Goal: Task Accomplishment & Management: Complete application form

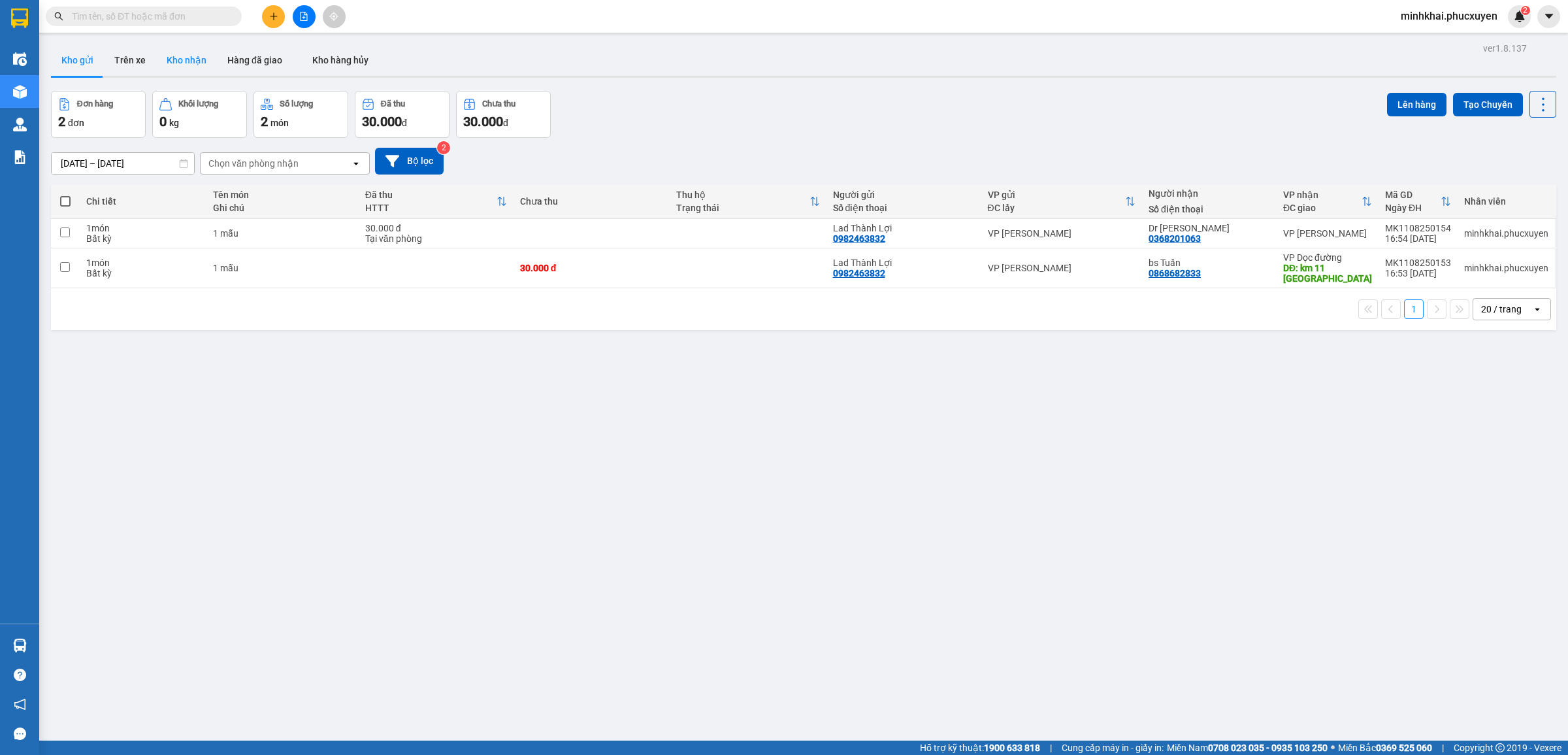
click at [195, 67] on button "Kho nhận" at bounding box center [187, 60] width 61 height 31
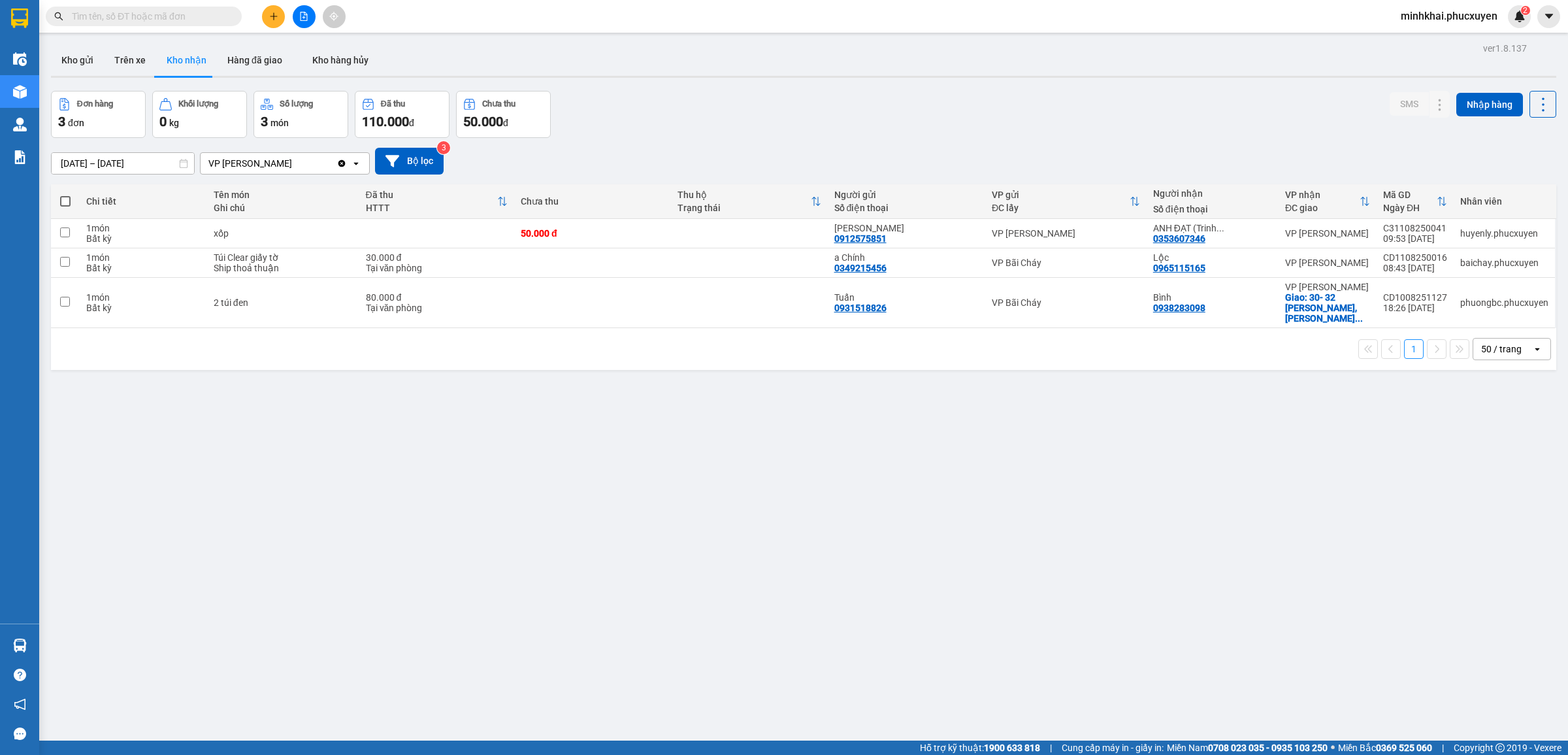
click at [276, 18] on icon "plus" at bounding box center [274, 16] width 9 height 9
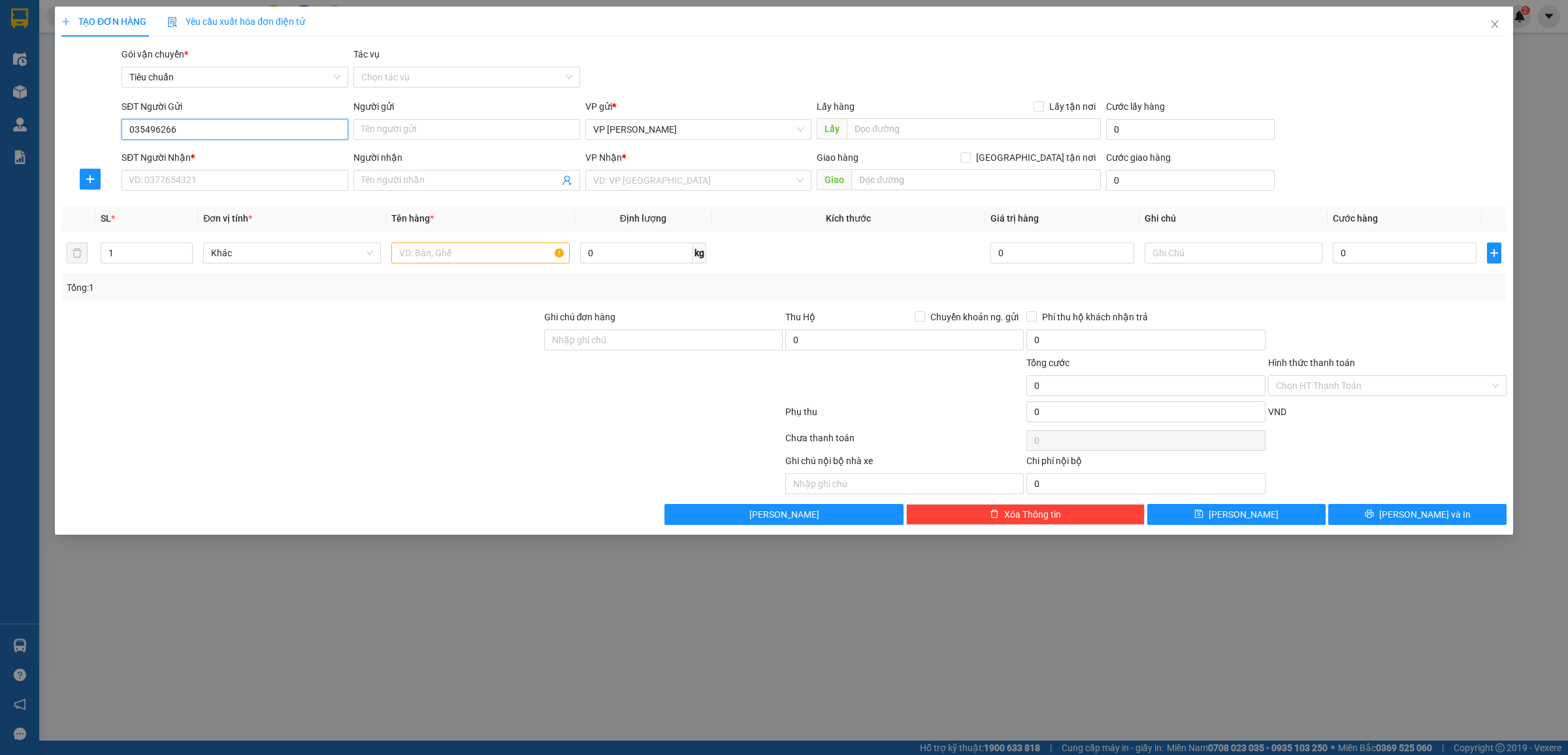
type input "0354962666"
click at [216, 149] on div "0354962666 - hùng" at bounding box center [234, 156] width 211 height 14
type input "hùng"
type input "0354962666"
click at [165, 184] on input "SĐT Người Nhận *" at bounding box center [234, 180] width 226 height 21
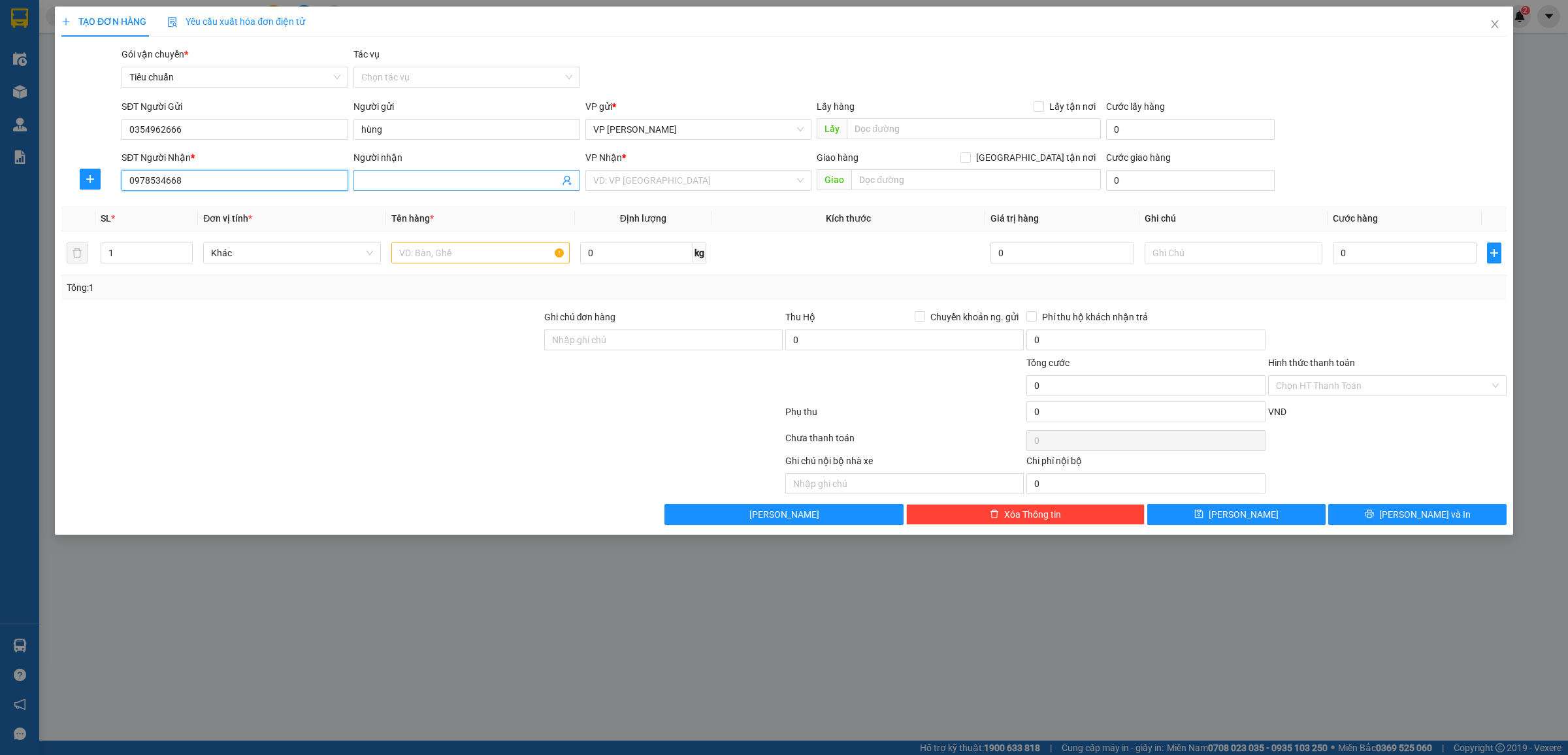
type input "0978534668"
click at [404, 187] on input "Người nhận" at bounding box center [460, 180] width 198 height 14
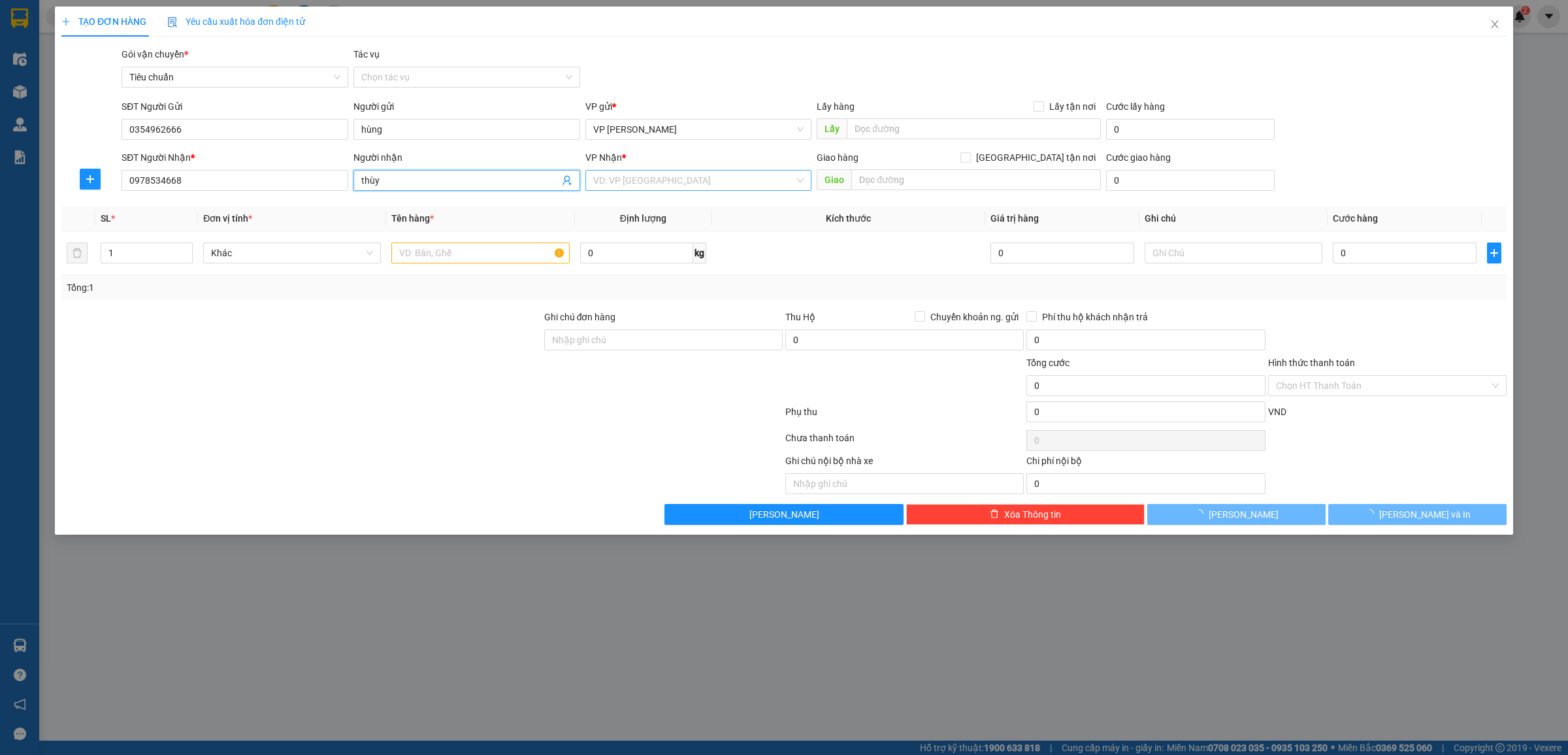
type input "thùy"
click at [658, 184] on input "search" at bounding box center [694, 180] width 202 height 19
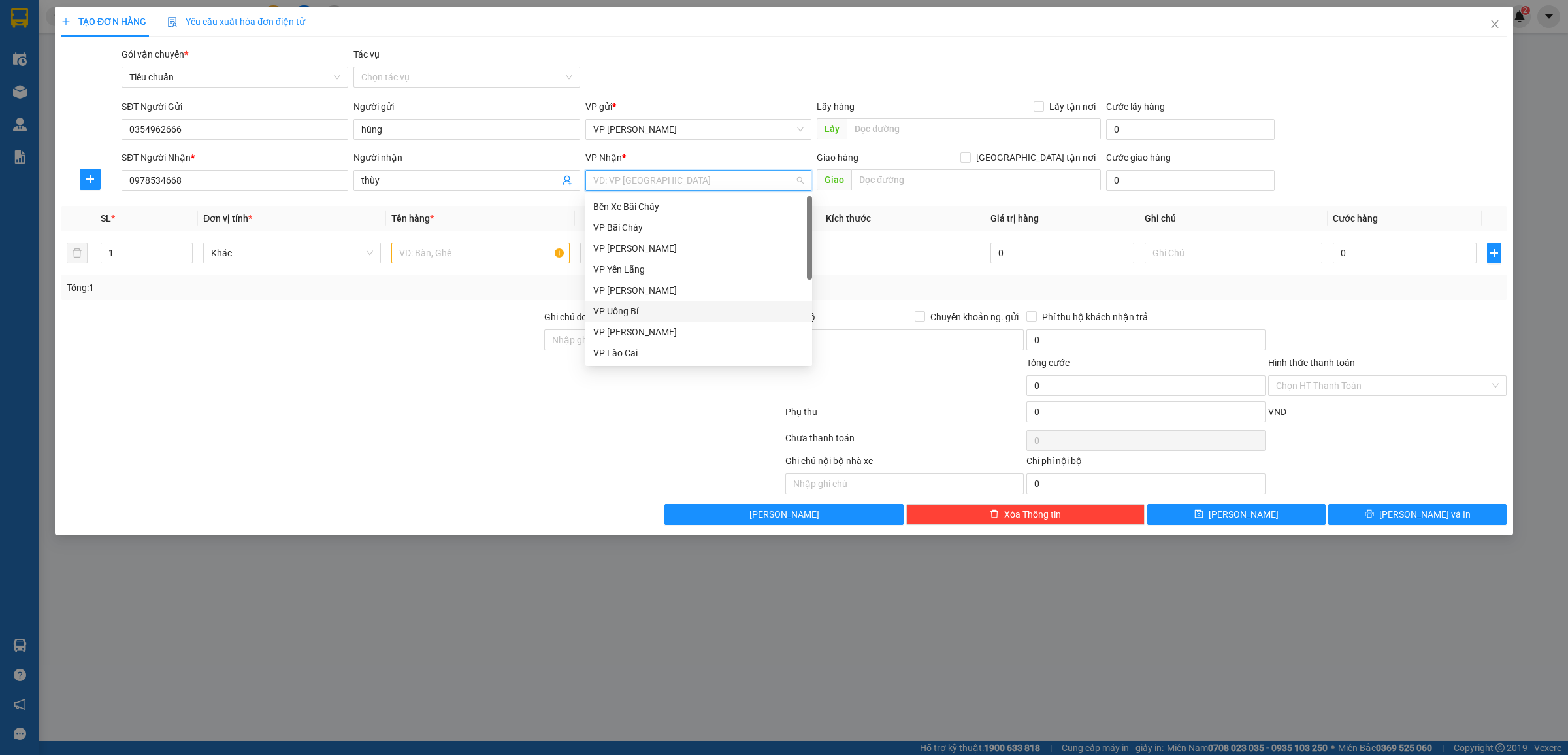
click at [625, 312] on div "VP Uông Bí" at bounding box center [698, 311] width 211 height 14
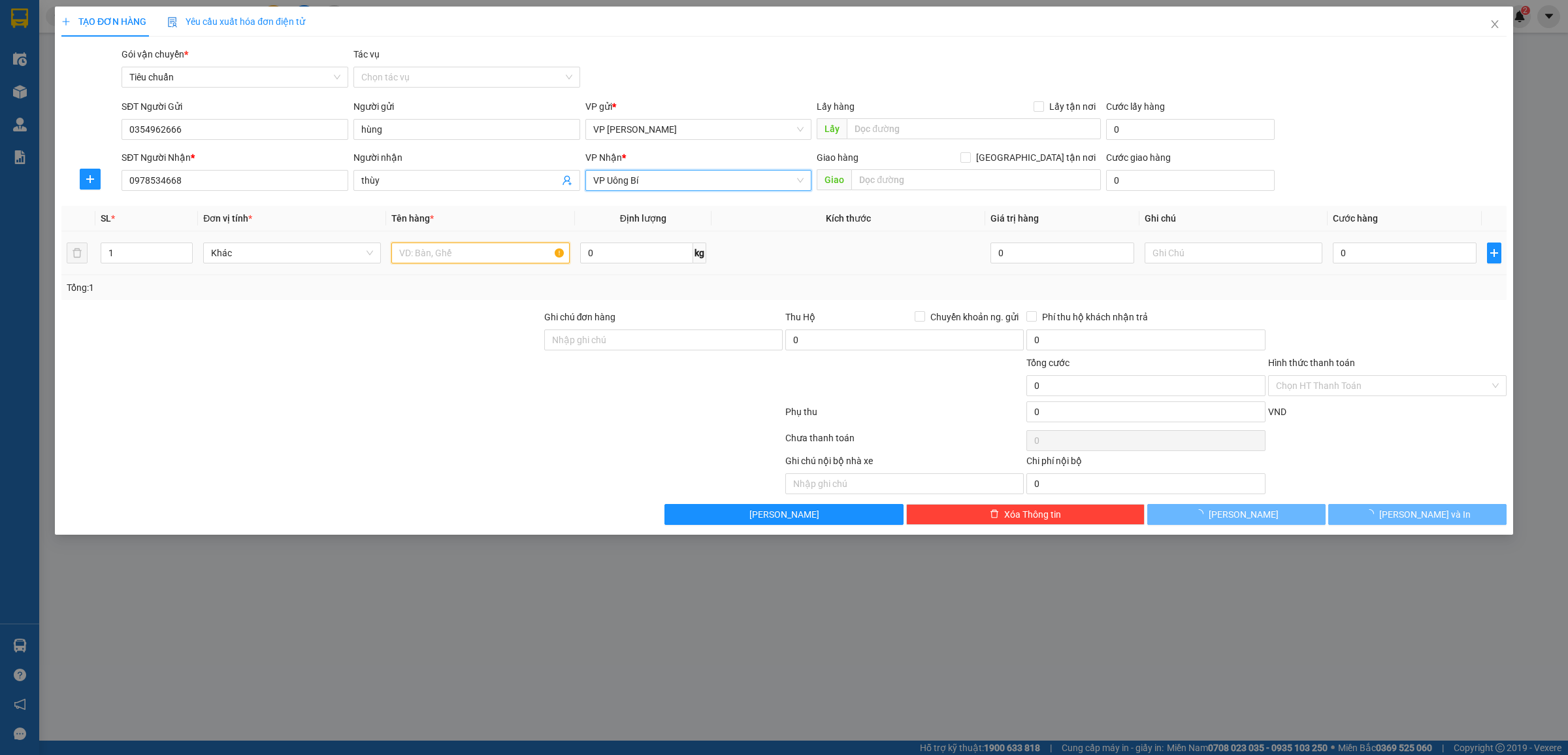
click at [431, 252] on input "text" at bounding box center [480, 253] width 177 height 21
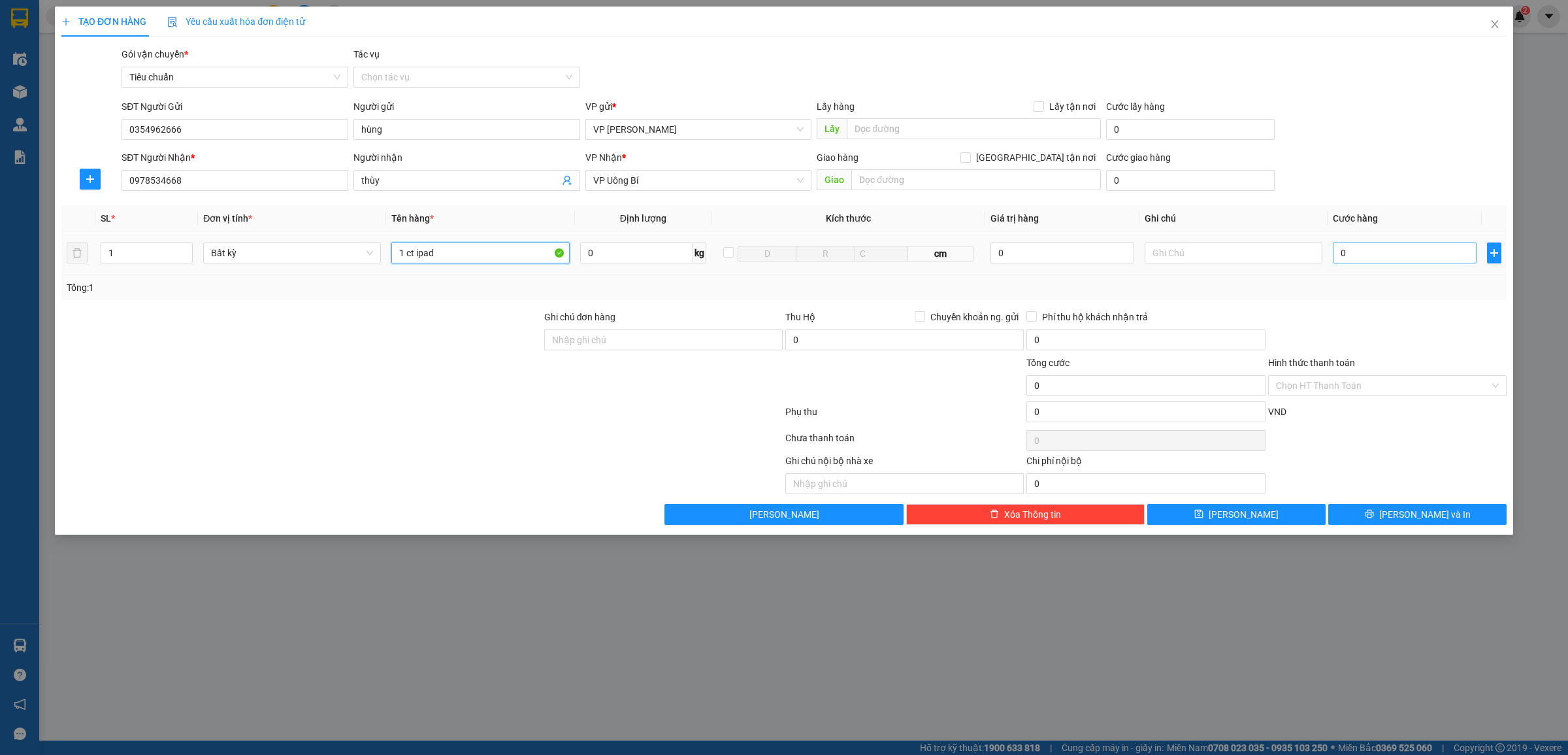
type input "1 ct ipad"
click at [1390, 258] on input "0" at bounding box center [1405, 253] width 143 height 21
type input "6"
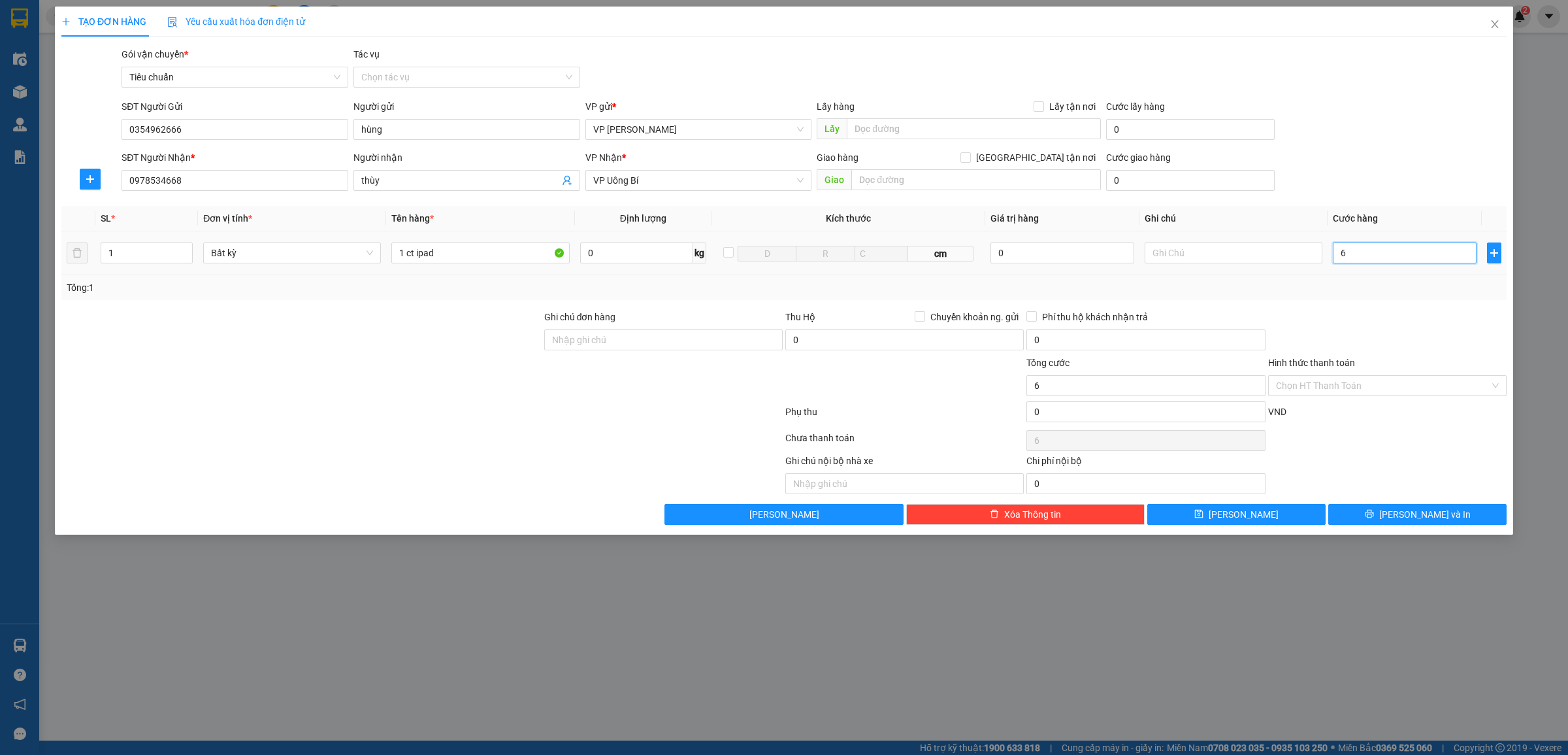
type input "60"
type input "600"
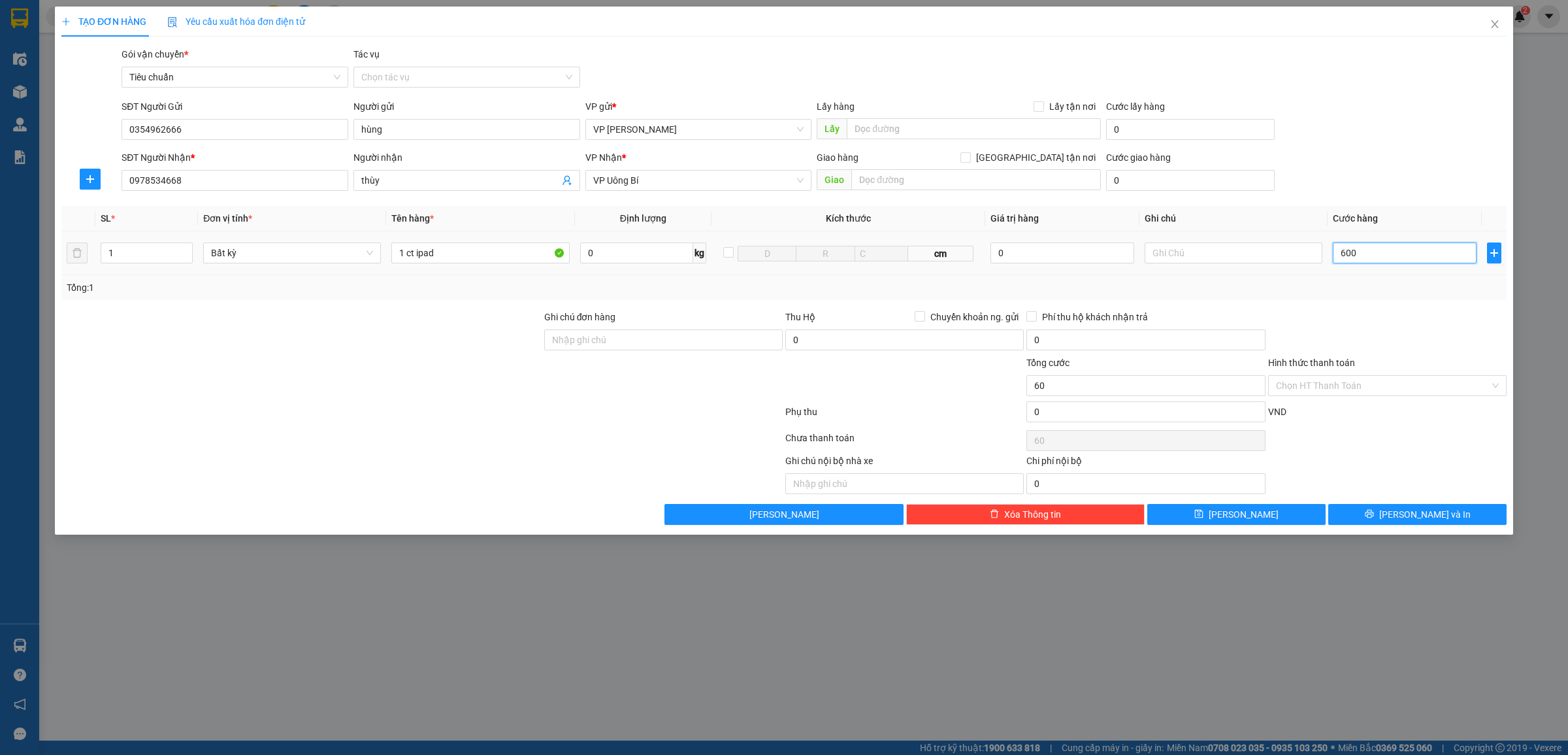
type input "600"
type input "6.000"
type input "60.000"
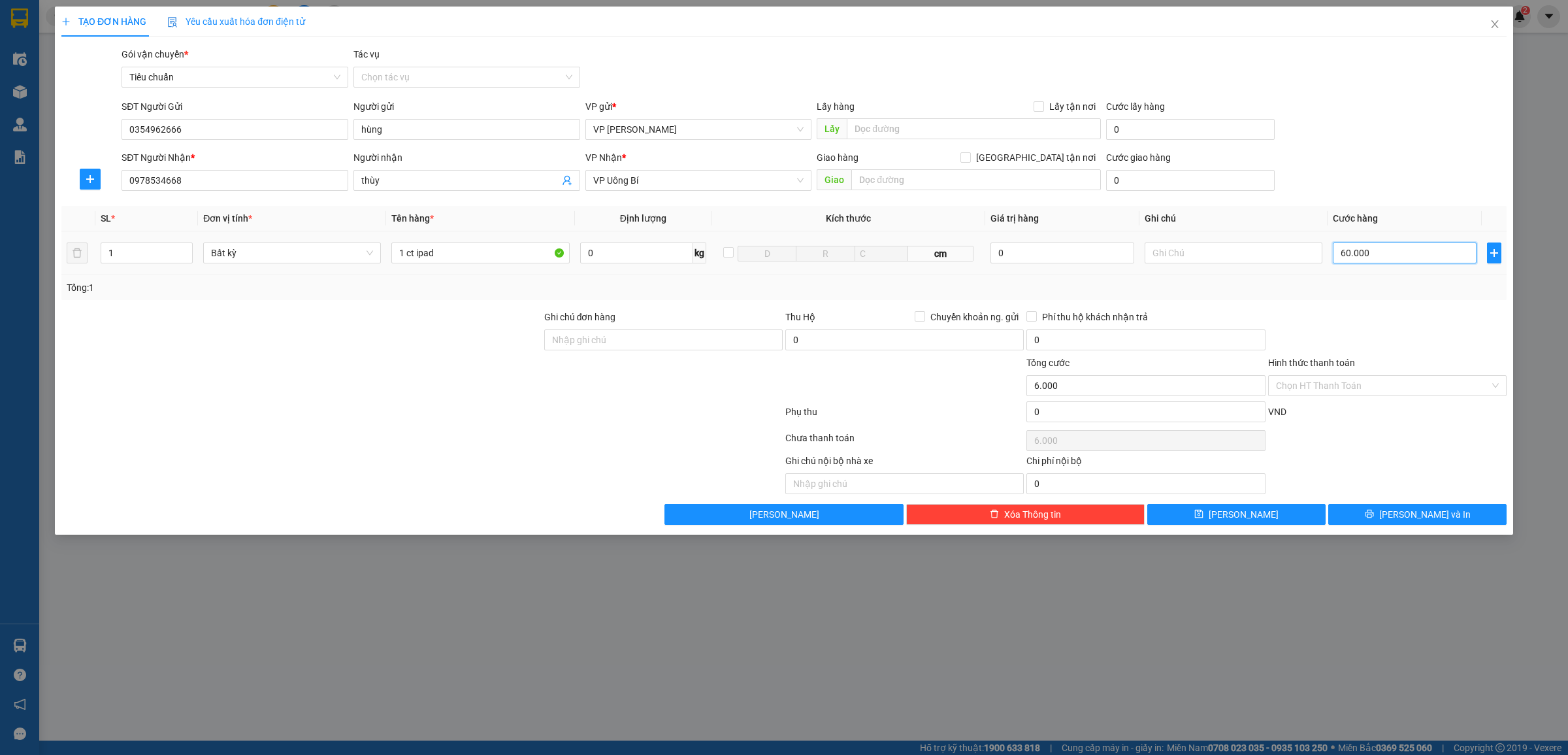
type input "60.000"
click at [1409, 507] on button "[PERSON_NAME] và In" at bounding box center [1418, 514] width 178 height 21
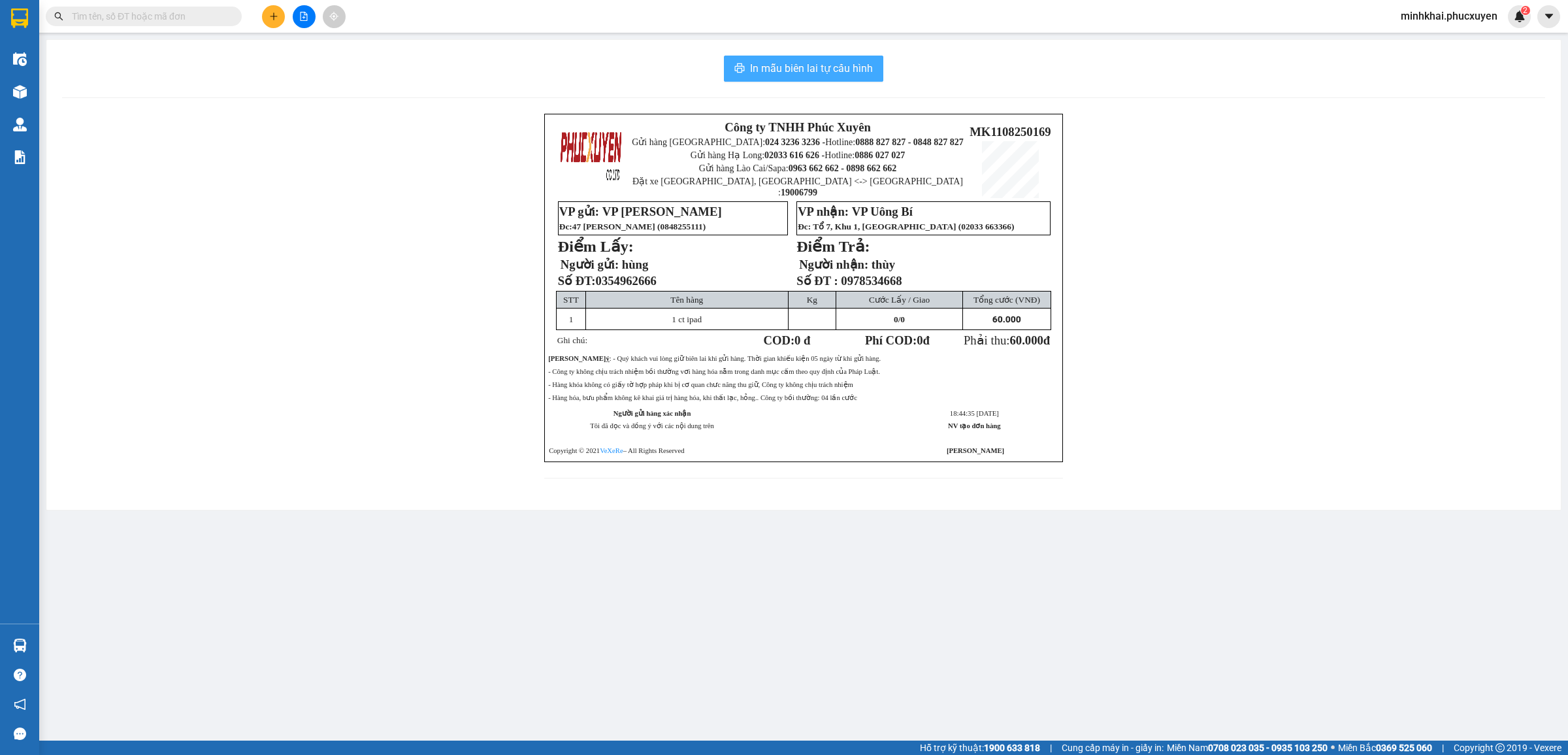
click at [811, 71] on span "In mẫu biên lai tự cấu hình" at bounding box center [811, 68] width 123 height 17
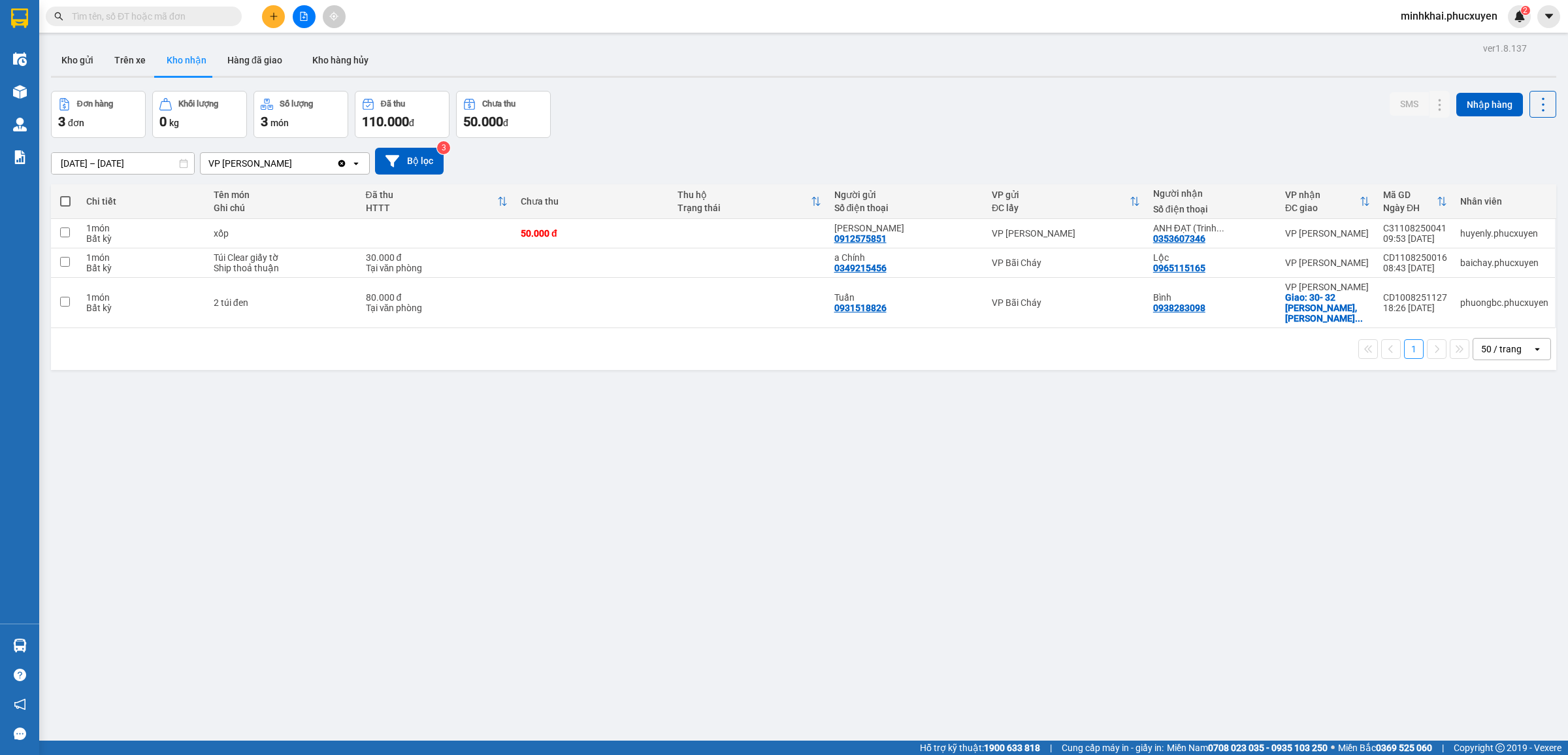
click at [1195, 455] on div "ver 1.8.137 Kho gửi Trên xe Kho nhận Hàng đã giao Kho hàng hủy Đơn hàng 3 đơn K…" at bounding box center [803, 417] width 1516 height 755
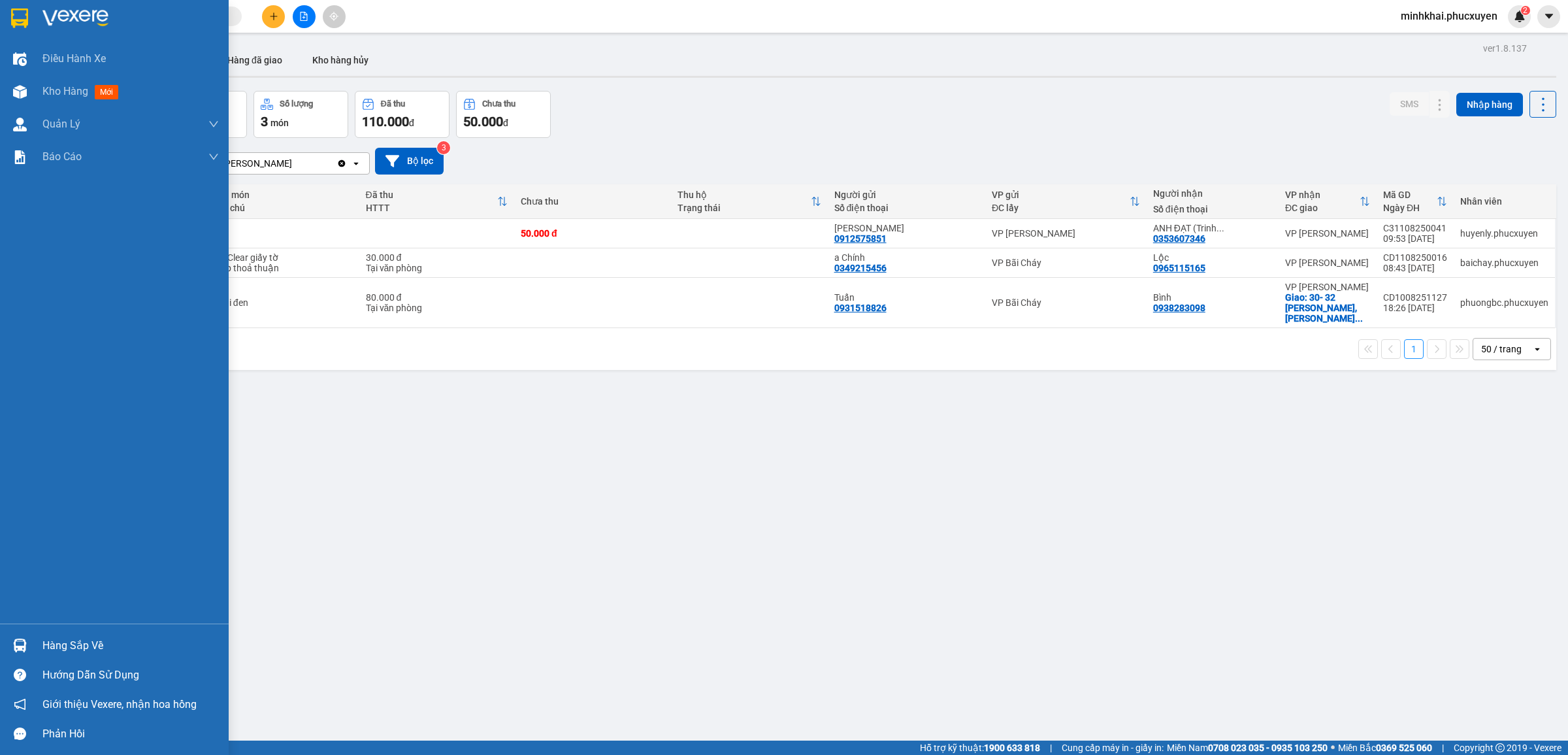
click at [19, 638] on img at bounding box center [20, 645] width 14 height 14
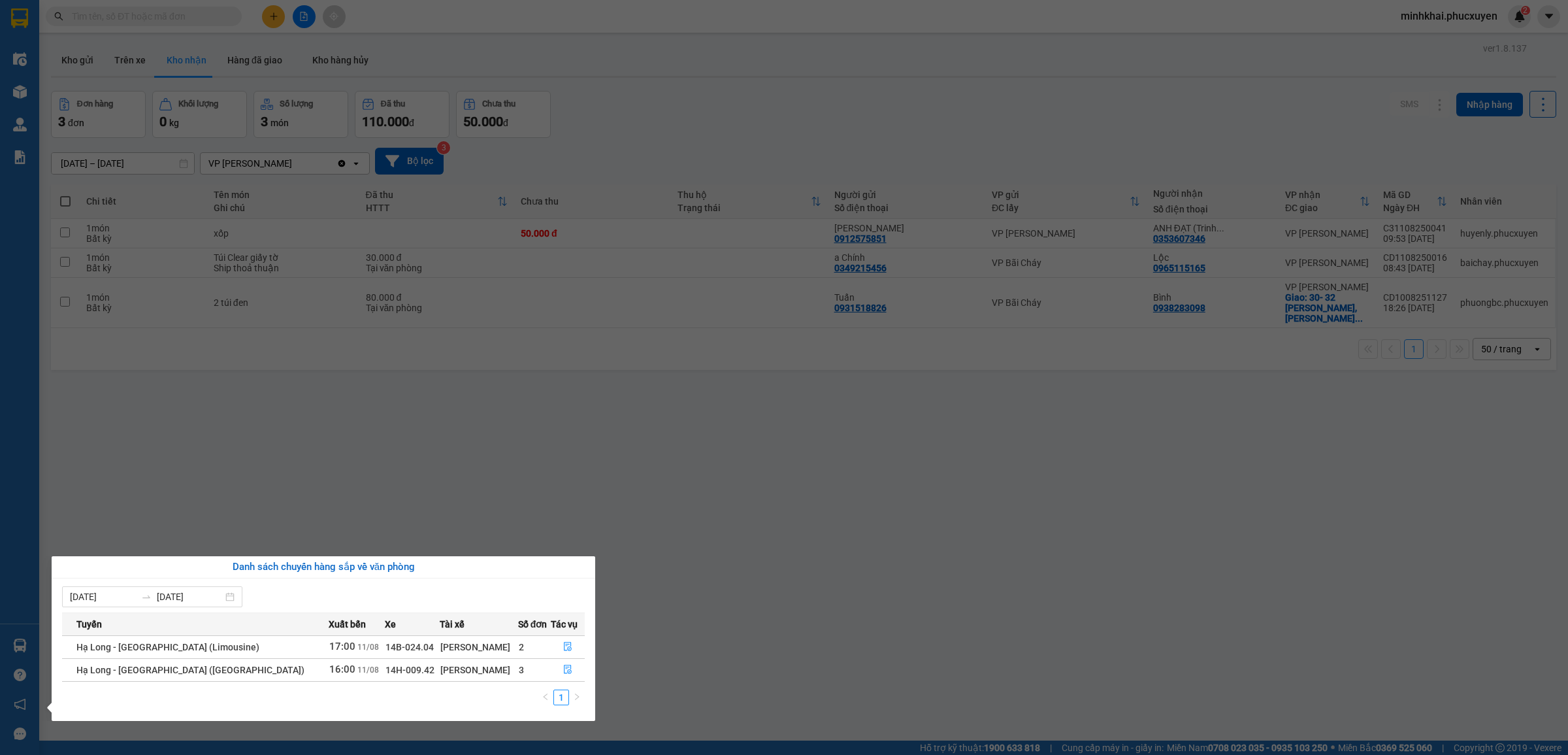
click at [767, 514] on section "Kết quả tìm kiếm ( 0 ) Bộ lọc No Data minhkhai.phucxuyen 2 Điều hành xe Kho hàn…" at bounding box center [784, 378] width 1568 height 755
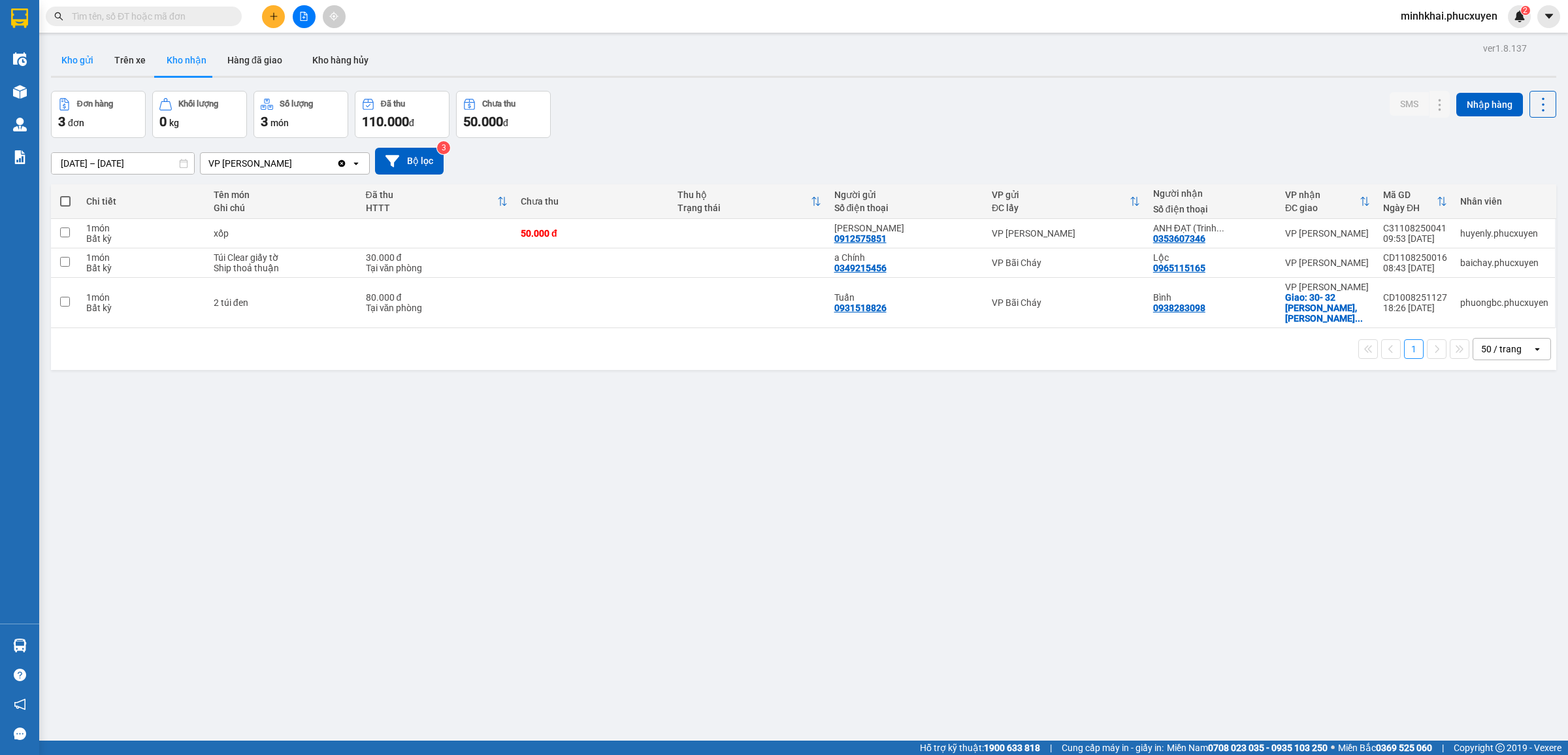
click at [81, 59] on button "Kho gửi" at bounding box center [77, 60] width 53 height 31
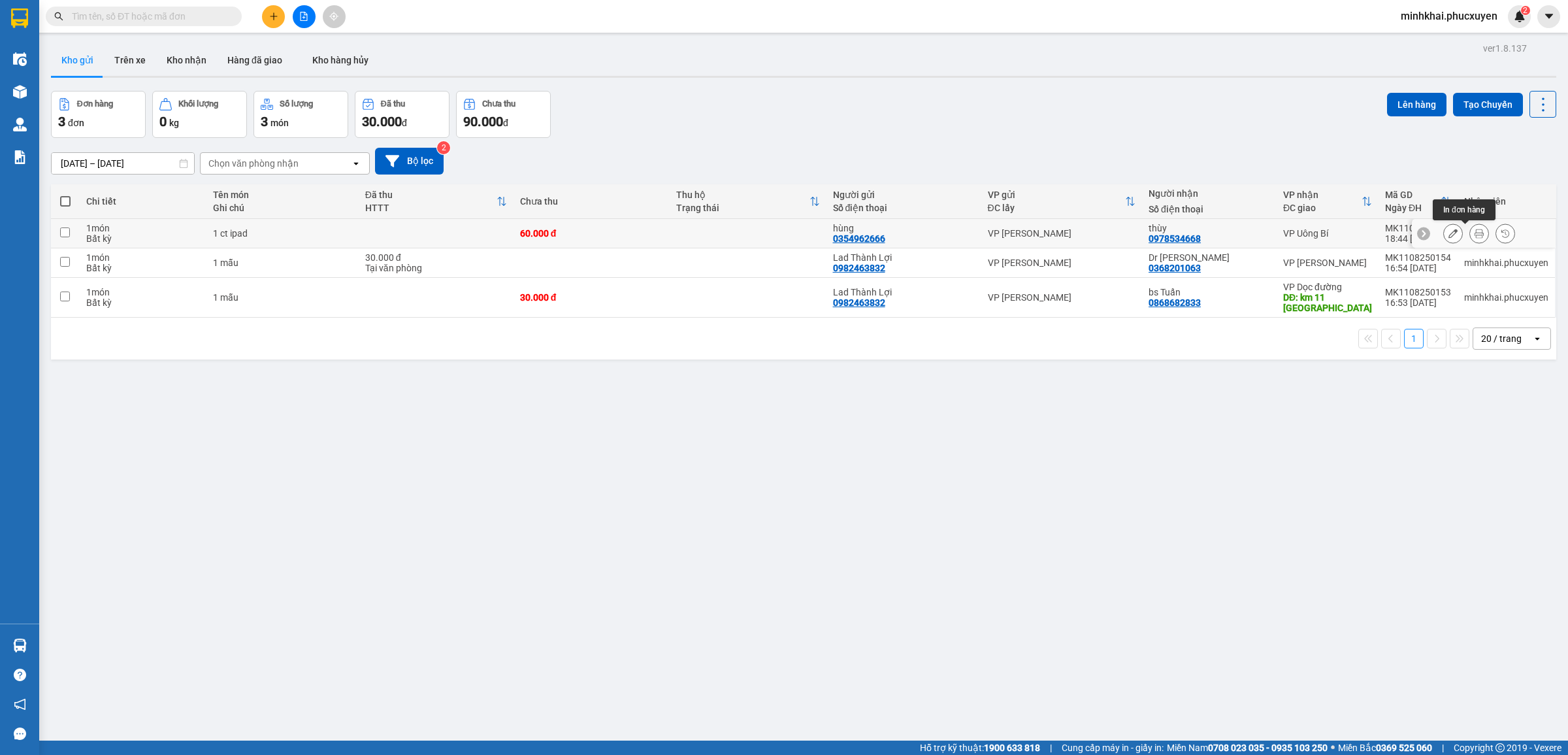
click at [1474, 235] on icon at bounding box center [1479, 233] width 9 height 9
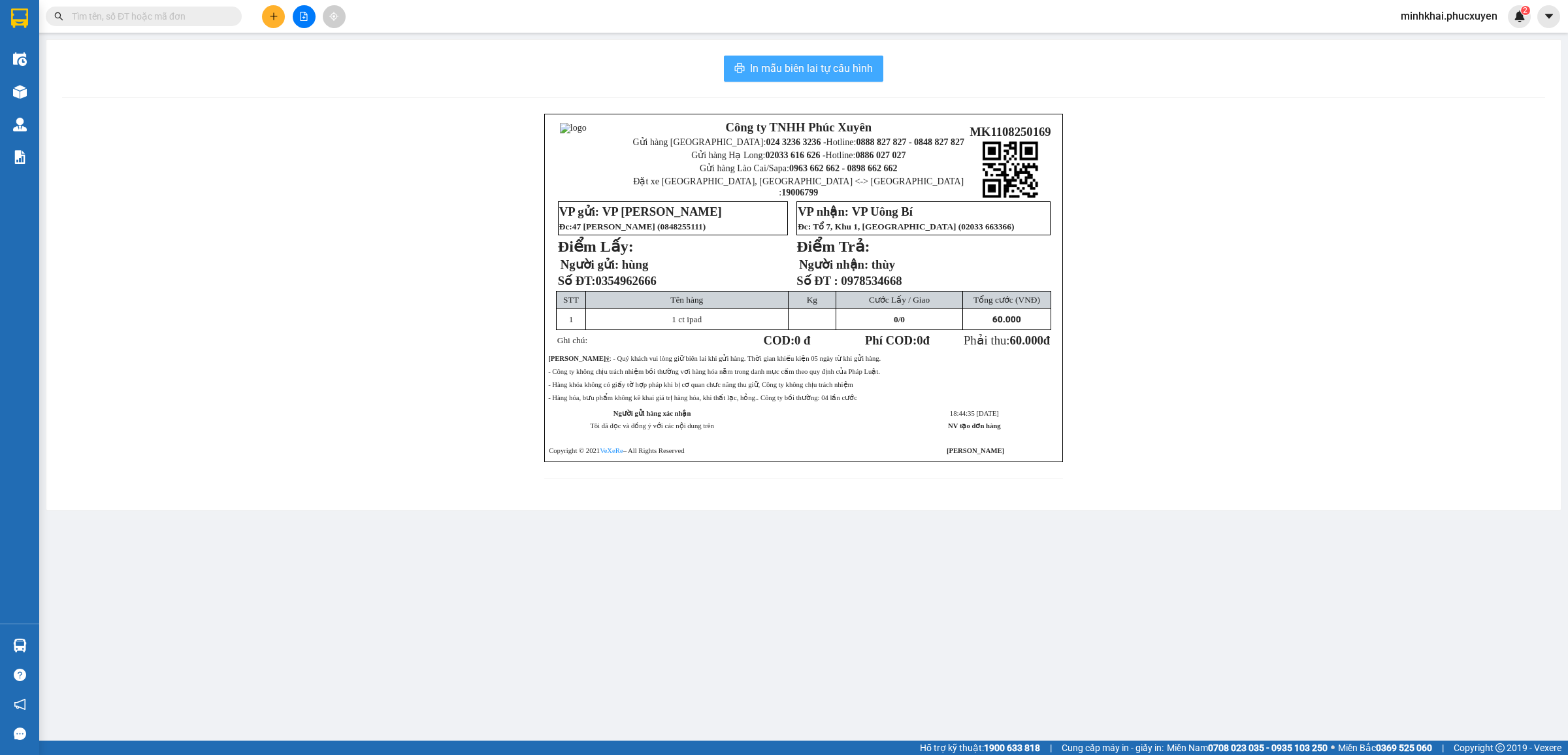
click at [797, 73] on span "In mẫu biên lai tự cấu hình" at bounding box center [811, 68] width 123 height 17
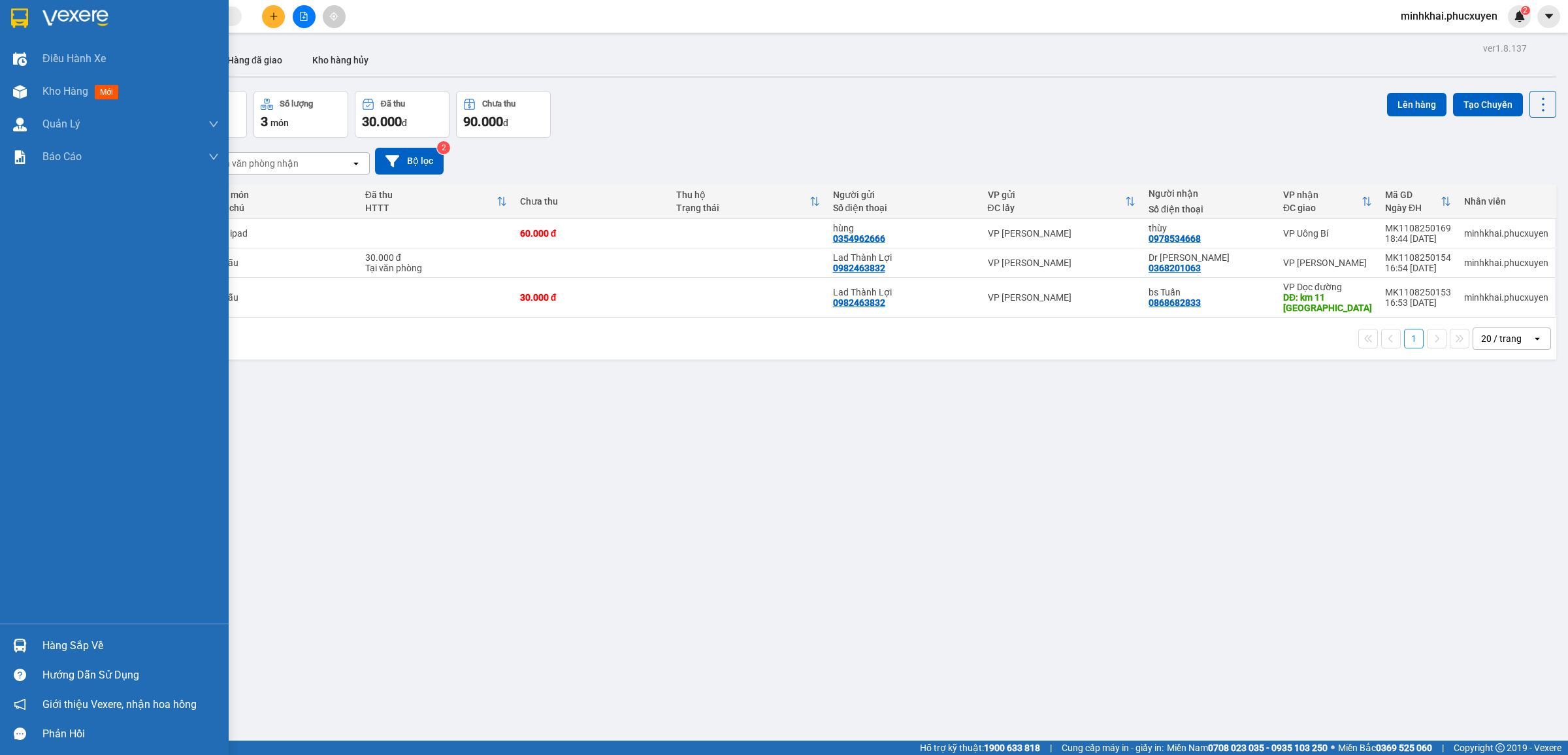
click at [18, 638] on img at bounding box center [20, 645] width 14 height 14
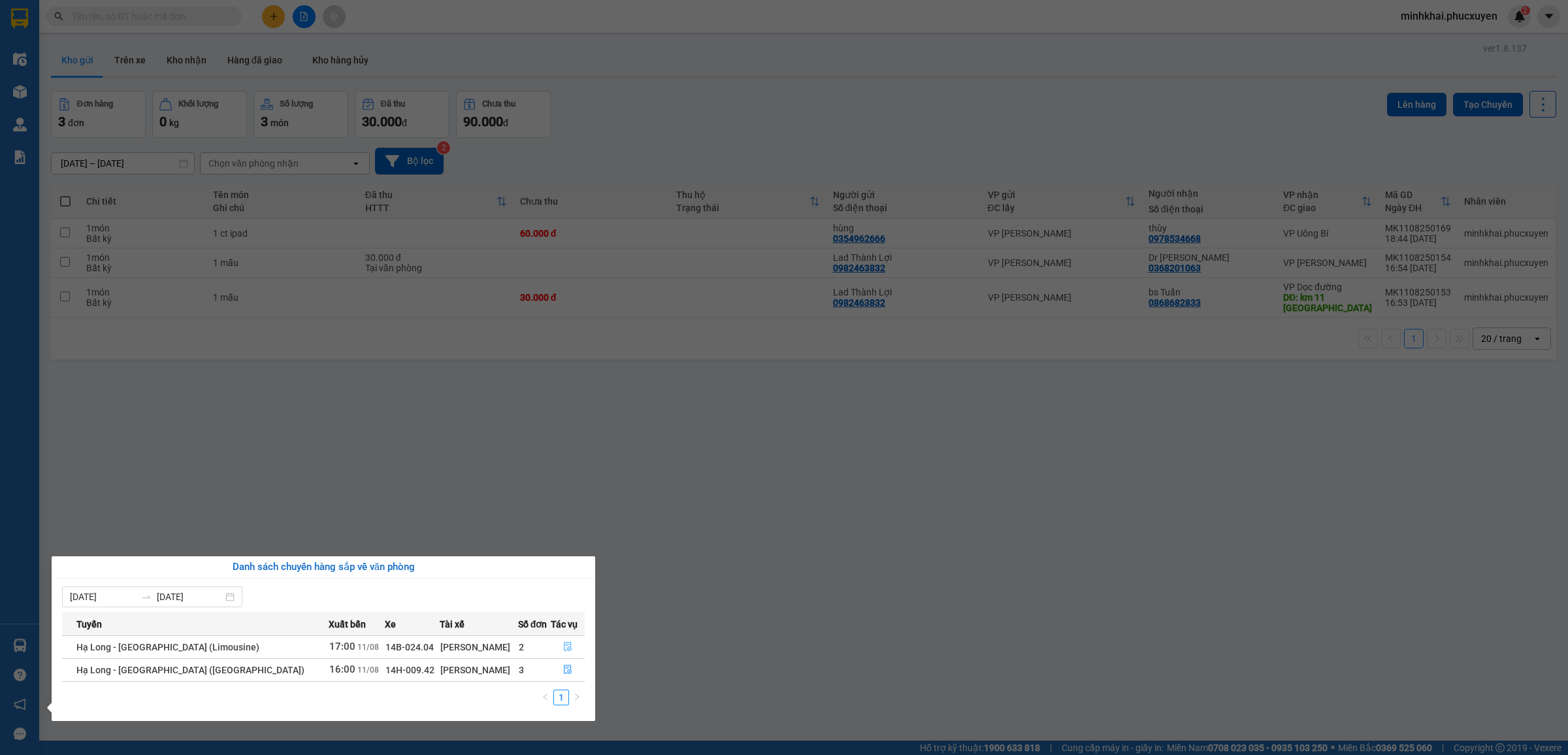
click at [563, 646] on icon "file-done" at bounding box center [567, 646] width 9 height 9
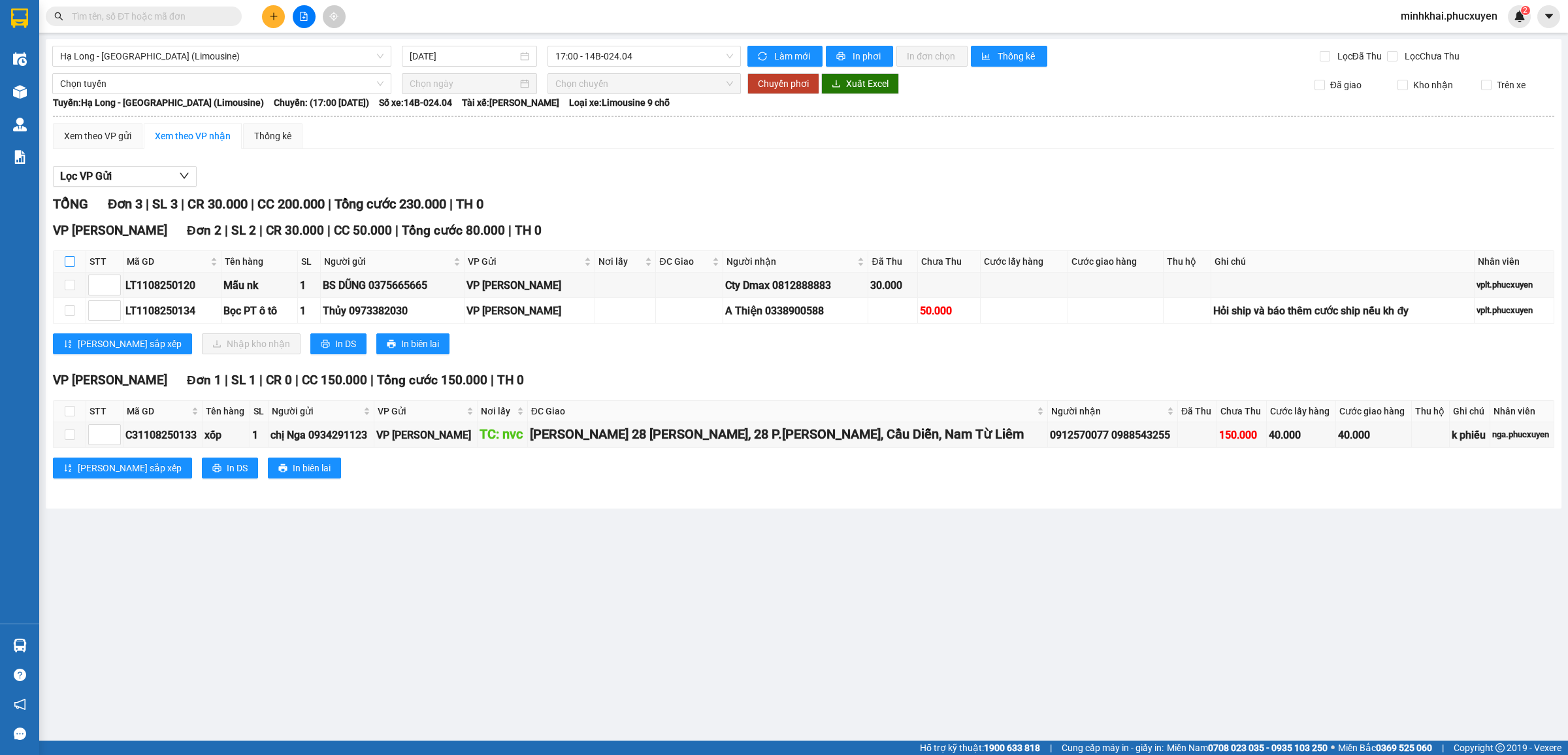
click at [69, 259] on input "checkbox" at bounding box center [70, 261] width 10 height 10
checkbox input "true"
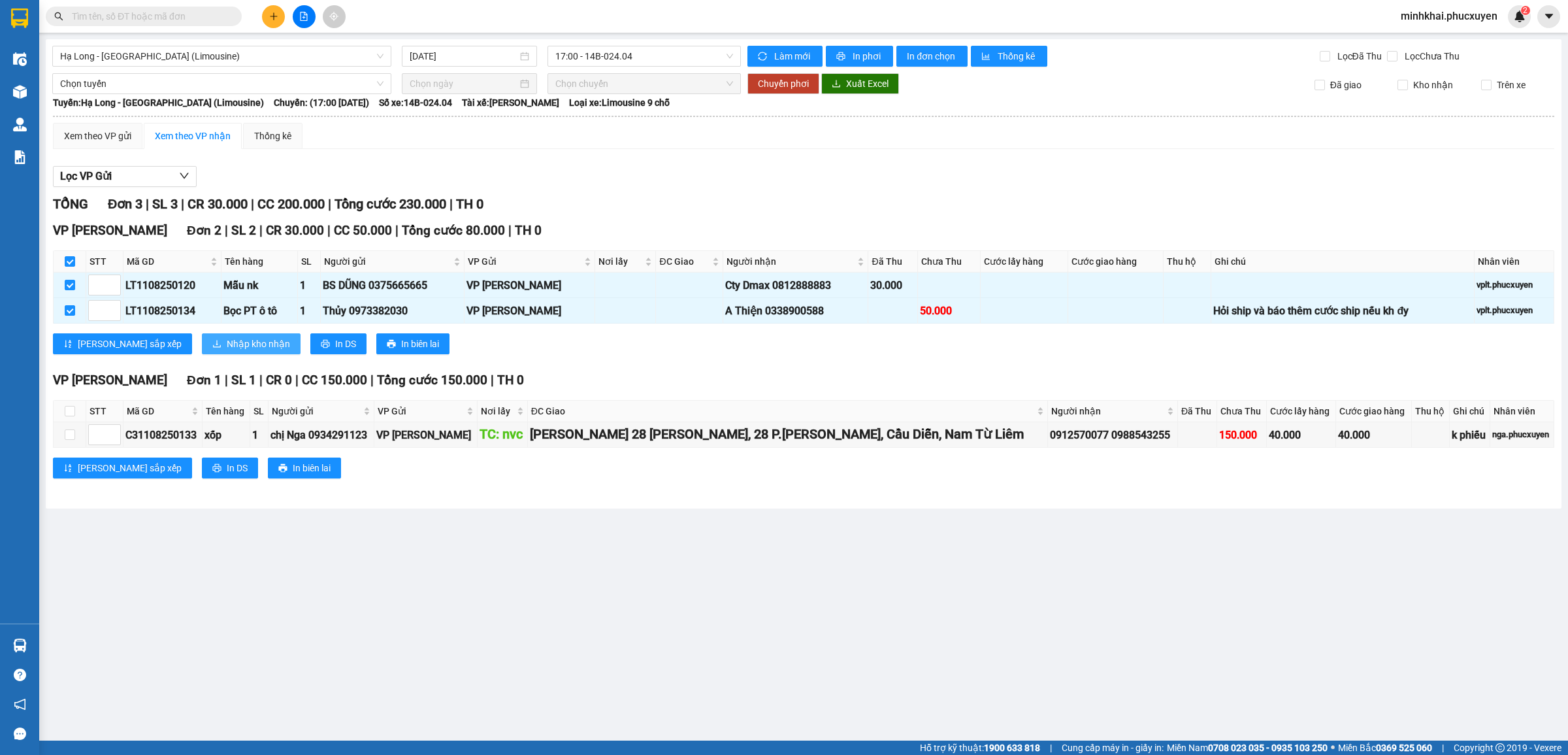
click at [226, 350] on span "Nhập kho nhận" at bounding box center [258, 343] width 64 height 14
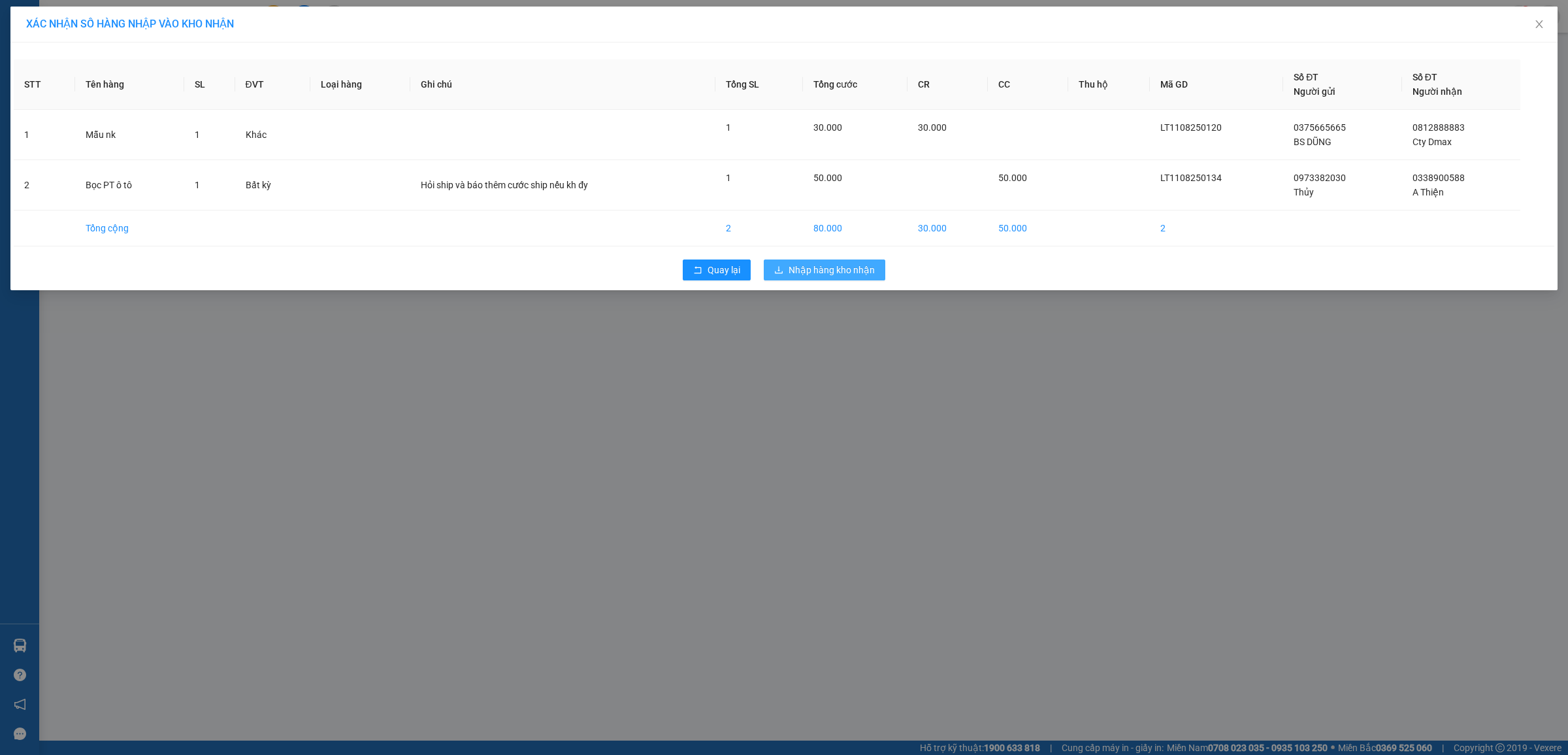
click at [820, 262] on button "Nhập hàng kho nhận" at bounding box center [824, 270] width 121 height 21
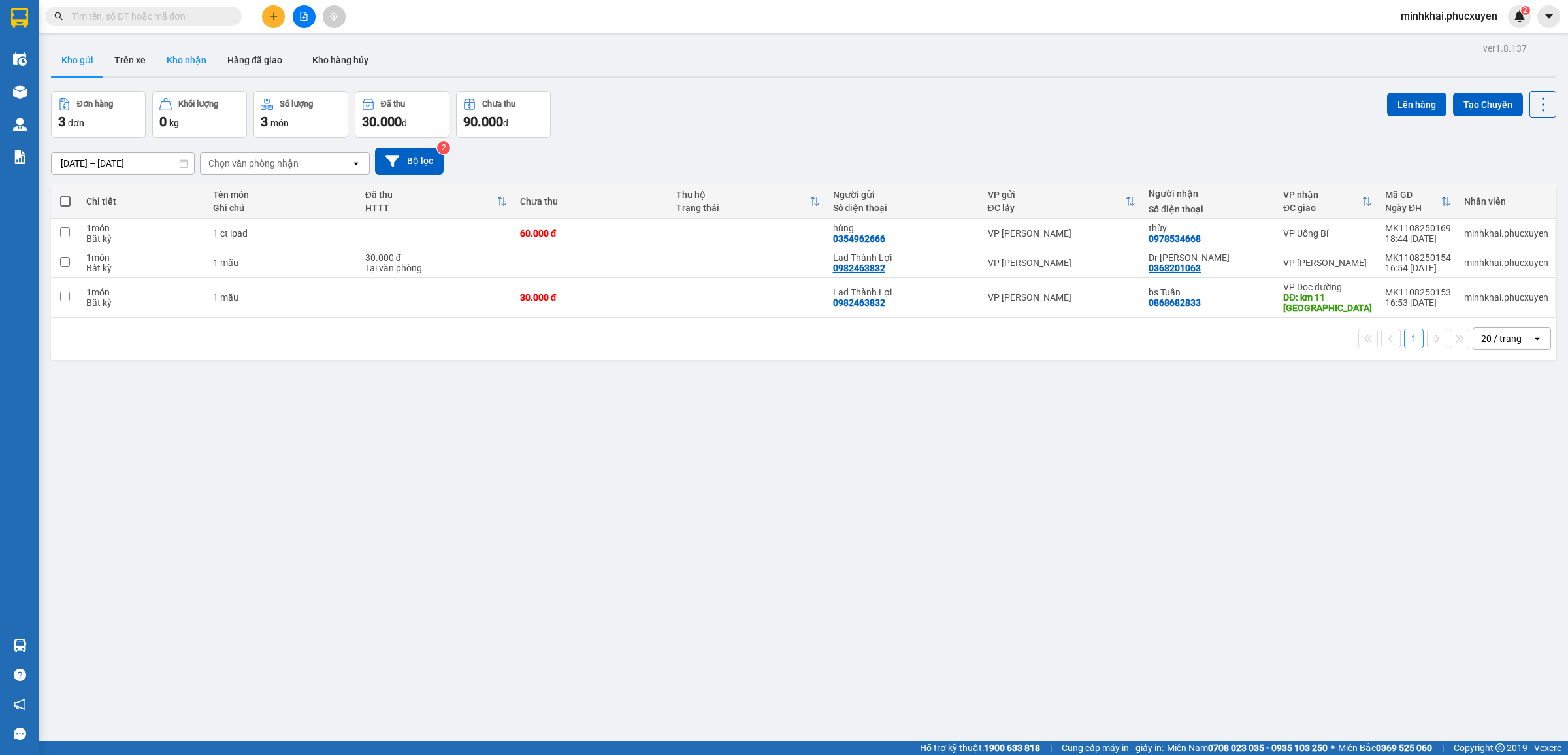
click at [185, 60] on button "Kho nhận" at bounding box center [187, 60] width 61 height 31
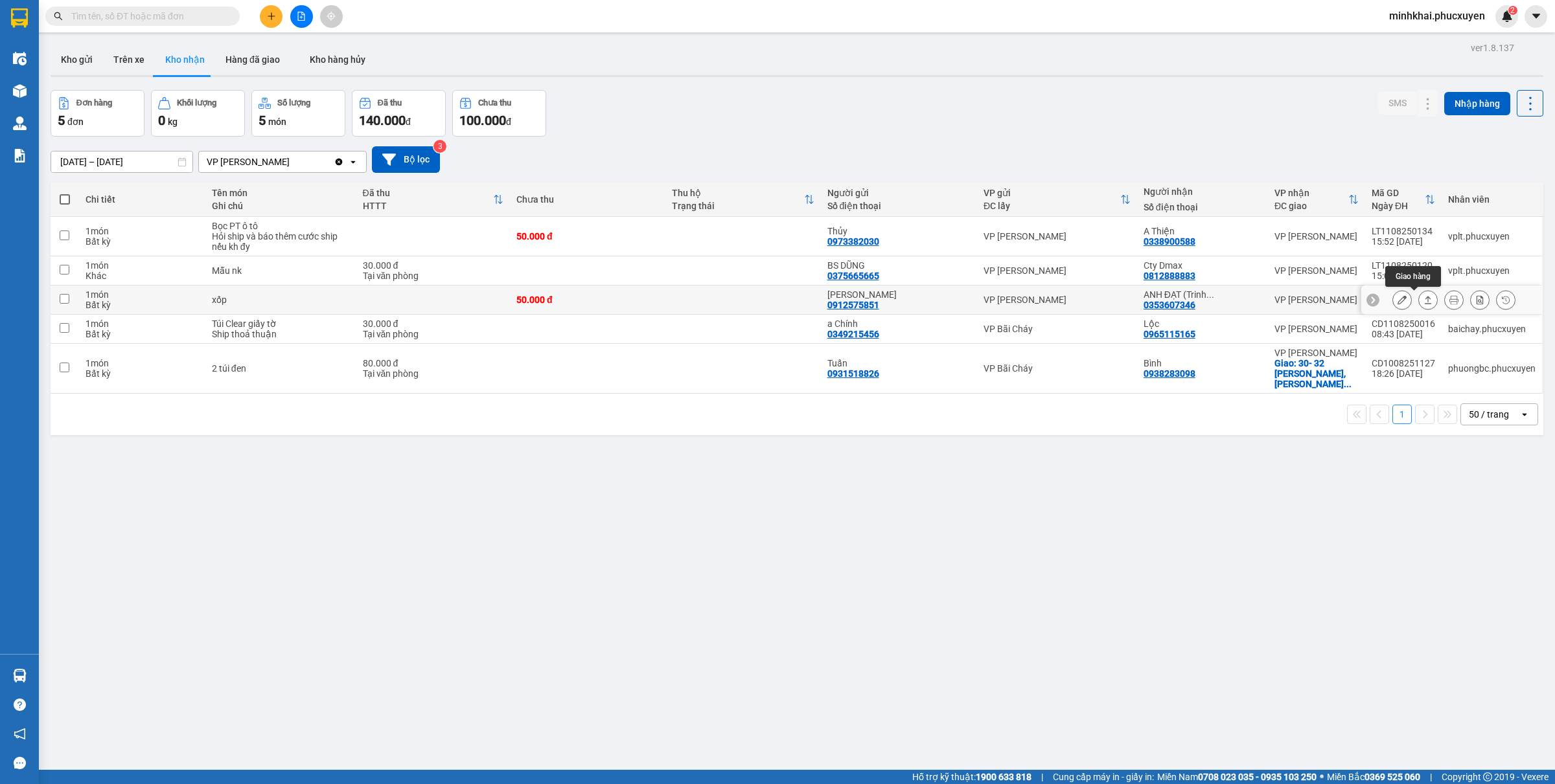
click at [1424, 300] on icon at bounding box center [1428, 300] width 9 height 9
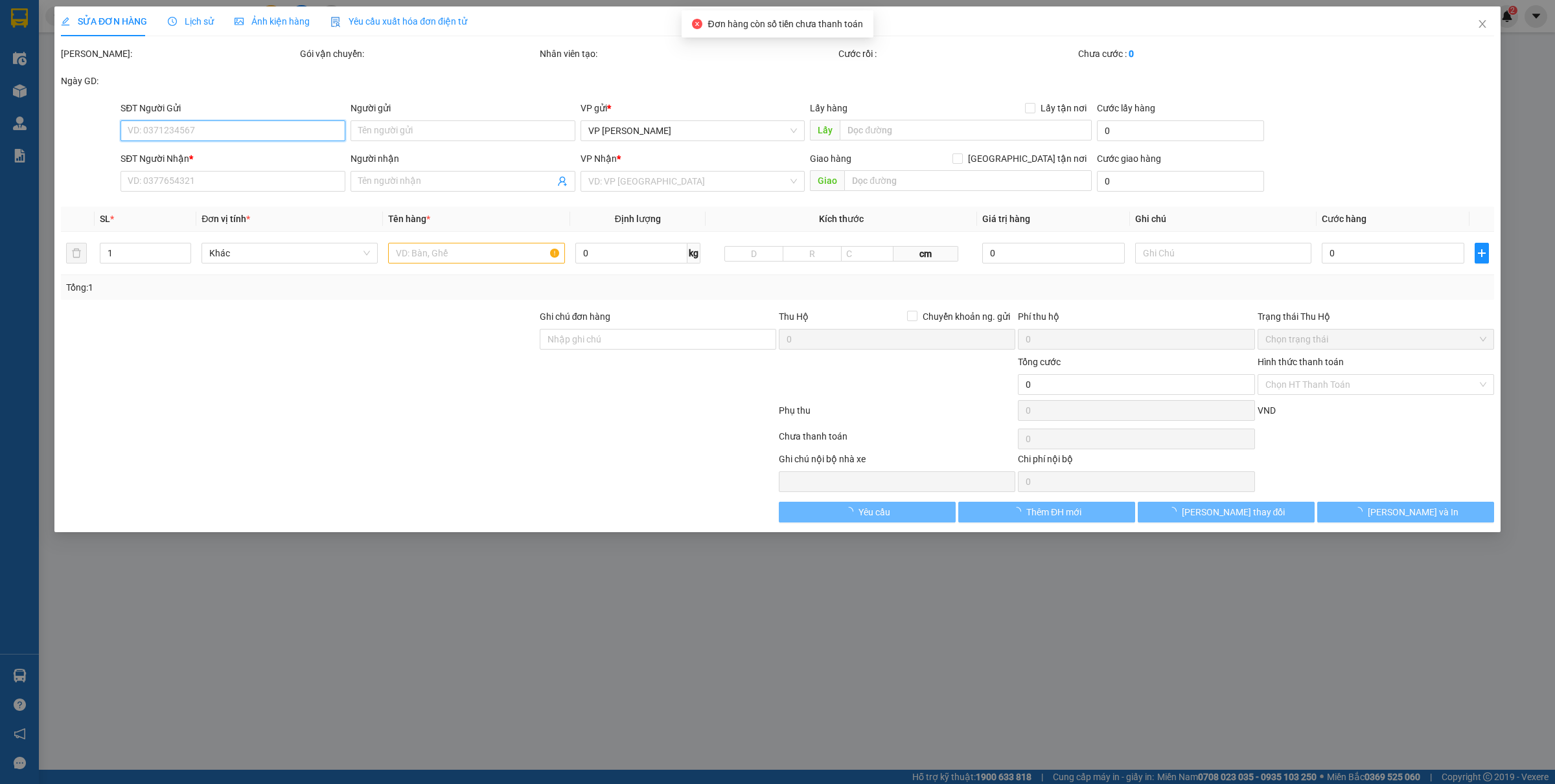
type input "0912575851"
type input "[PERSON_NAME]"
type input "0353607346"
type input "ANH ĐẠT (Trinh-0974092715)"
type input "50.000"
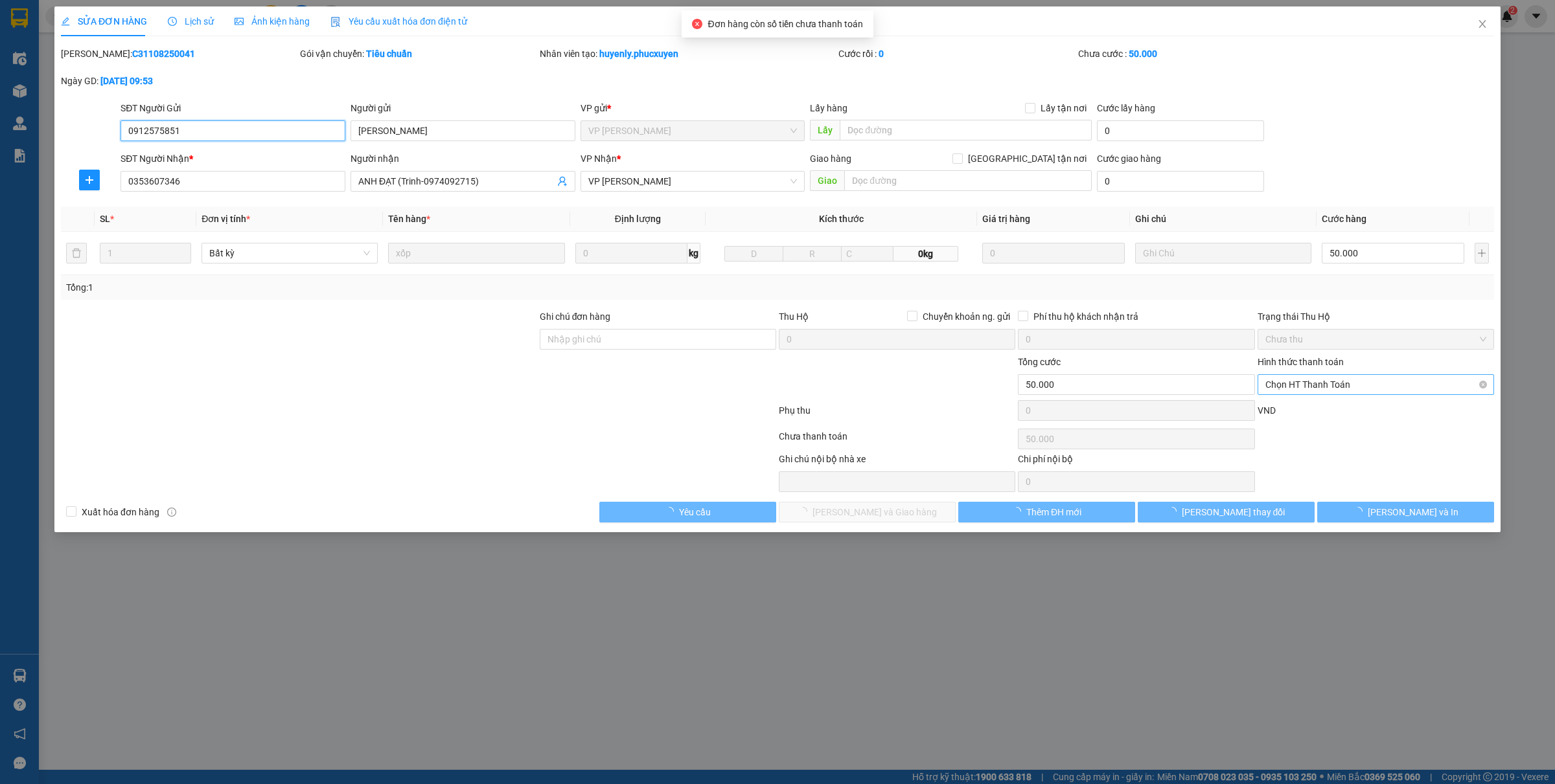
click at [1278, 384] on span "Chọn HT Thanh Toán" at bounding box center [1376, 385] width 221 height 19
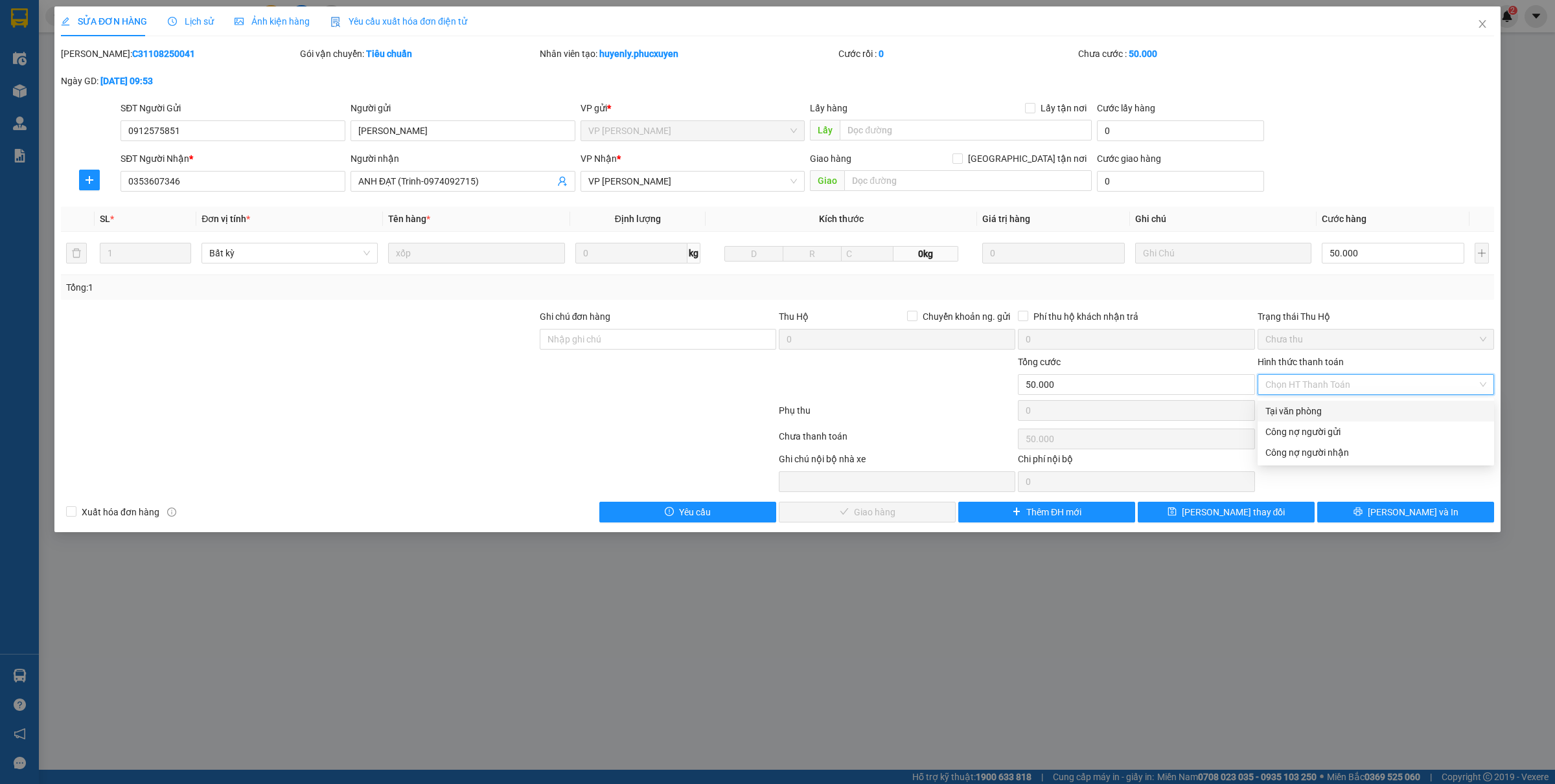
click at [1285, 407] on div "Tại văn phòng" at bounding box center [1376, 411] width 221 height 14
type input "0"
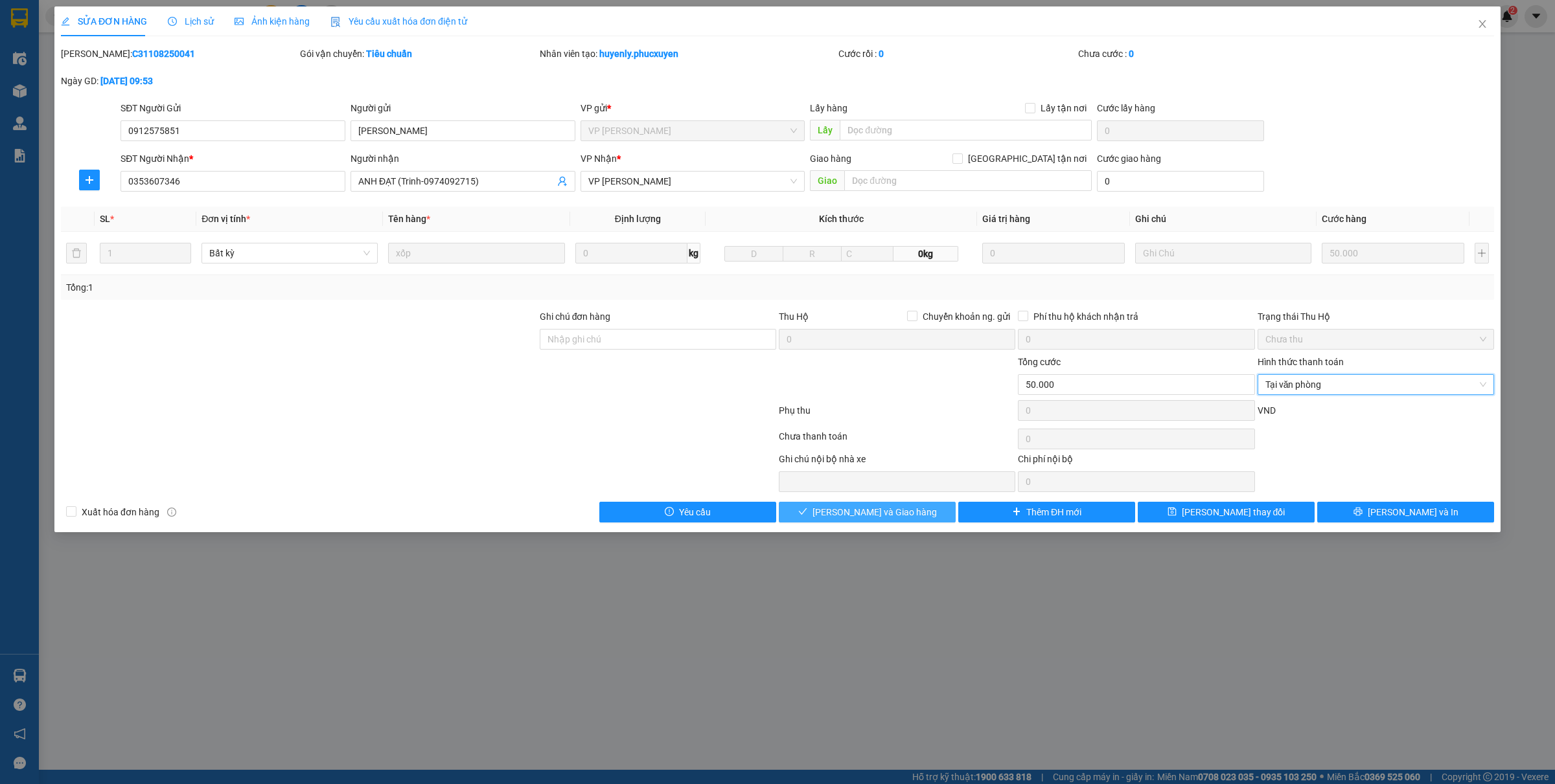
click at [808, 512] on icon "check" at bounding box center [803, 511] width 9 height 9
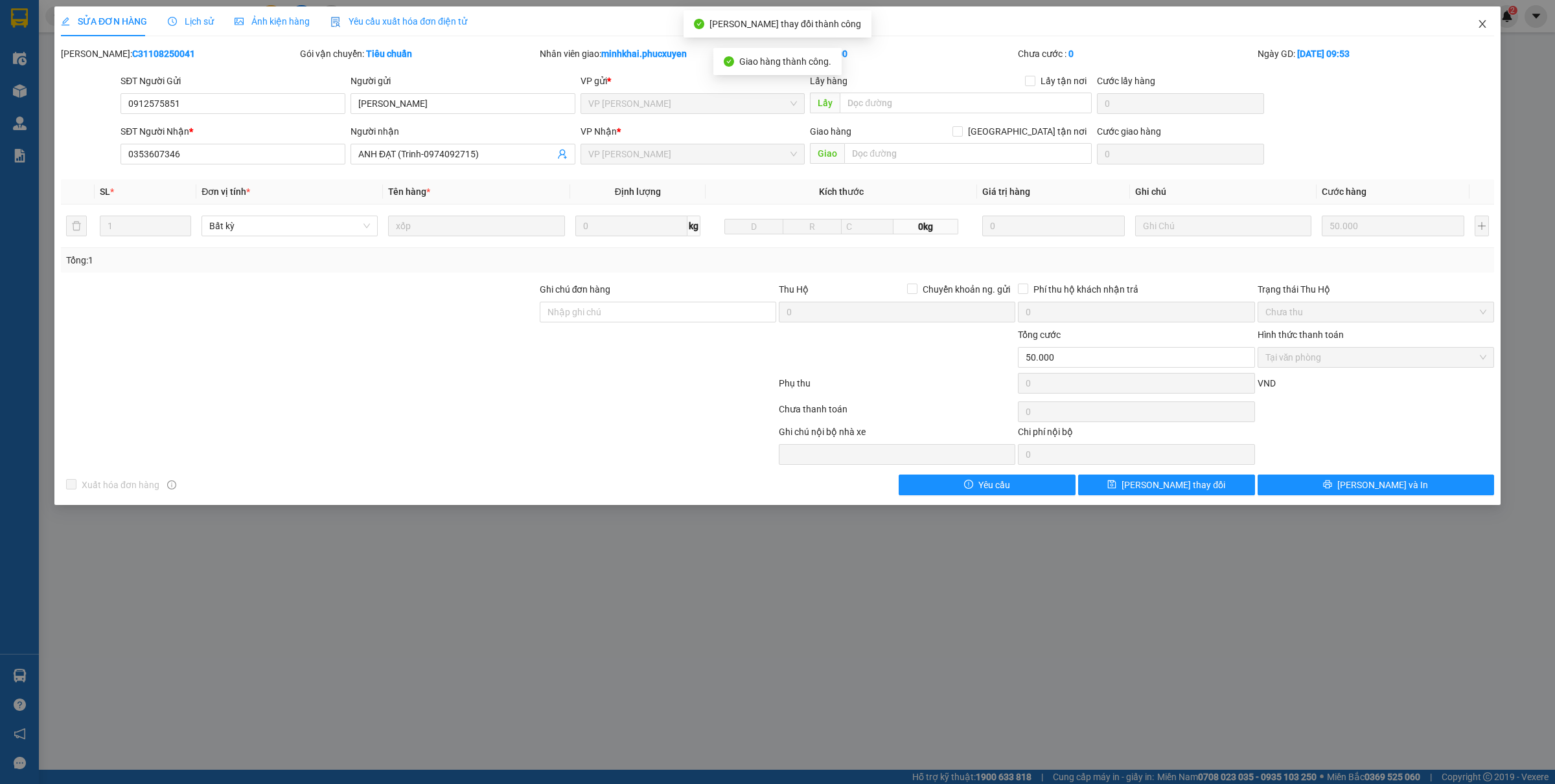
click at [1485, 22] on icon "close" at bounding box center [1482, 23] width 7 height 8
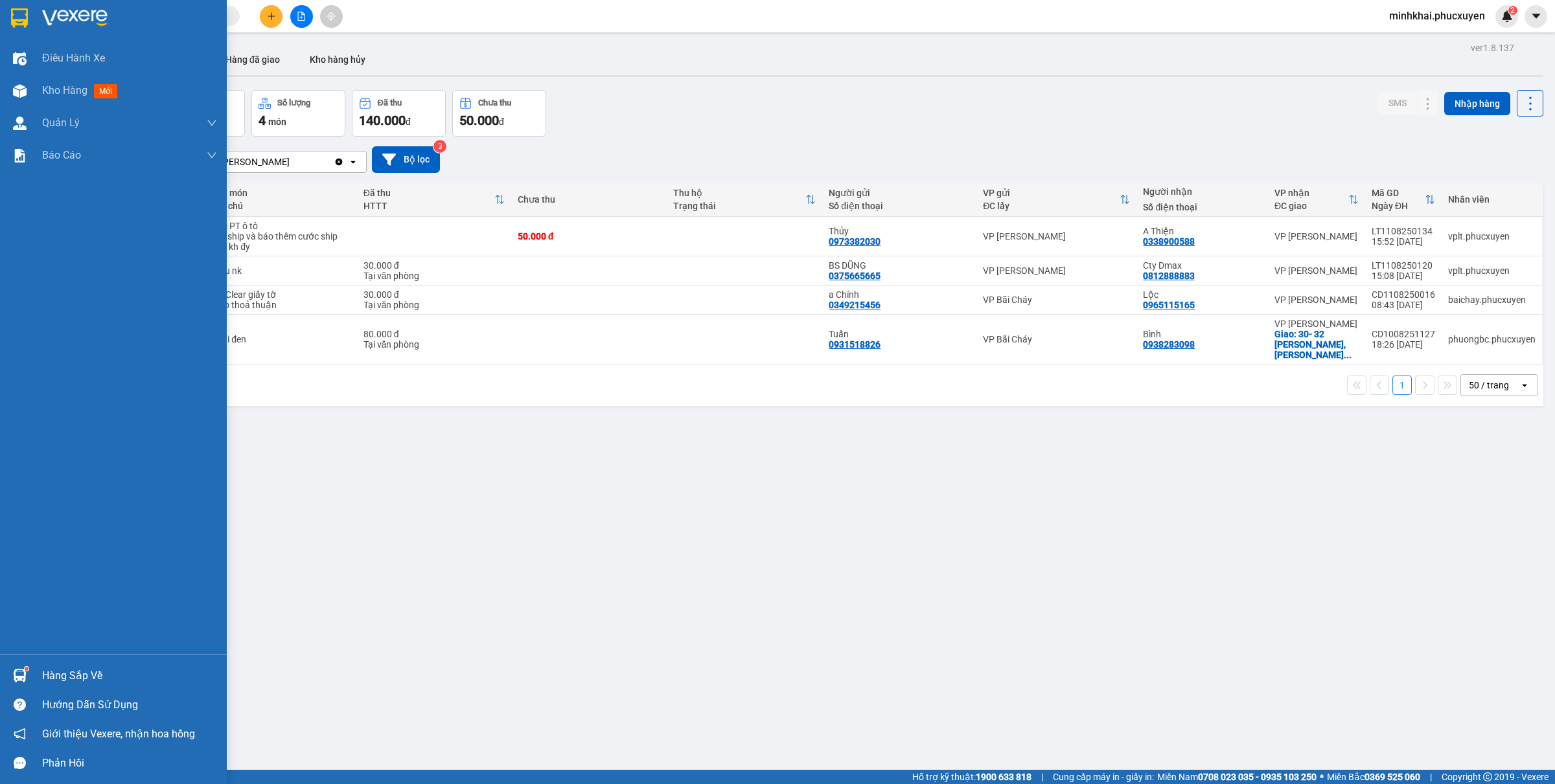
click at [16, 671] on img at bounding box center [20, 676] width 14 height 14
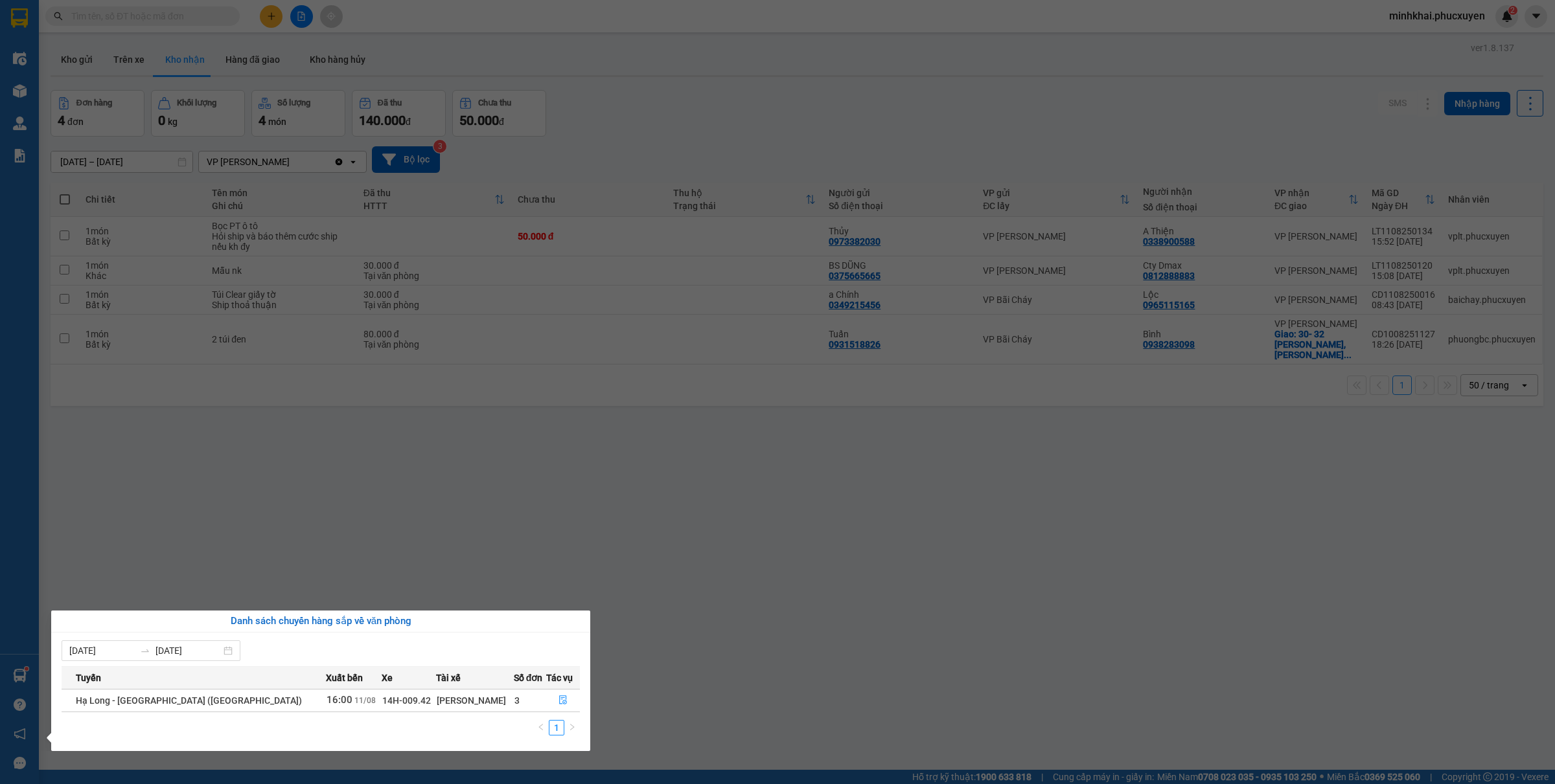
click at [714, 641] on section "Kết quả tìm kiếm ( 0 ) Bộ lọc No Data minhkhai.phucxuyen 2 Điều hành xe Kho hàn…" at bounding box center [778, 392] width 1555 height 784
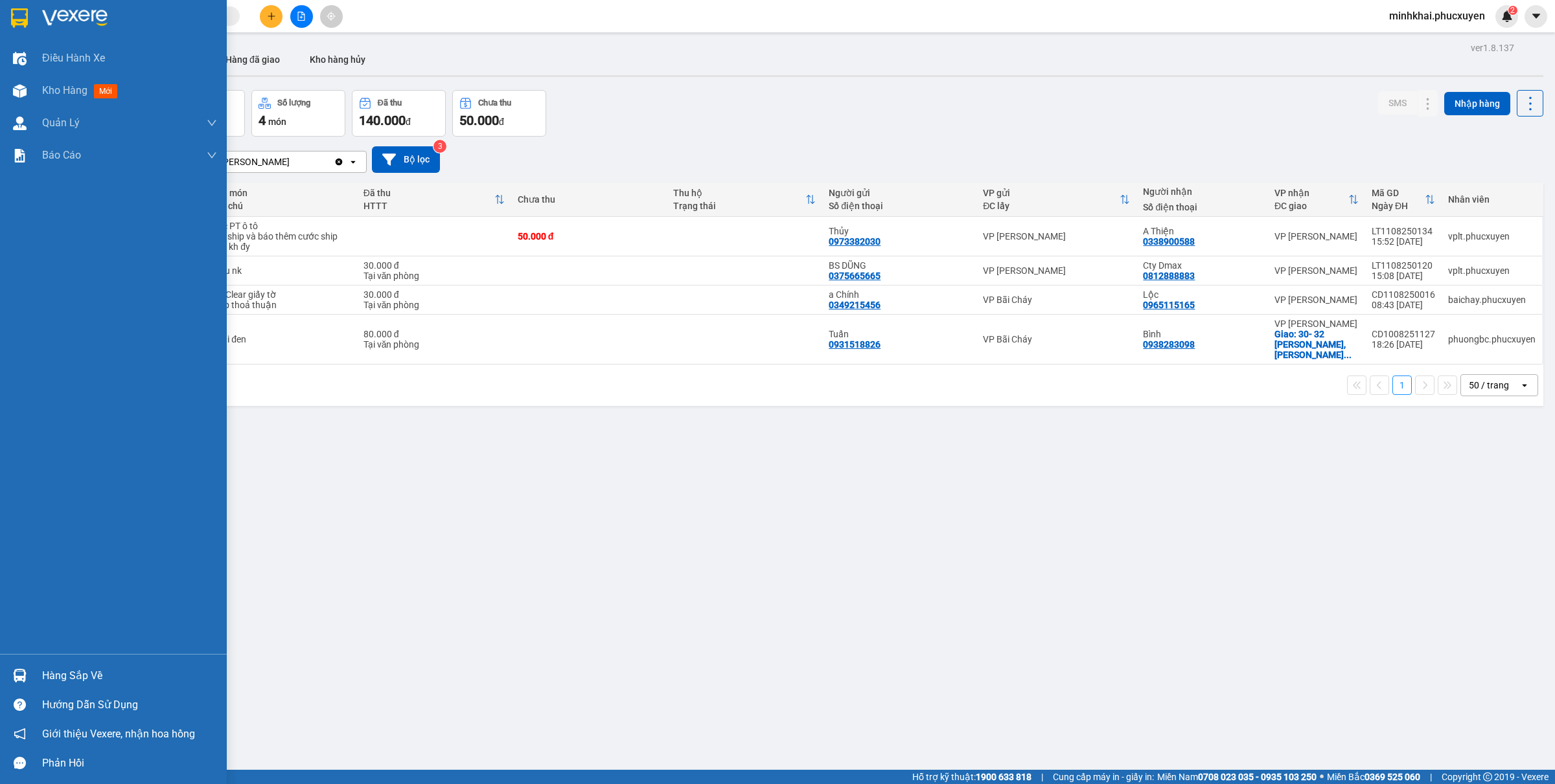
drag, startPoint x: 16, startPoint y: 400, endPoint x: 0, endPoint y: 400, distance: 16.0
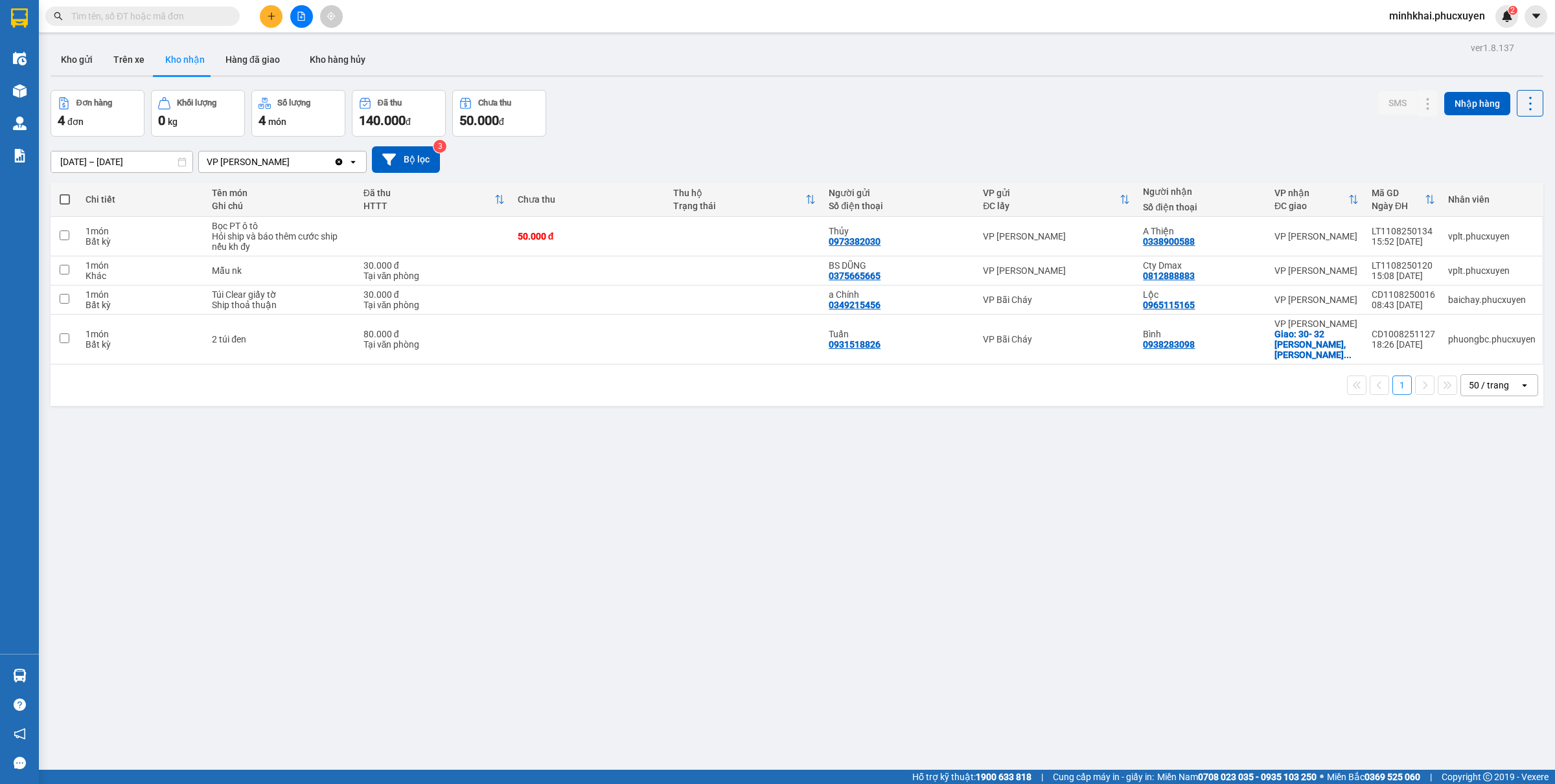
drag, startPoint x: 0, startPoint y: 400, endPoint x: 659, endPoint y: 421, distance: 659.3
click at [659, 421] on div "ver 1.8.137 Kho gửi Trên xe Kho nhận Hàng đã giao Kho hàng hủy Đơn hàng 4 đơn K…" at bounding box center [797, 431] width 1504 height 784
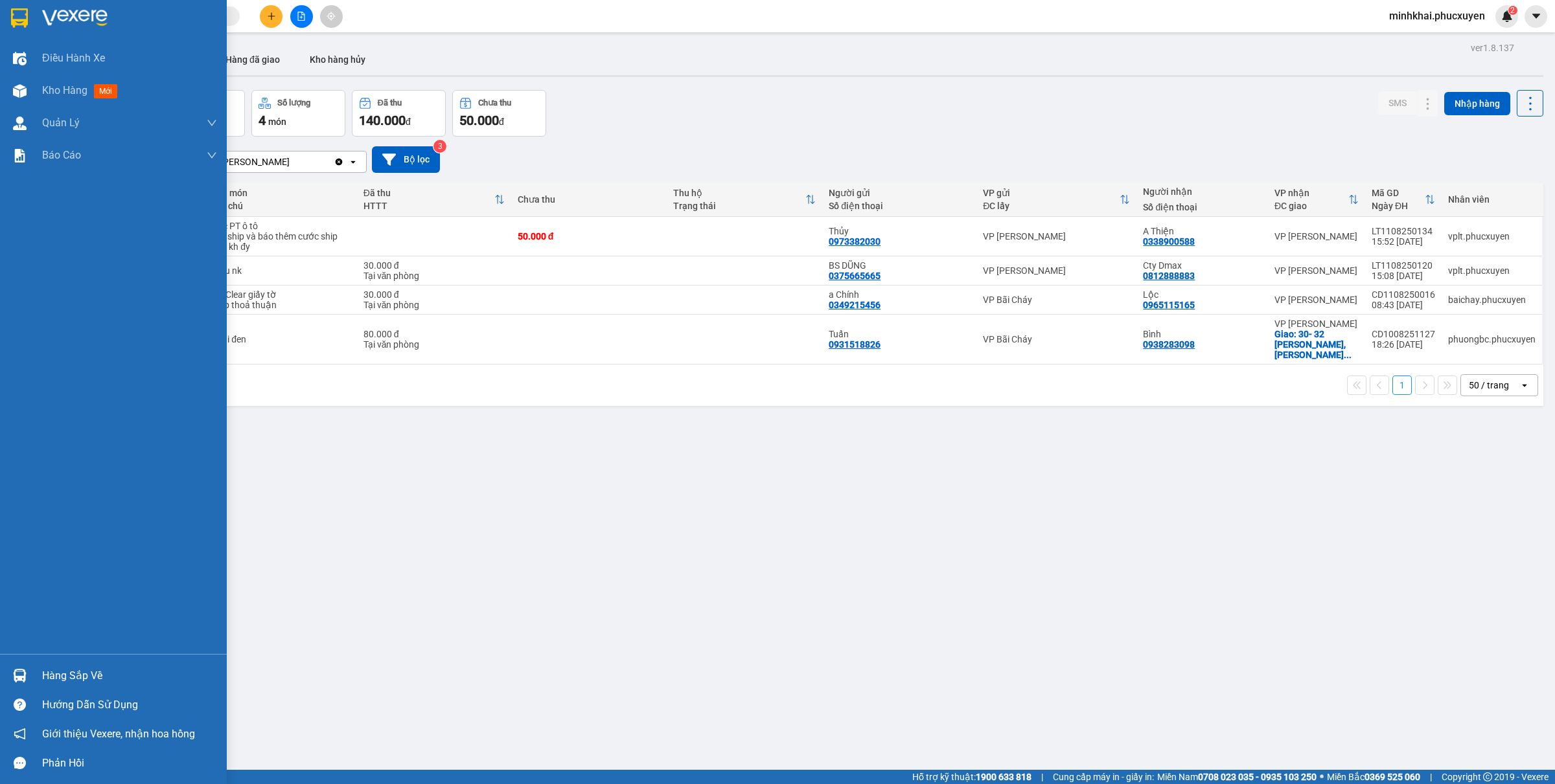
click at [14, 677] on img at bounding box center [20, 676] width 14 height 14
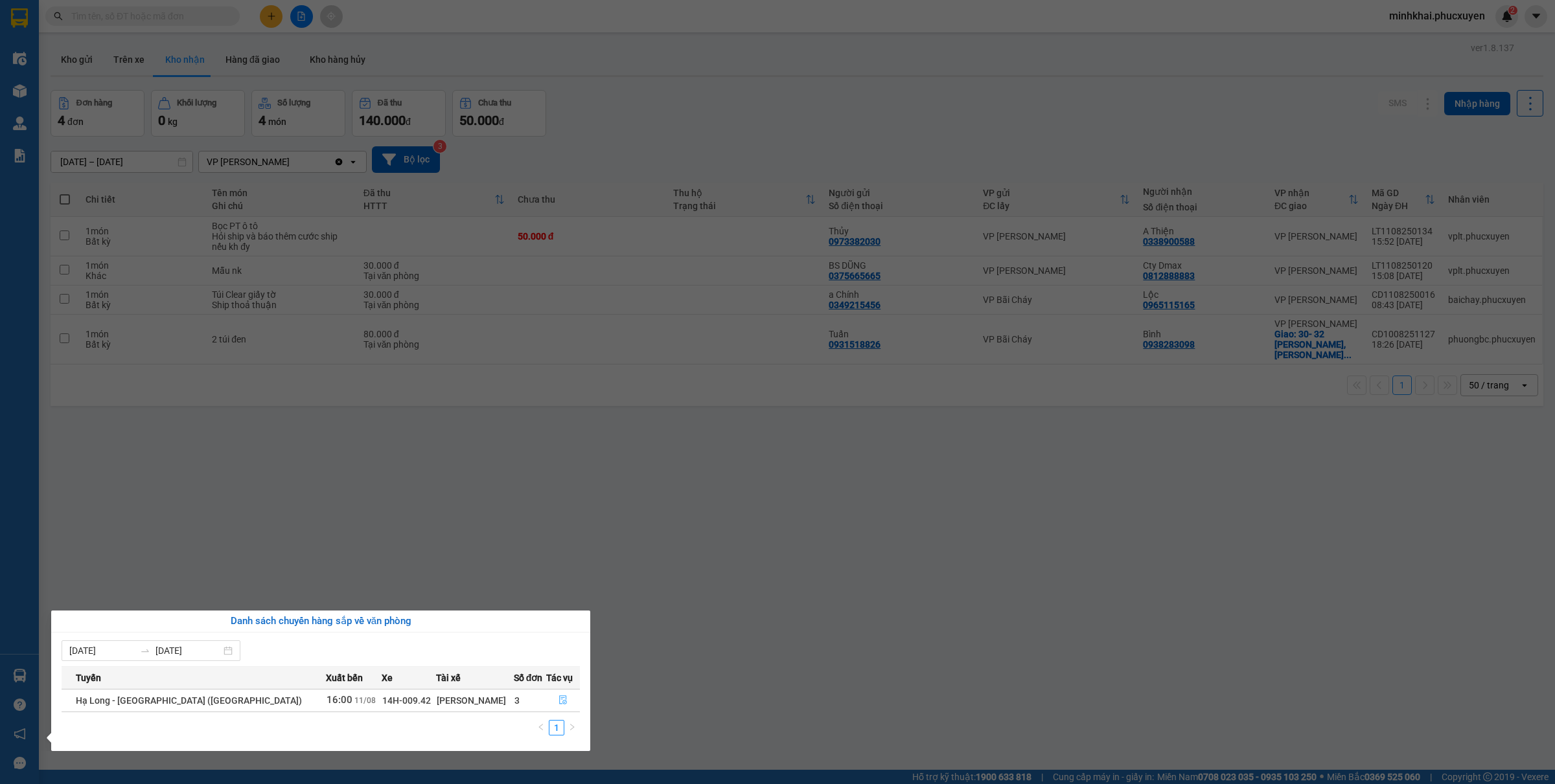
click at [558, 701] on icon "file-done" at bounding box center [563, 700] width 9 height 9
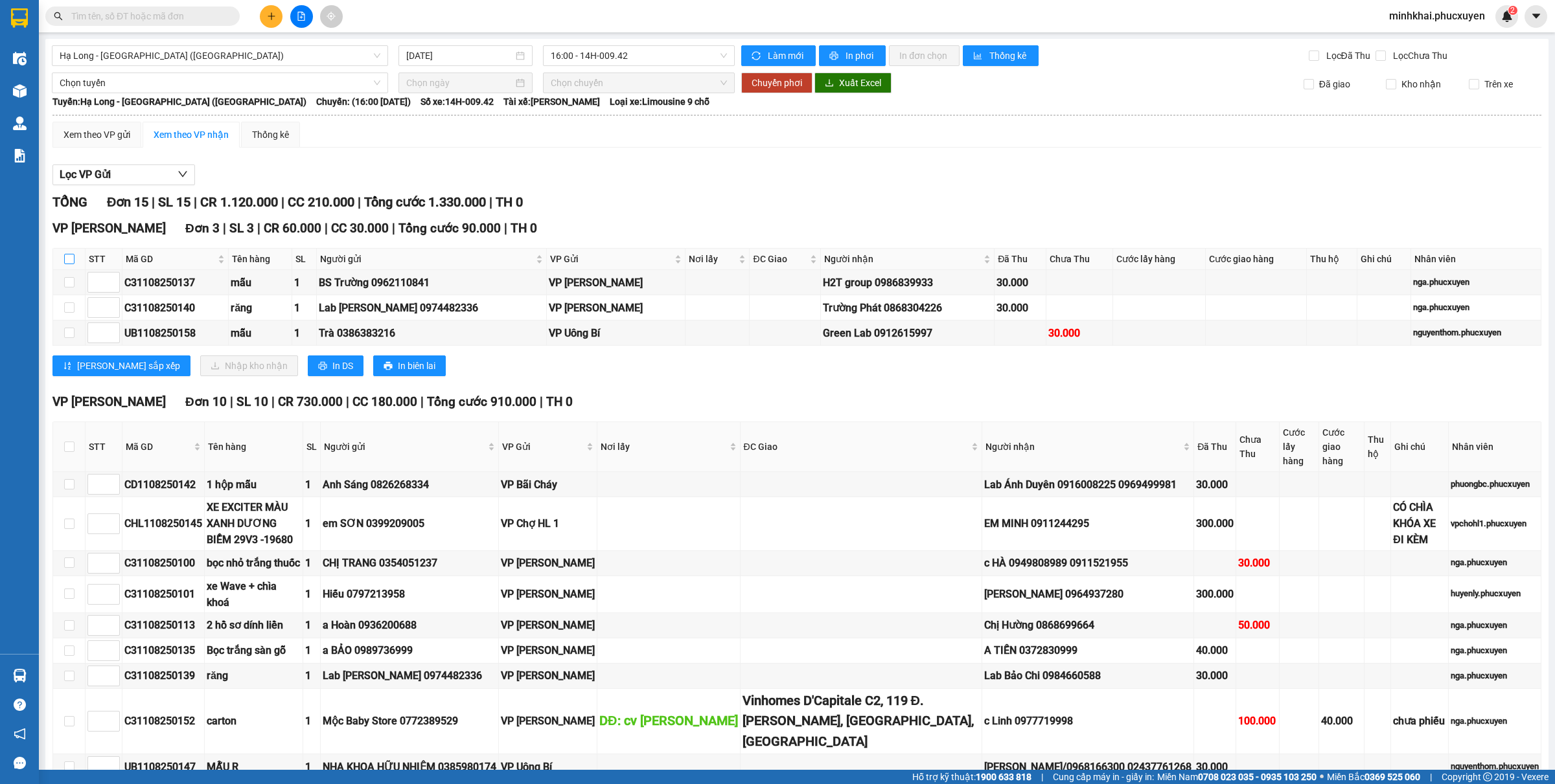
click at [65, 262] on input "checkbox" at bounding box center [69, 259] width 10 height 10
checkbox input "true"
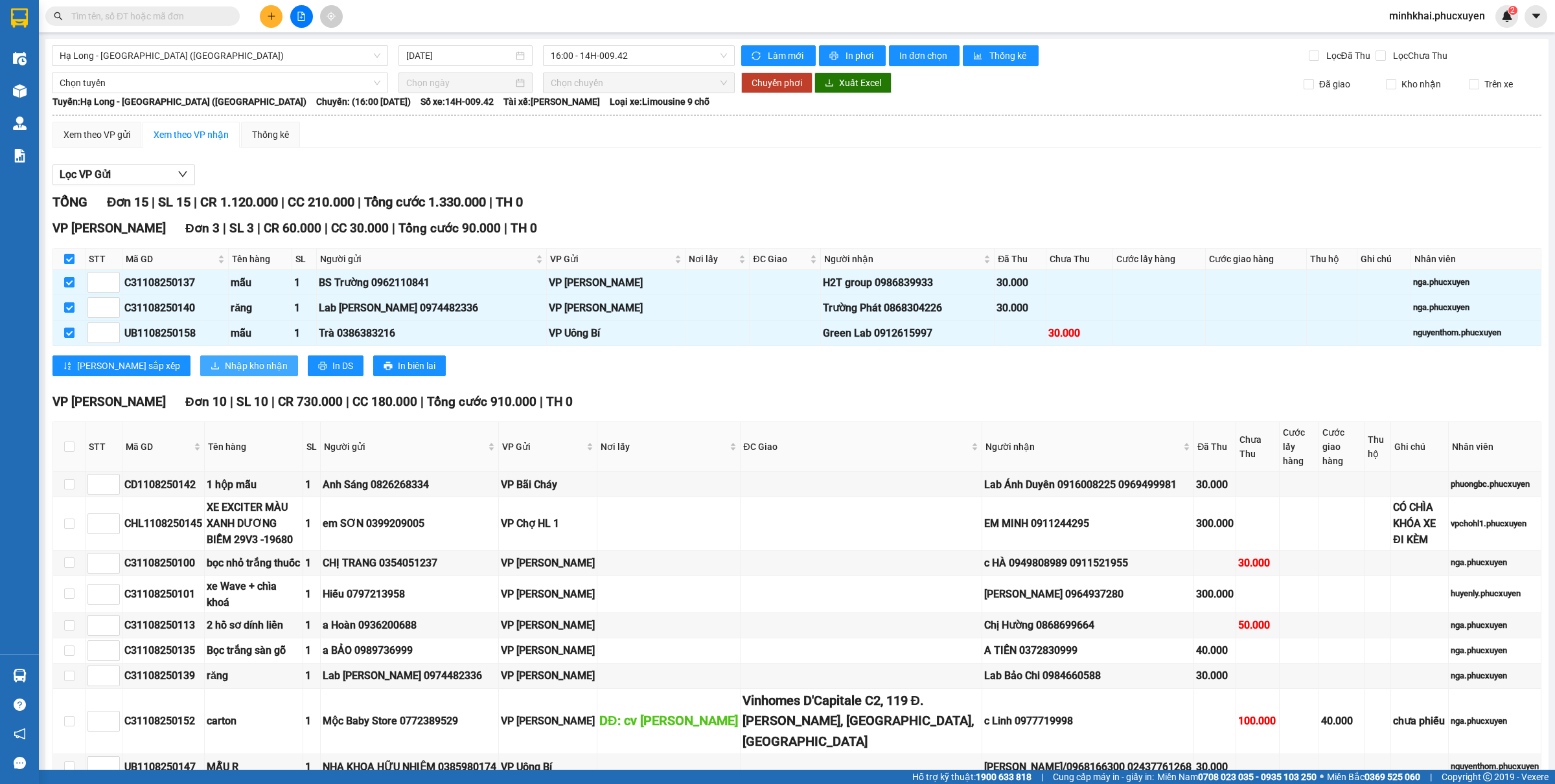
click at [224, 366] on span "Nhập kho nhận" at bounding box center [256, 366] width 63 height 14
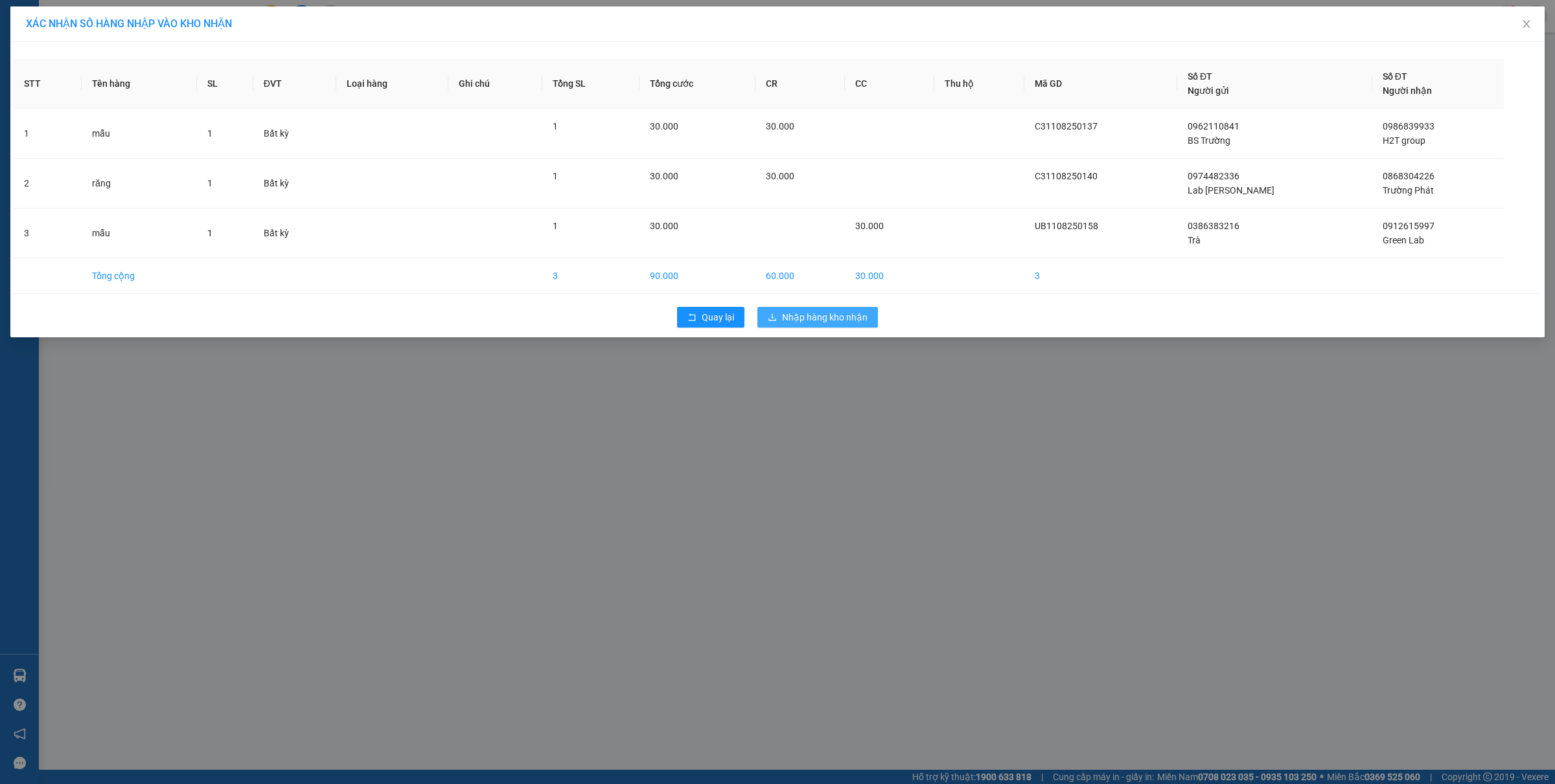
click at [817, 319] on span "Nhập hàng kho nhận" at bounding box center [824, 317] width 86 height 14
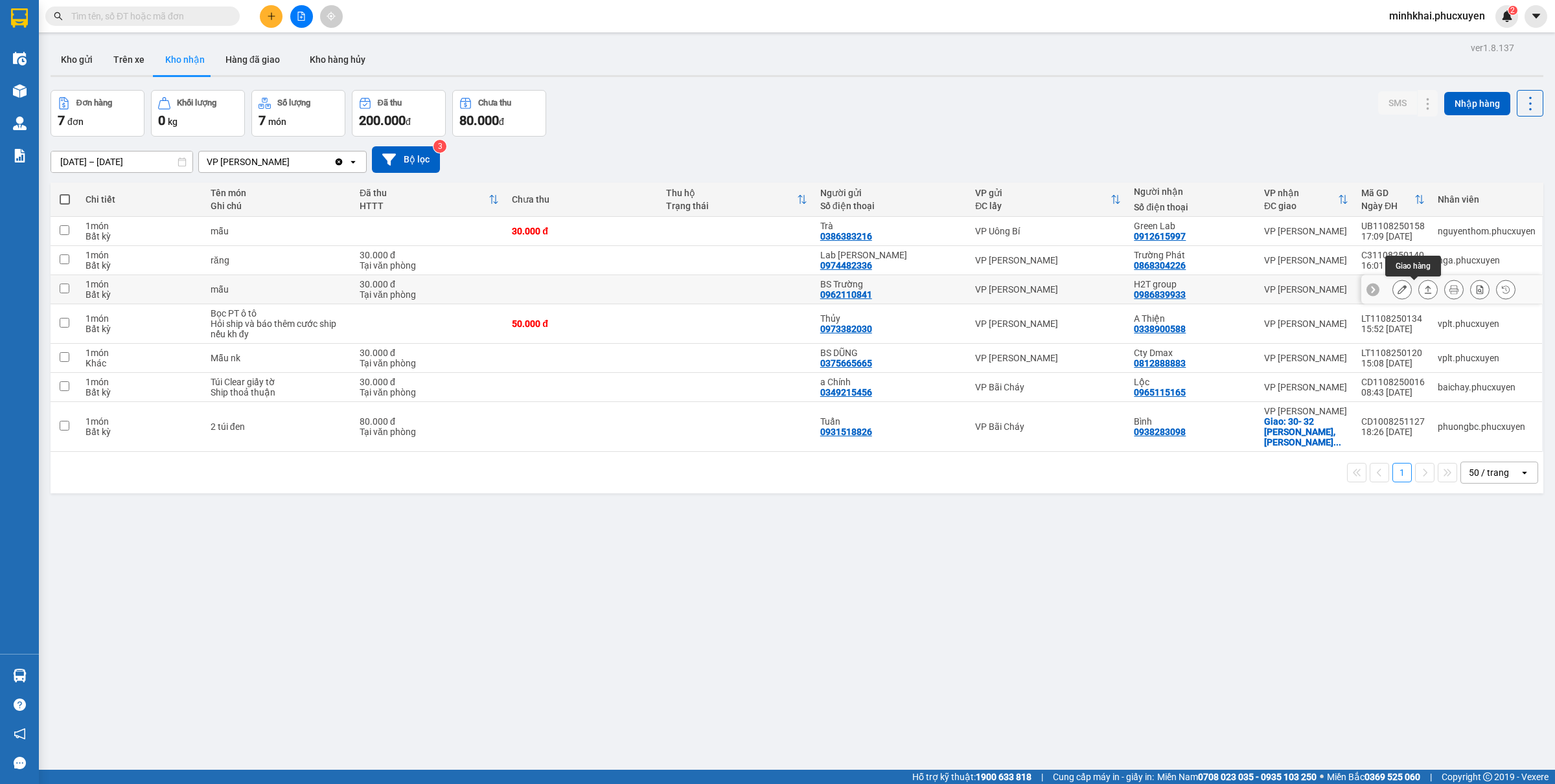
click at [1424, 292] on icon at bounding box center [1428, 289] width 9 height 9
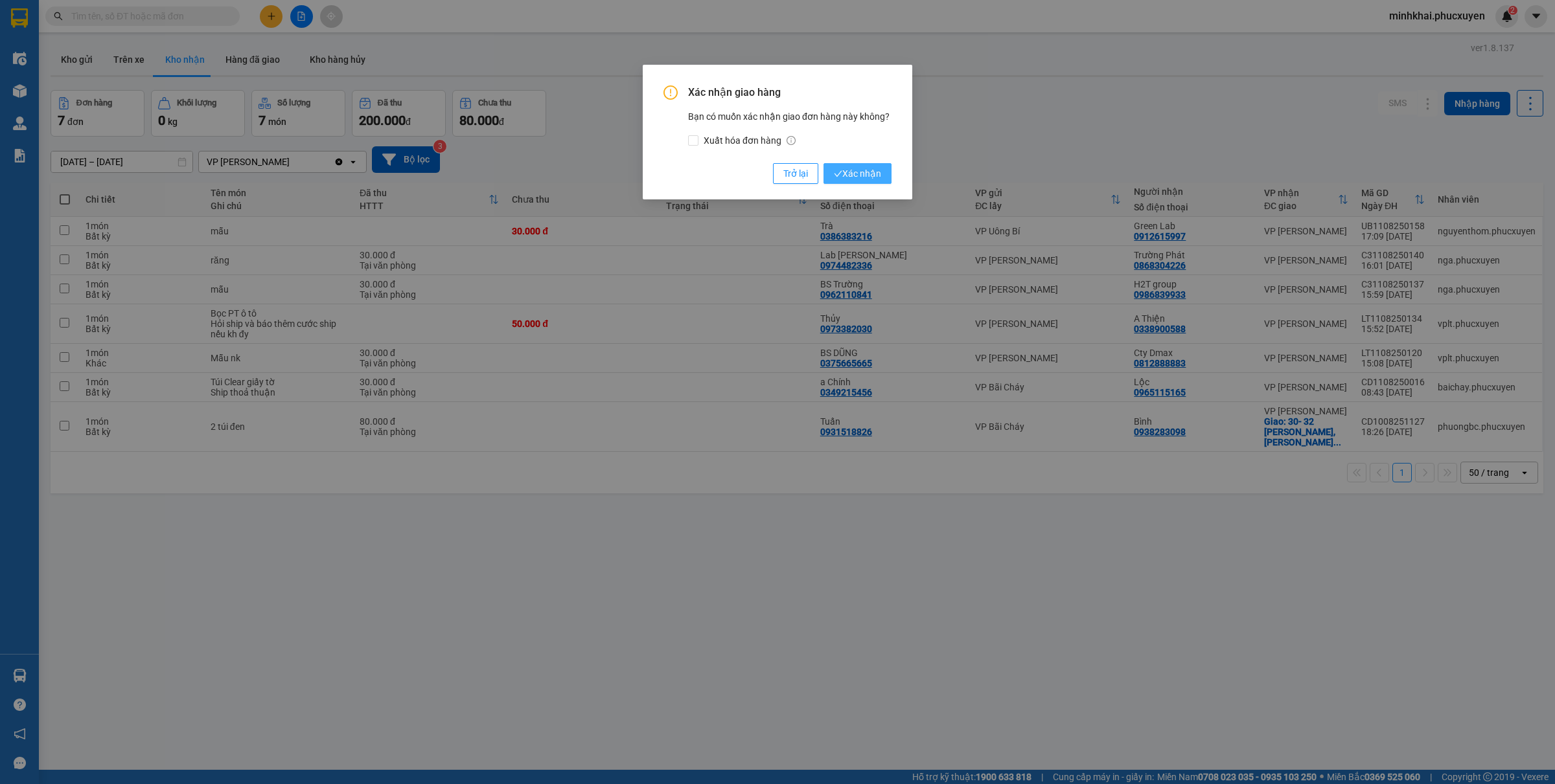
click at [849, 173] on span "Xác nhận" at bounding box center [857, 173] width 48 height 14
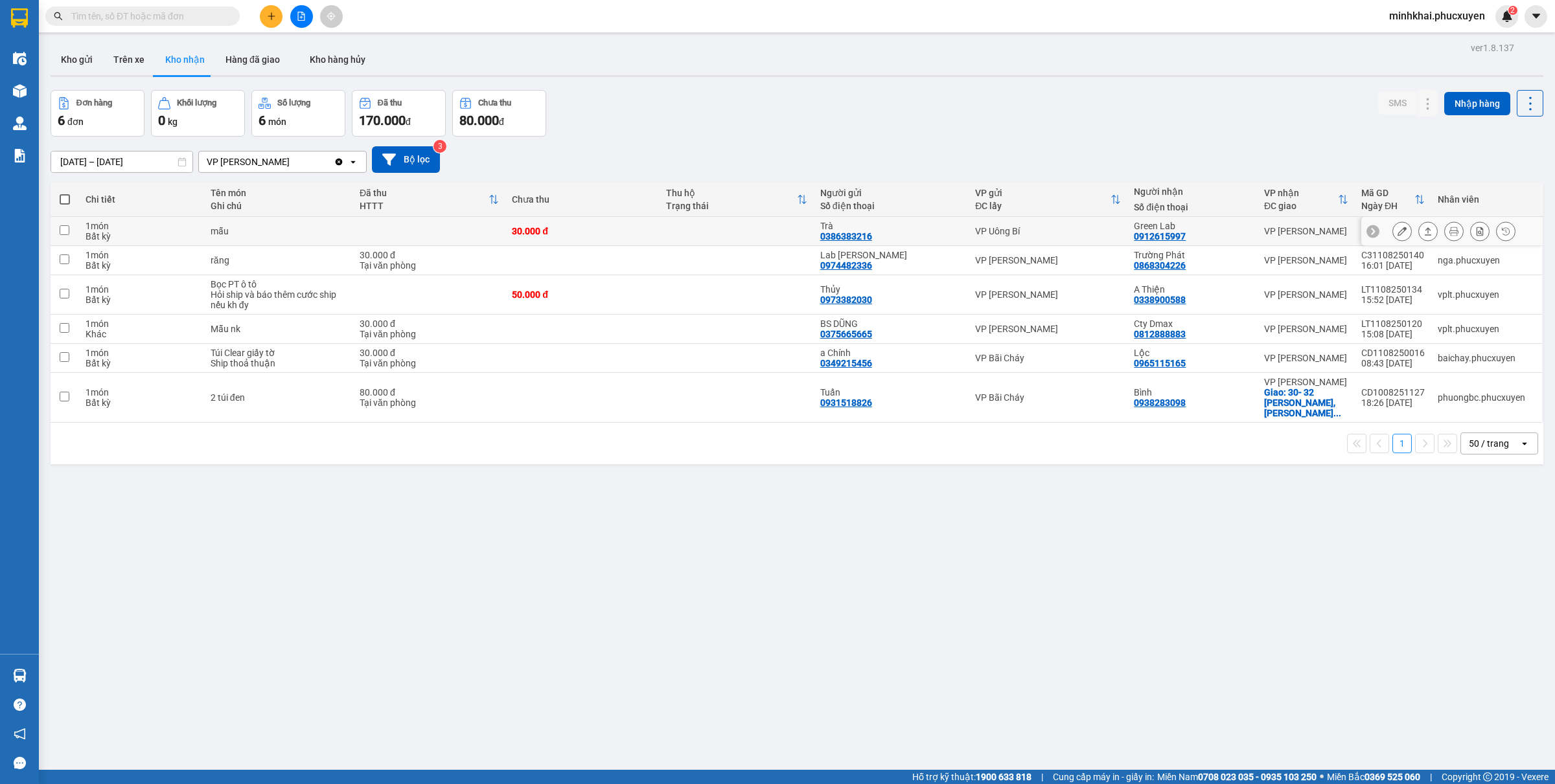
click at [1420, 234] on button at bounding box center [1428, 231] width 18 height 23
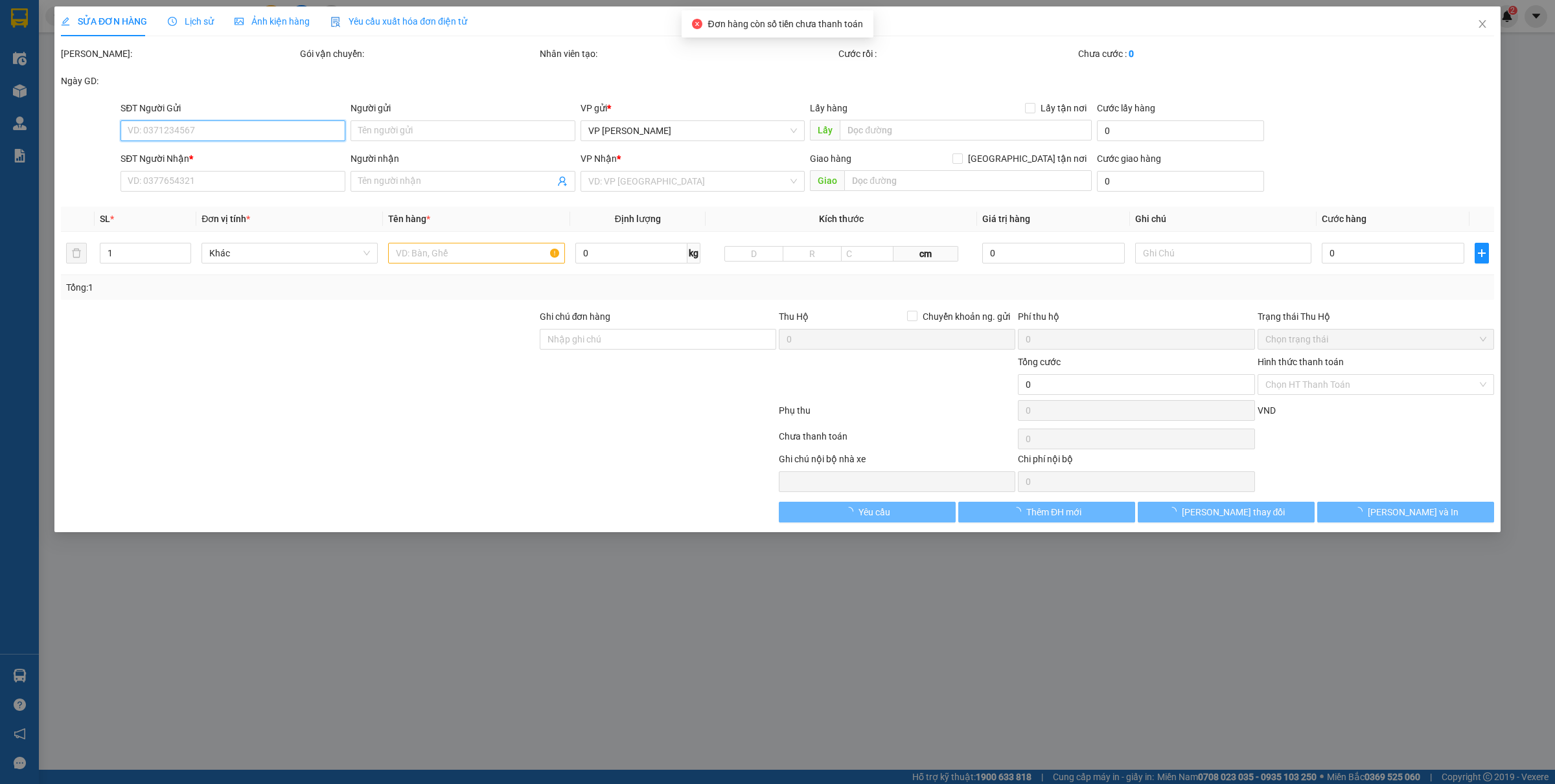
type input "0386383216"
type input "Trà"
type input "0912615997"
type input "Green Lab"
type input "30.000"
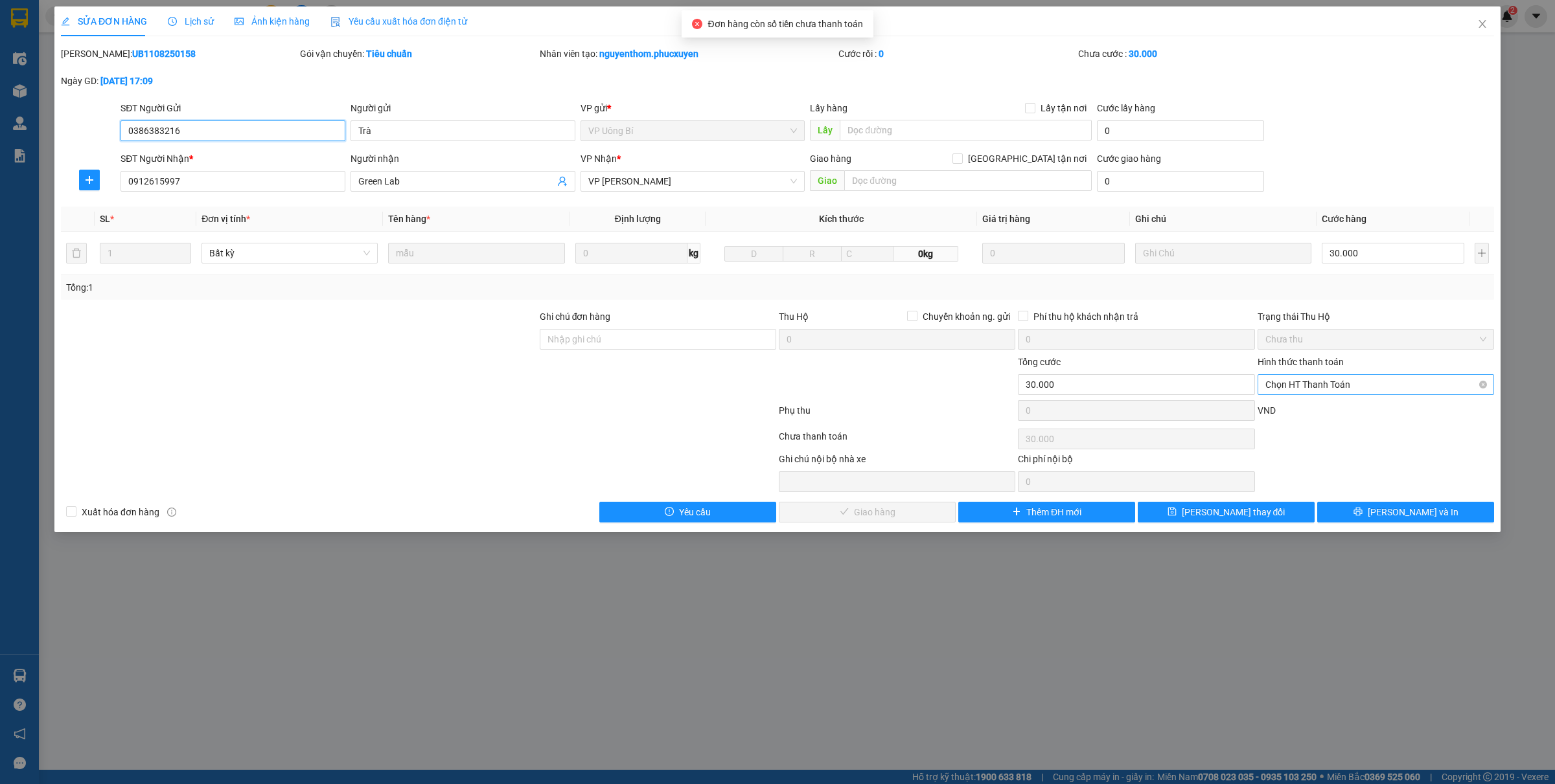
click at [1299, 387] on span "Chọn HT Thanh Toán" at bounding box center [1376, 385] width 221 height 19
click at [1269, 407] on div "Tại văn phòng" at bounding box center [1376, 411] width 221 height 14
type input "0"
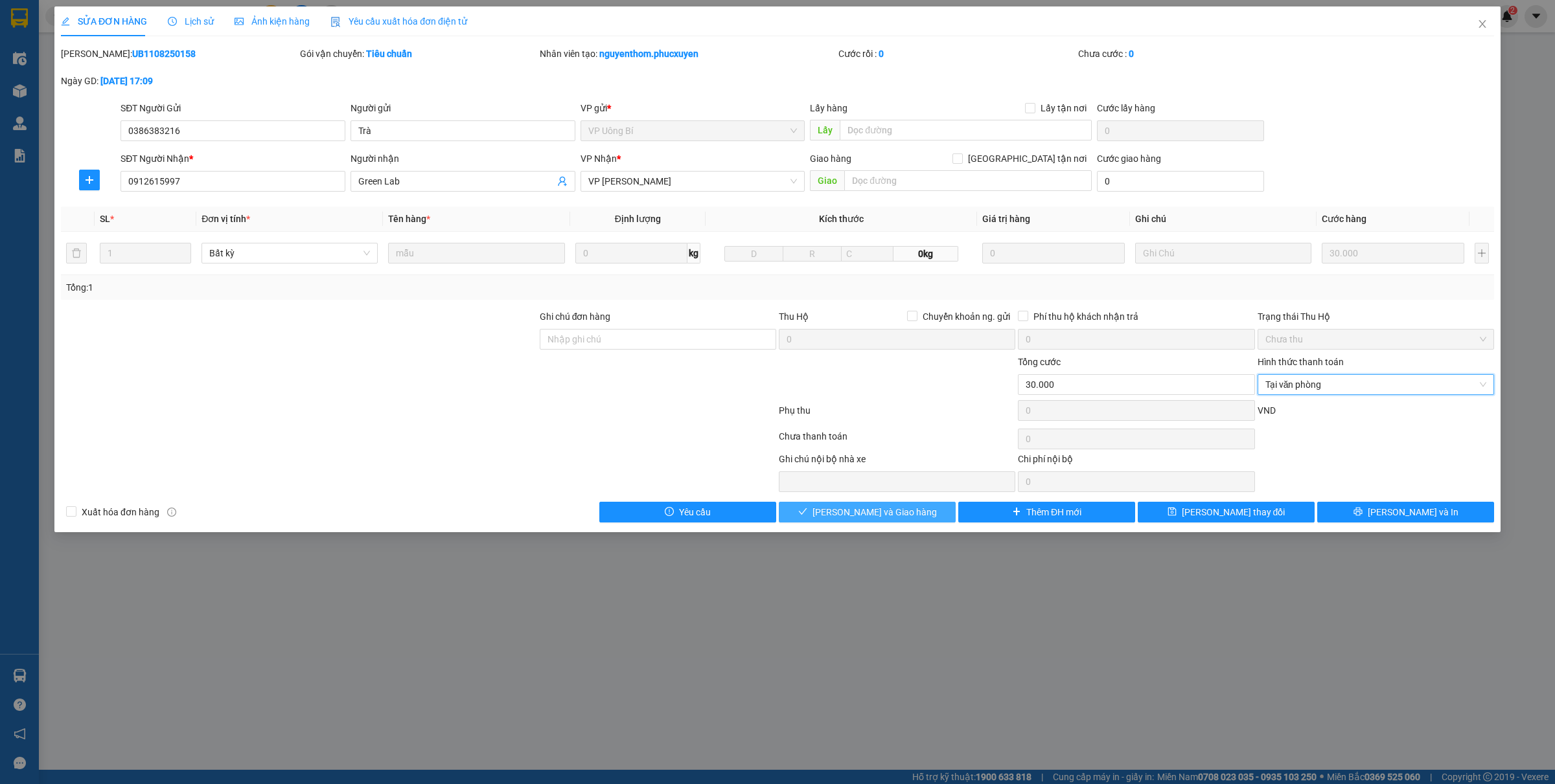
click at [910, 517] on button "[PERSON_NAME] và Giao hàng" at bounding box center [868, 512] width 177 height 21
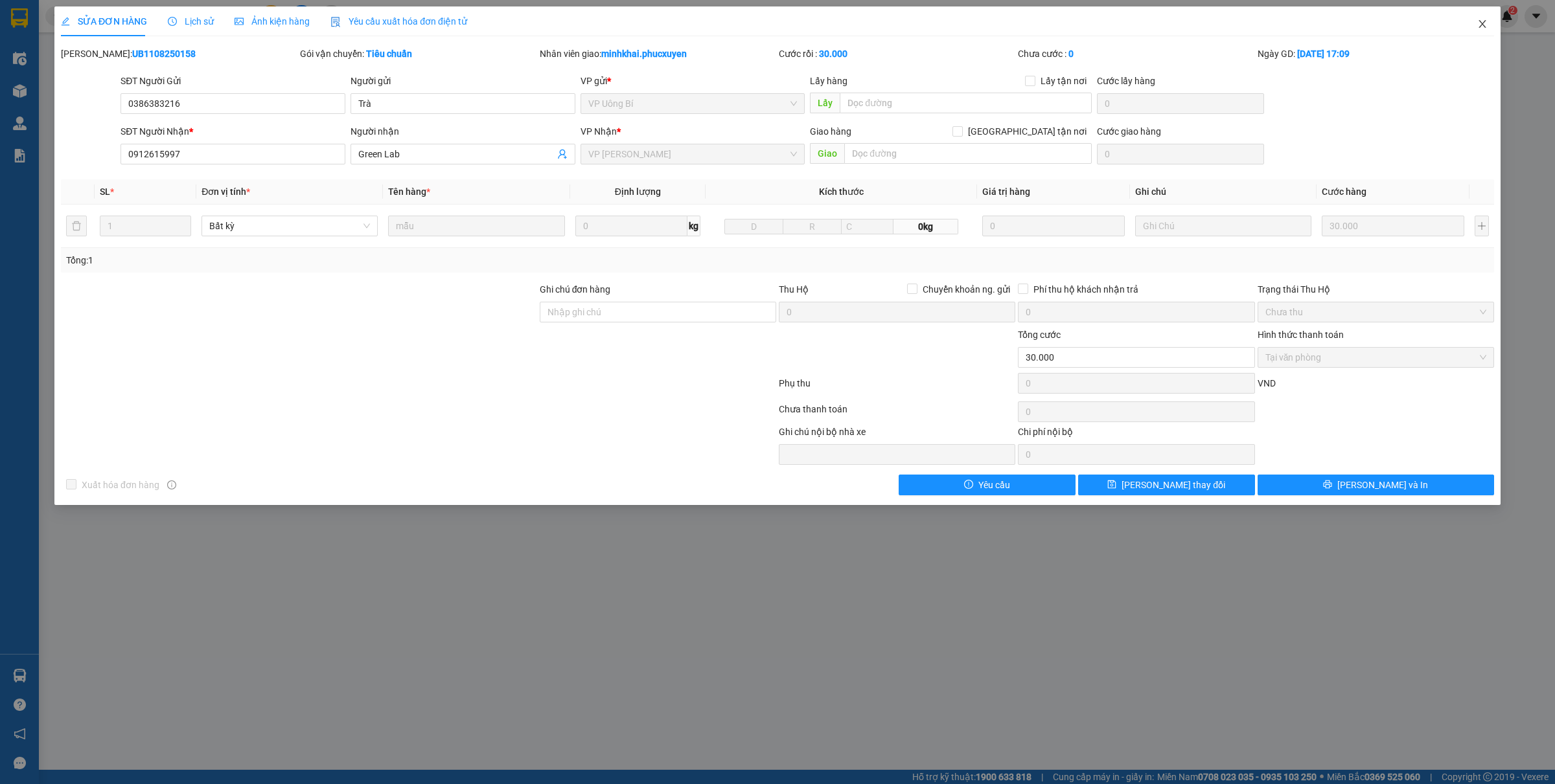
click at [1479, 27] on icon "close" at bounding box center [1483, 24] width 10 height 10
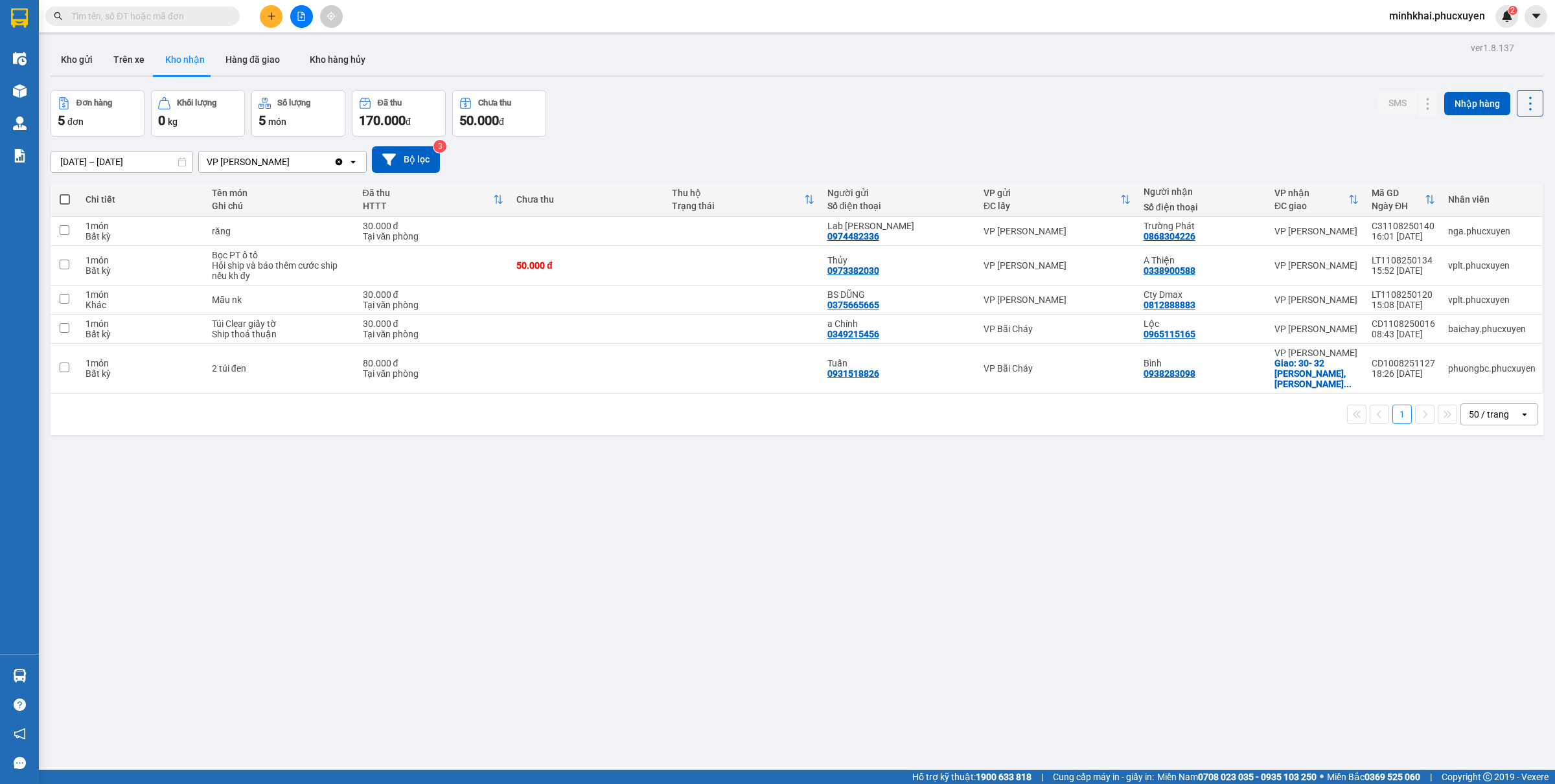
click at [88, 52] on button "Kho gửi" at bounding box center [76, 60] width 53 height 31
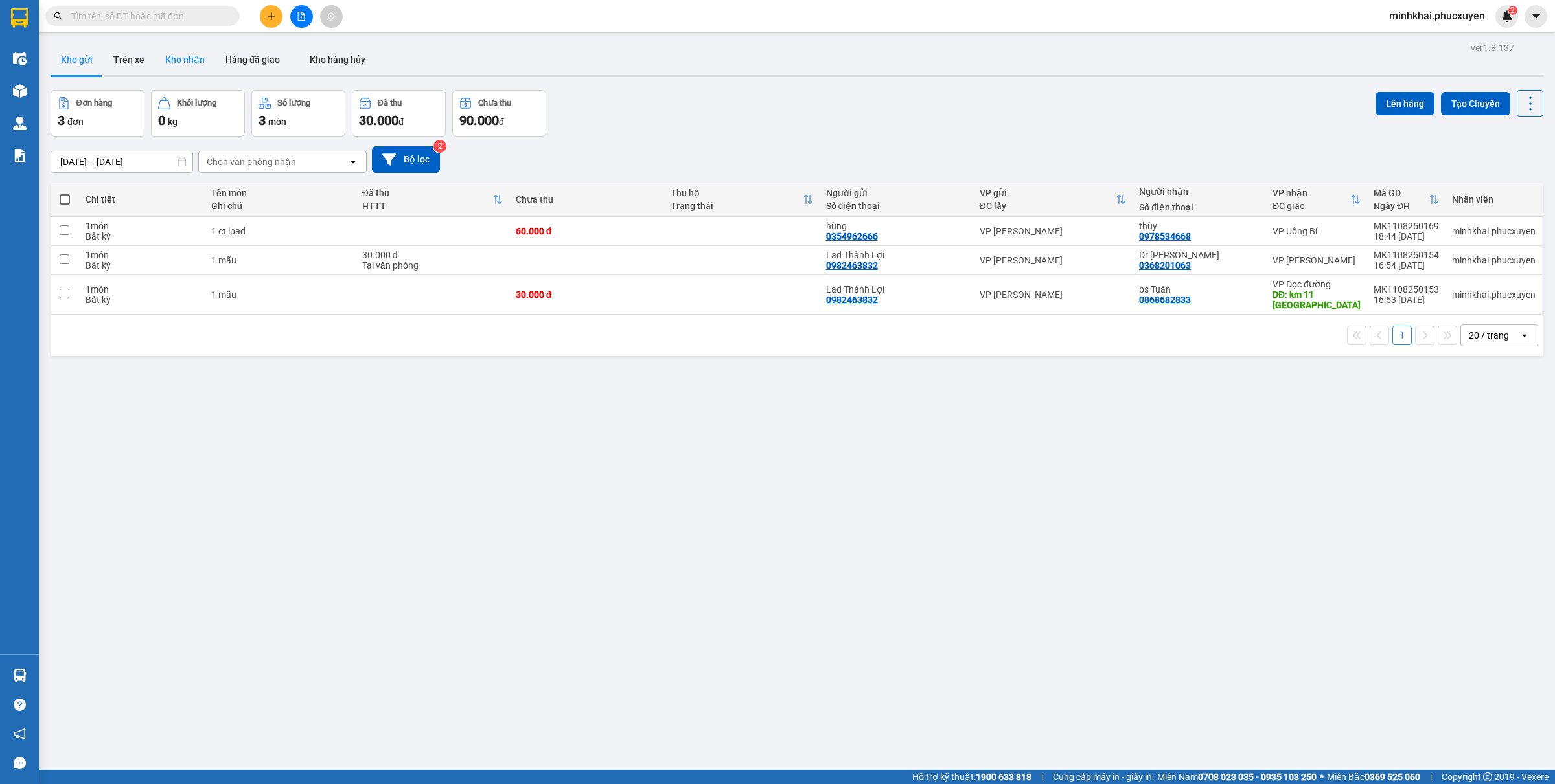
click at [196, 50] on button "Kho nhận" at bounding box center [185, 60] width 61 height 31
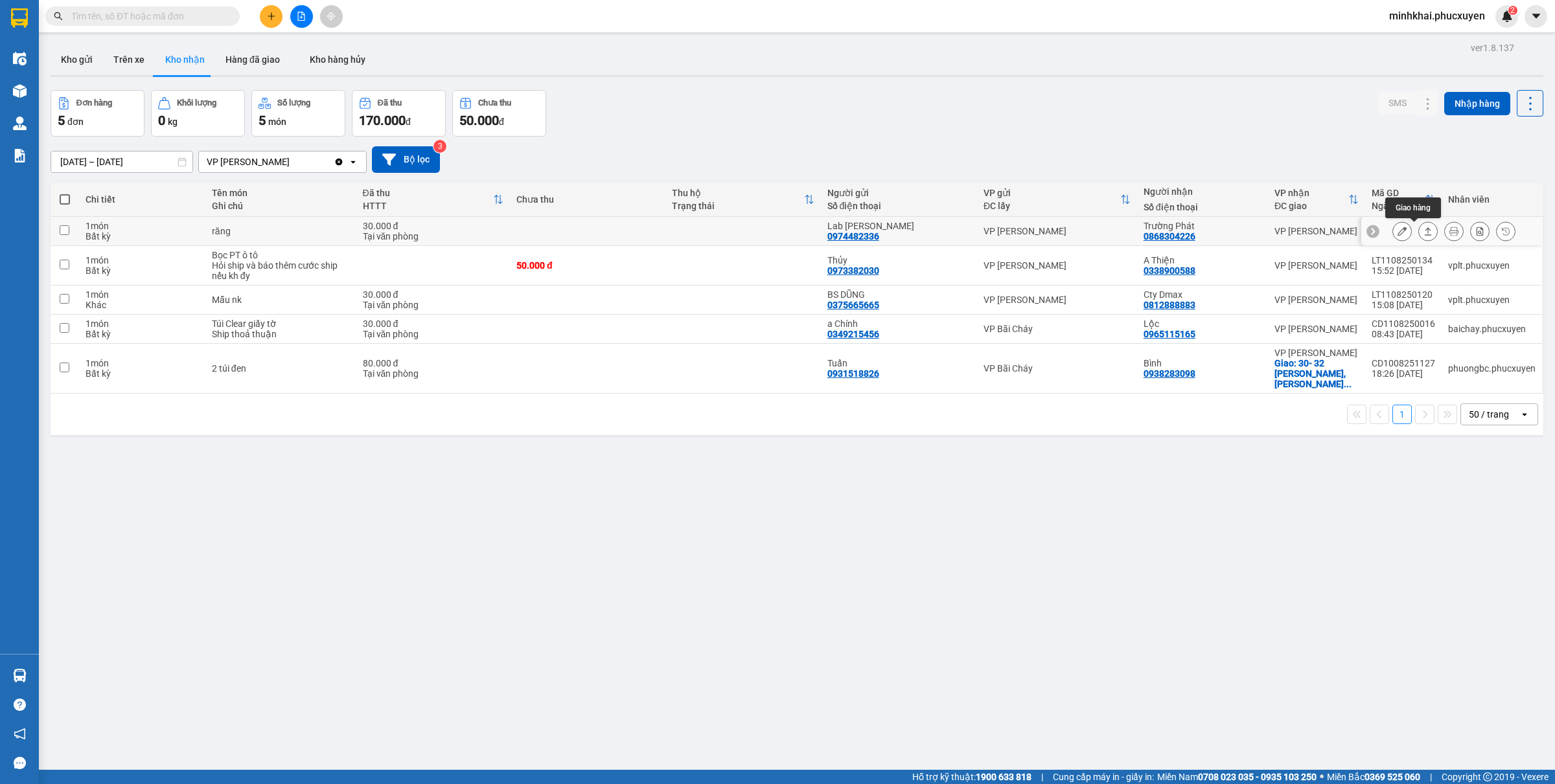
click at [1424, 235] on icon at bounding box center [1428, 231] width 9 height 9
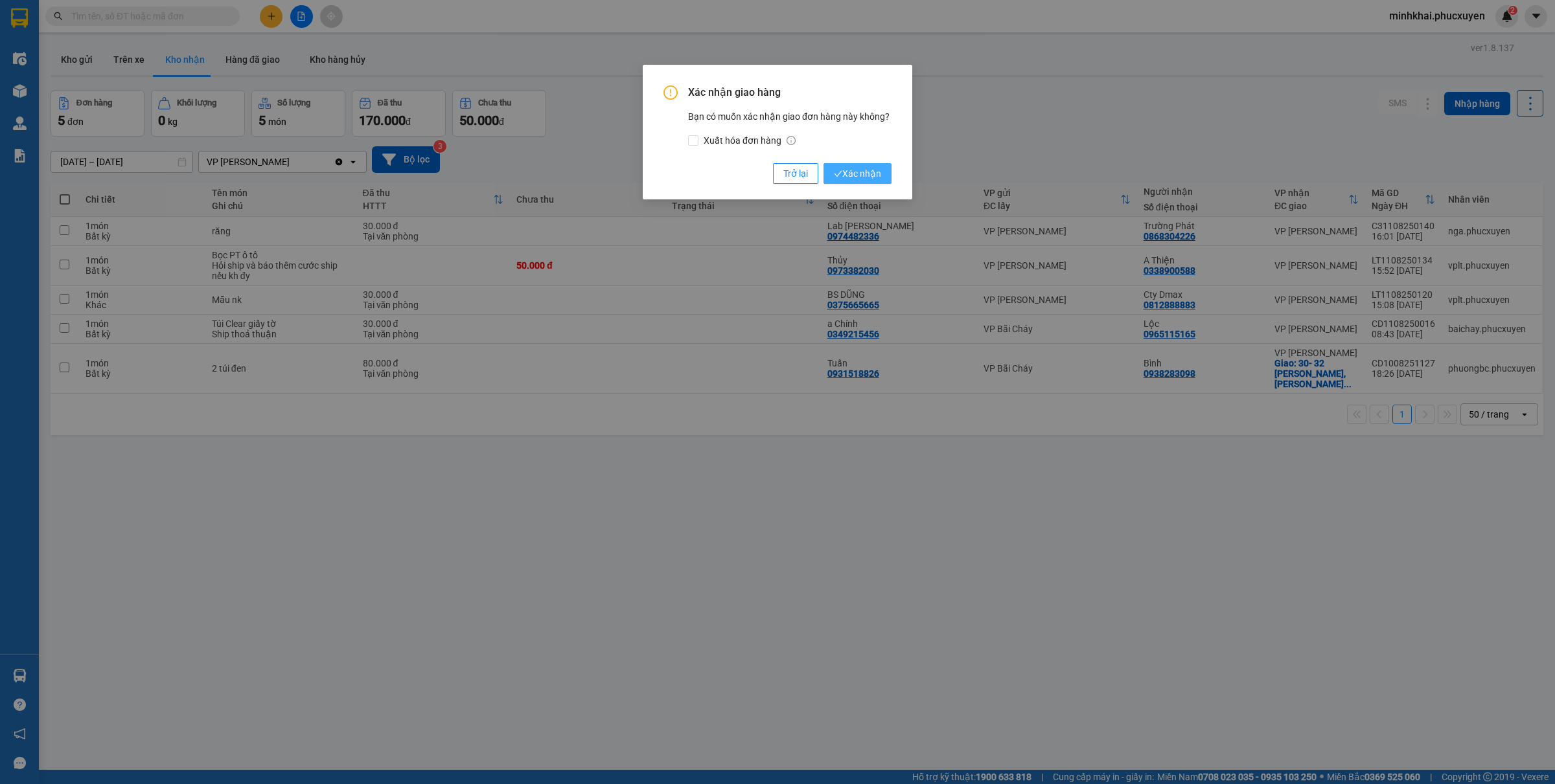
click at [872, 169] on span "Xác nhận" at bounding box center [857, 173] width 48 height 14
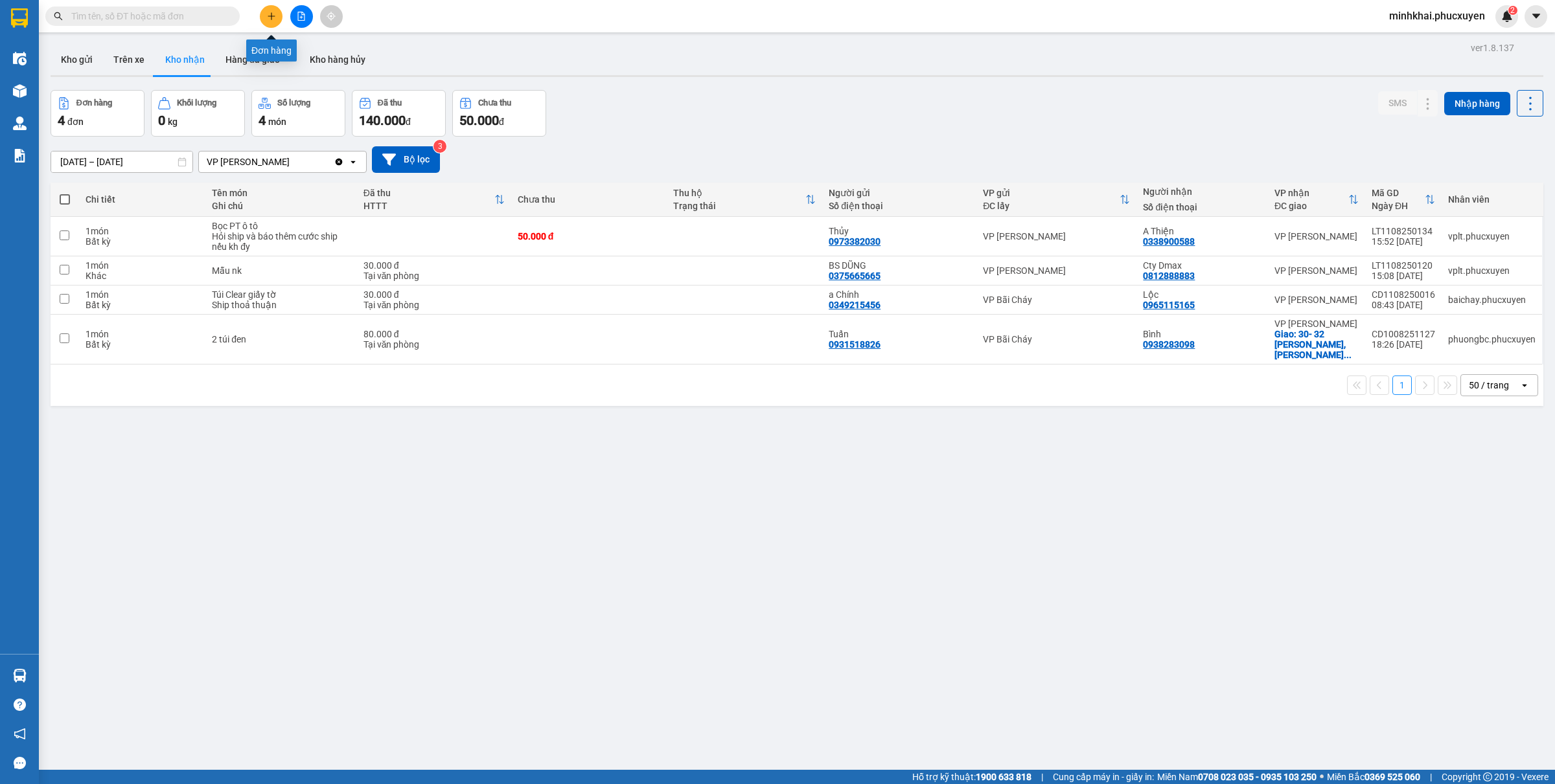
click at [263, 22] on button at bounding box center [271, 16] width 23 height 23
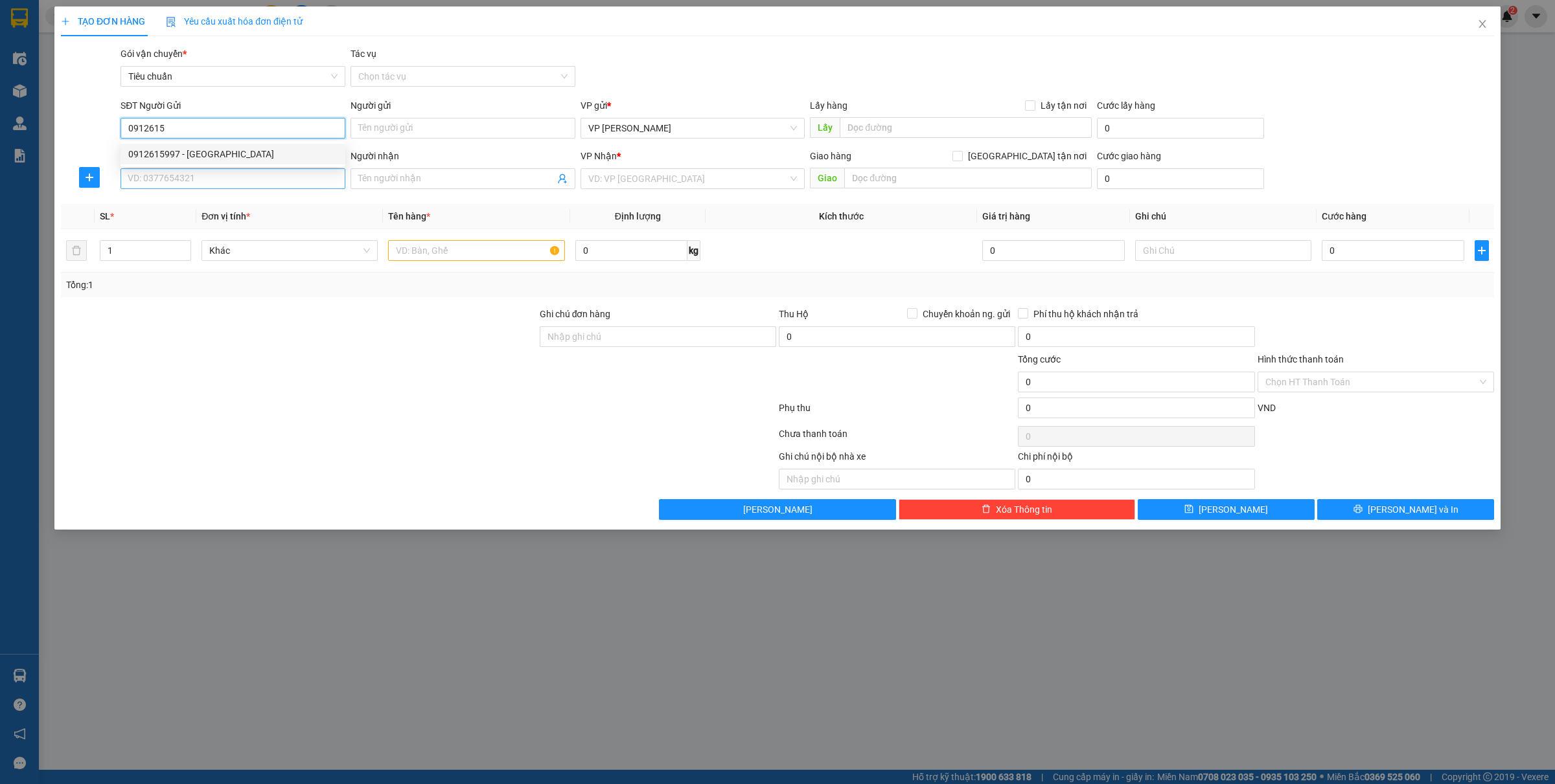
click at [198, 147] on div "0912615997 - [GEOGRAPHIC_DATA]" at bounding box center [232, 154] width 209 height 14
type input "0912615997"
type input "Green Lab"
type input "0912615997"
click at [198, 182] on input "SĐT Người Nhận *" at bounding box center [232, 178] width 224 height 21
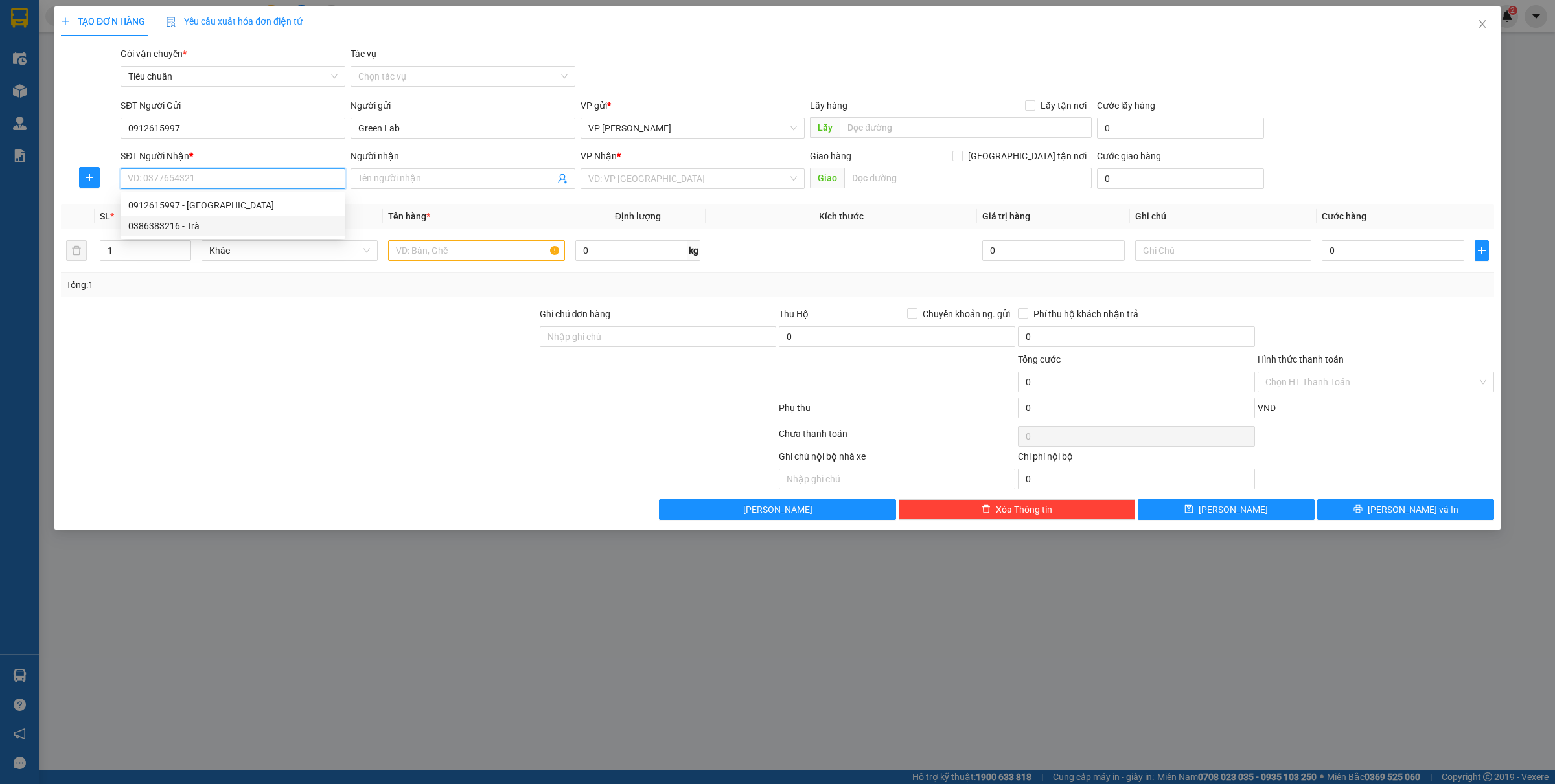
click at [209, 227] on div "0386383216 - Trà" at bounding box center [232, 226] width 209 height 14
type input "0386383216"
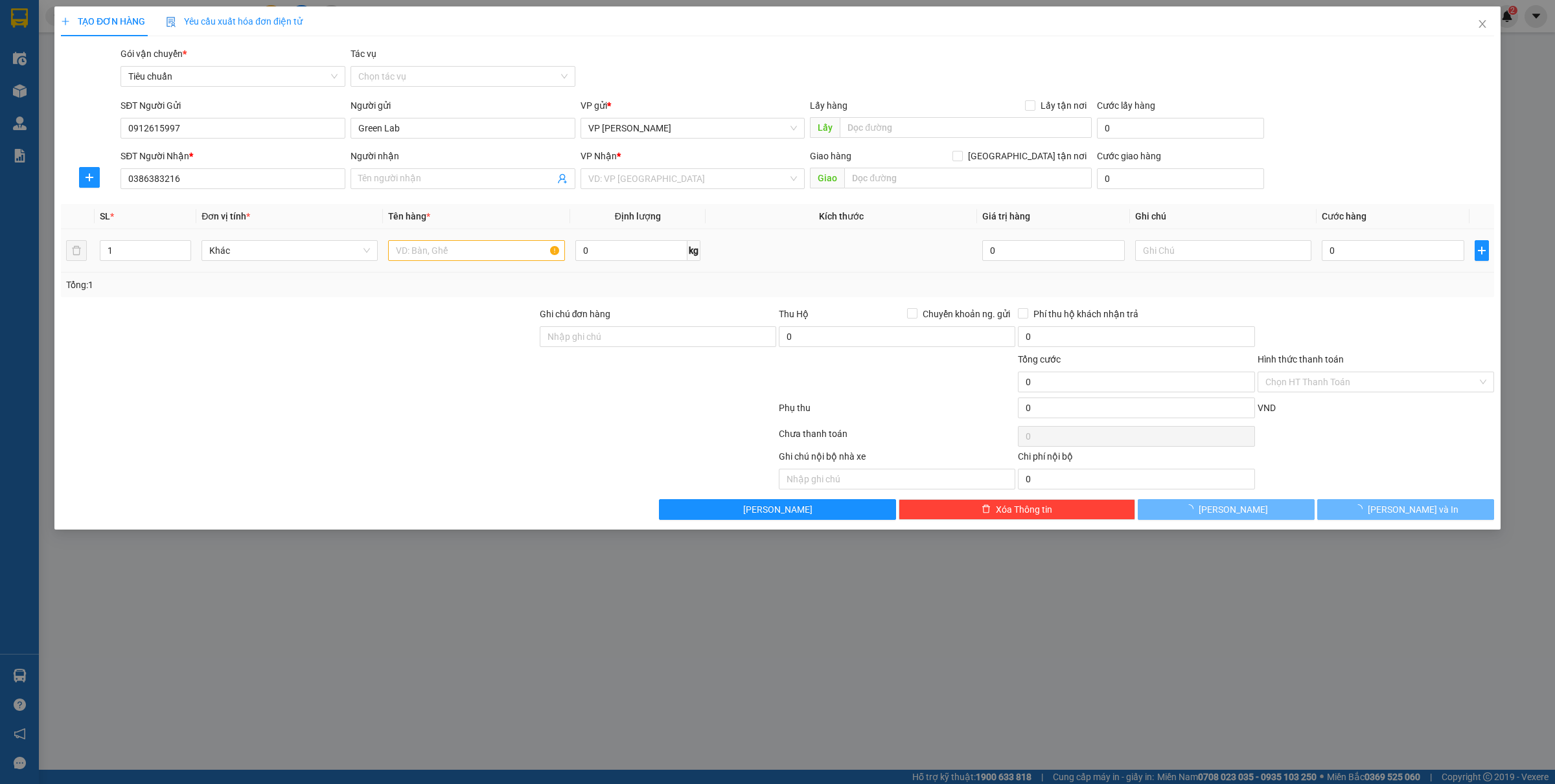
click at [435, 248] on td at bounding box center [476, 251] width 186 height 43
type input "Trà"
checkbox input "true"
type input "414 [PERSON_NAME]"
type input "30.000"
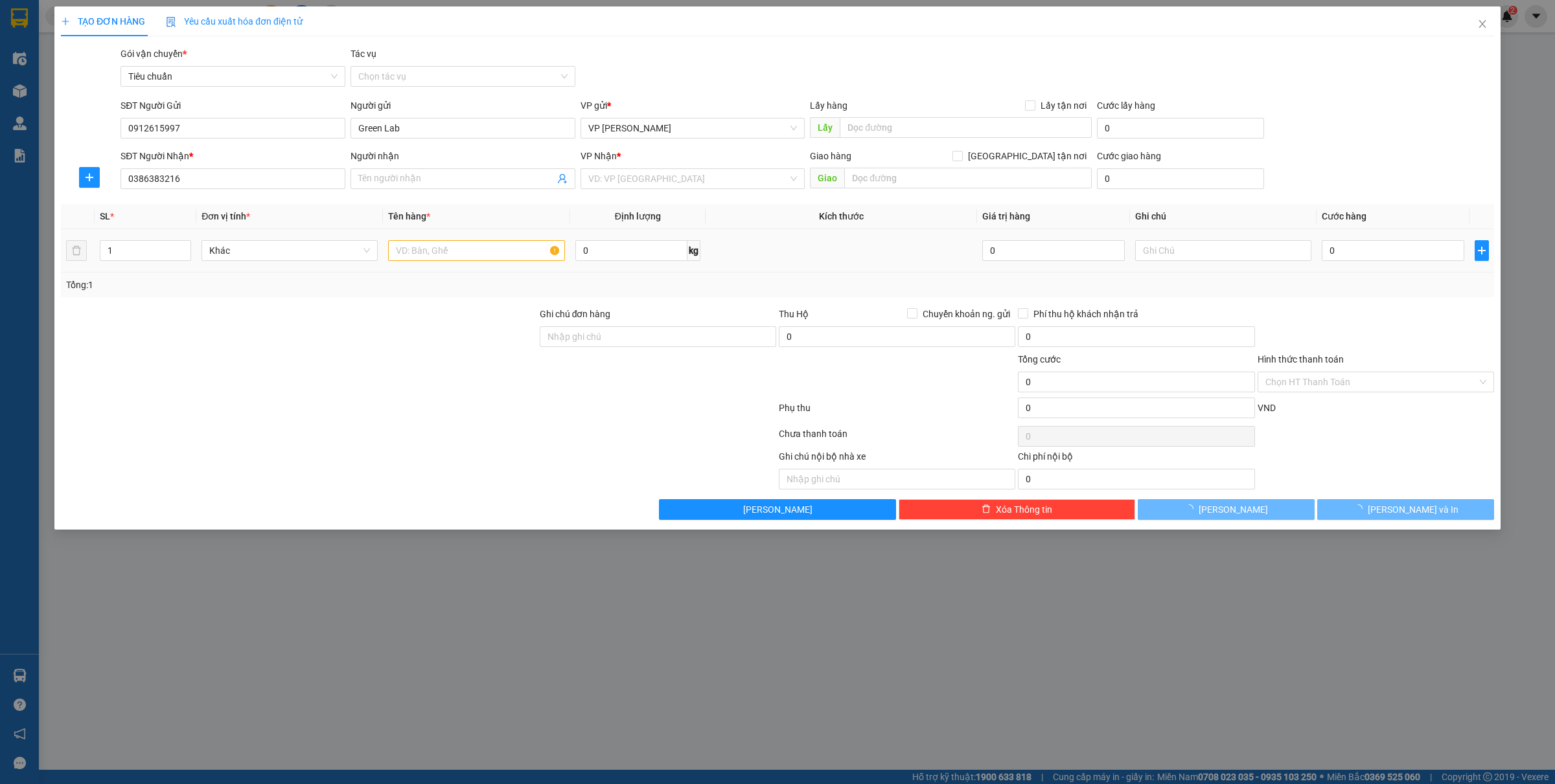
type input "30.000"
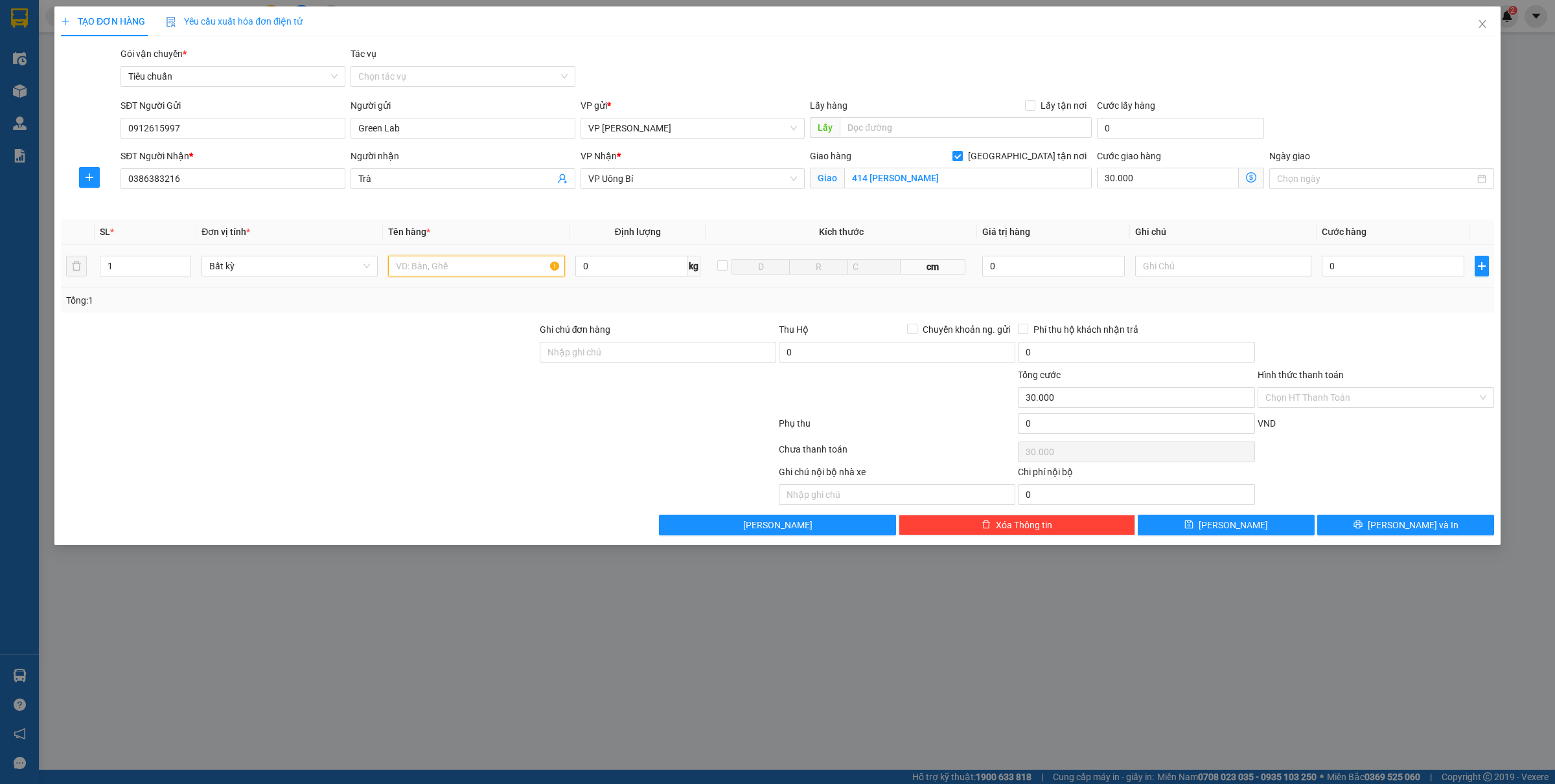
click at [461, 257] on input "text" at bounding box center [476, 266] width 176 height 21
type input "1 hộp"
click at [1347, 263] on input "0" at bounding box center [1393, 266] width 142 height 21
type input "3"
type input "30.003"
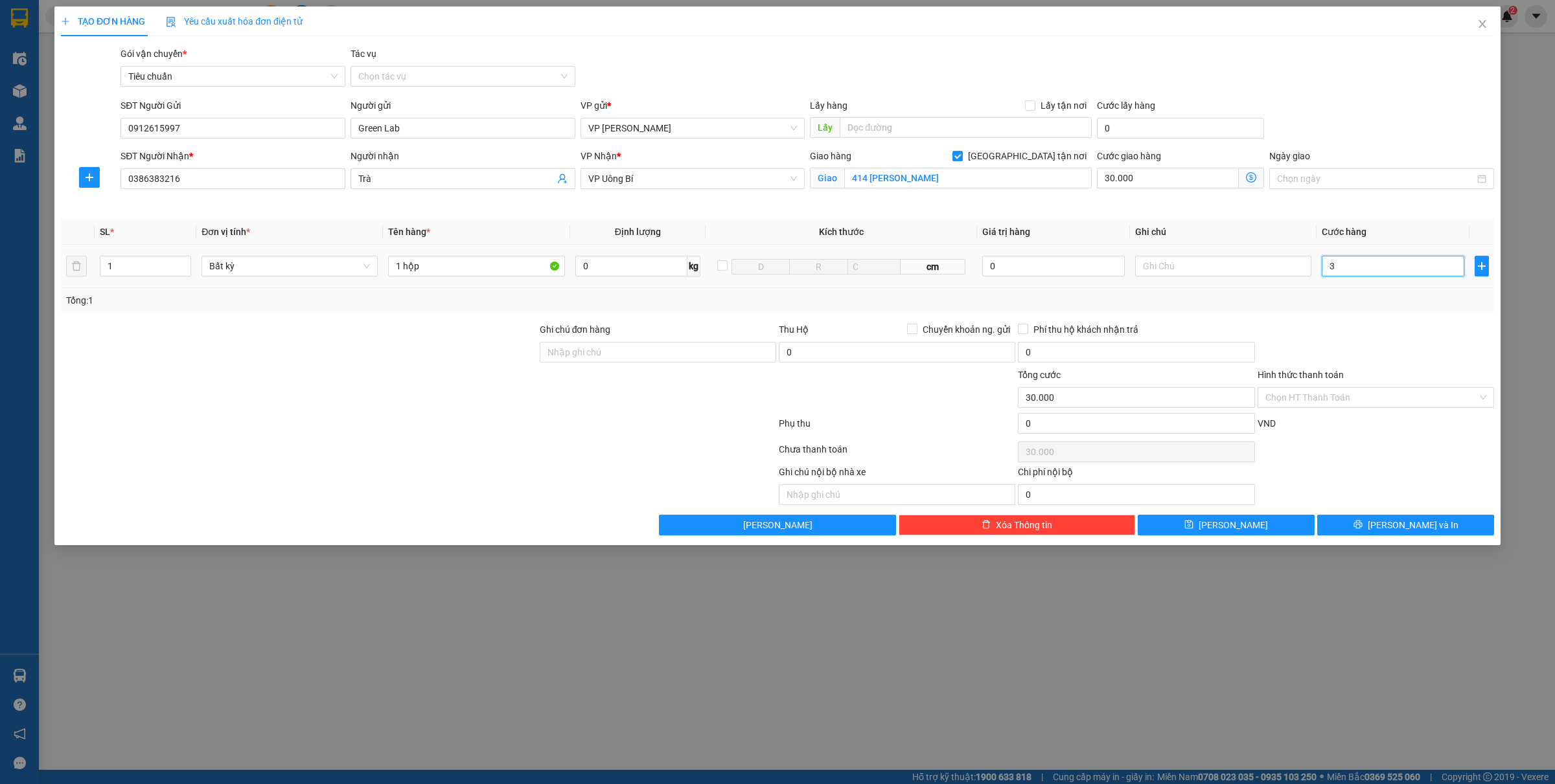
type input "30.003"
type input "30"
type input "30.030"
type input "3.000"
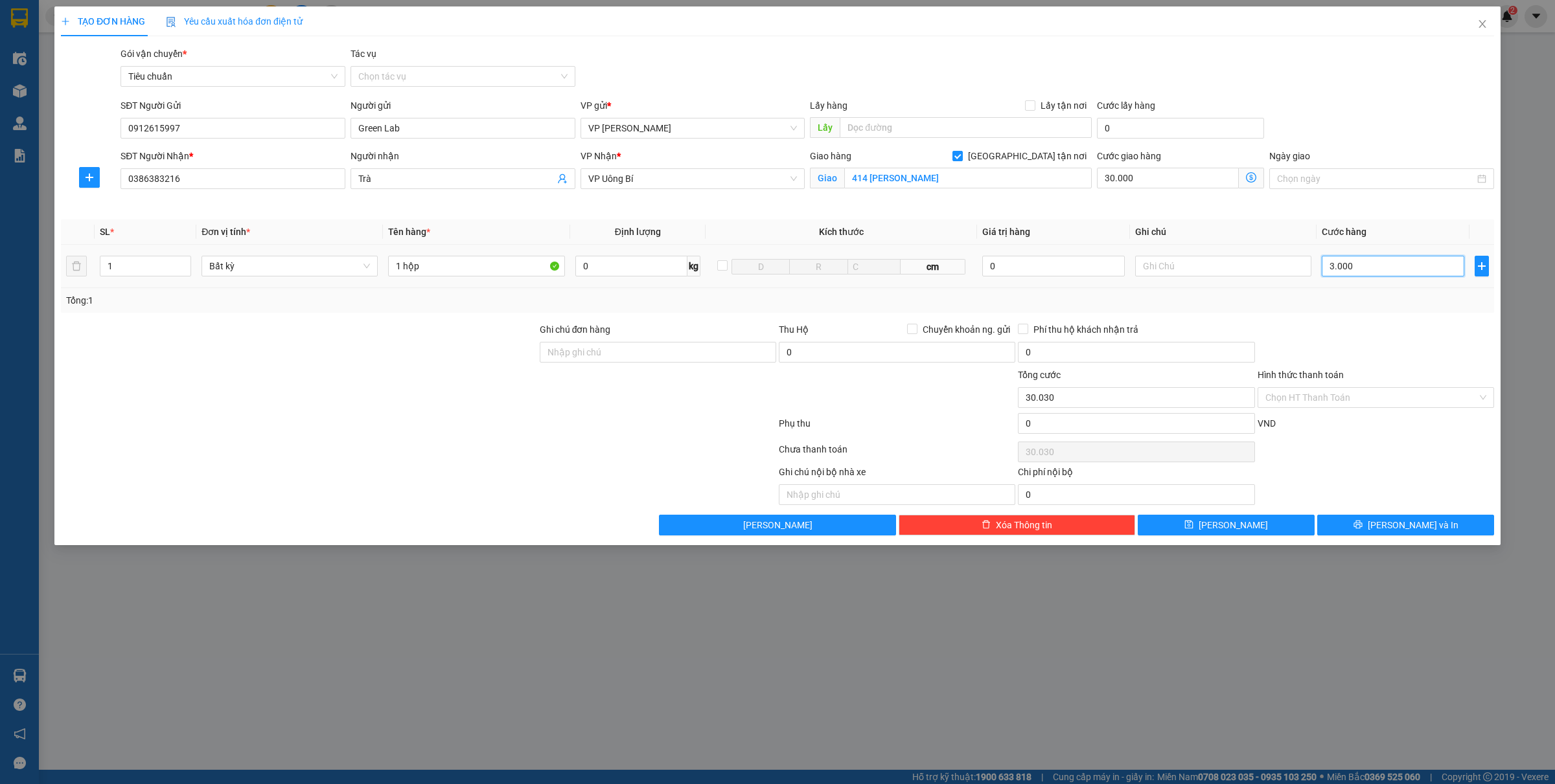
type input "33.000"
type input "30.000"
type input "60.000"
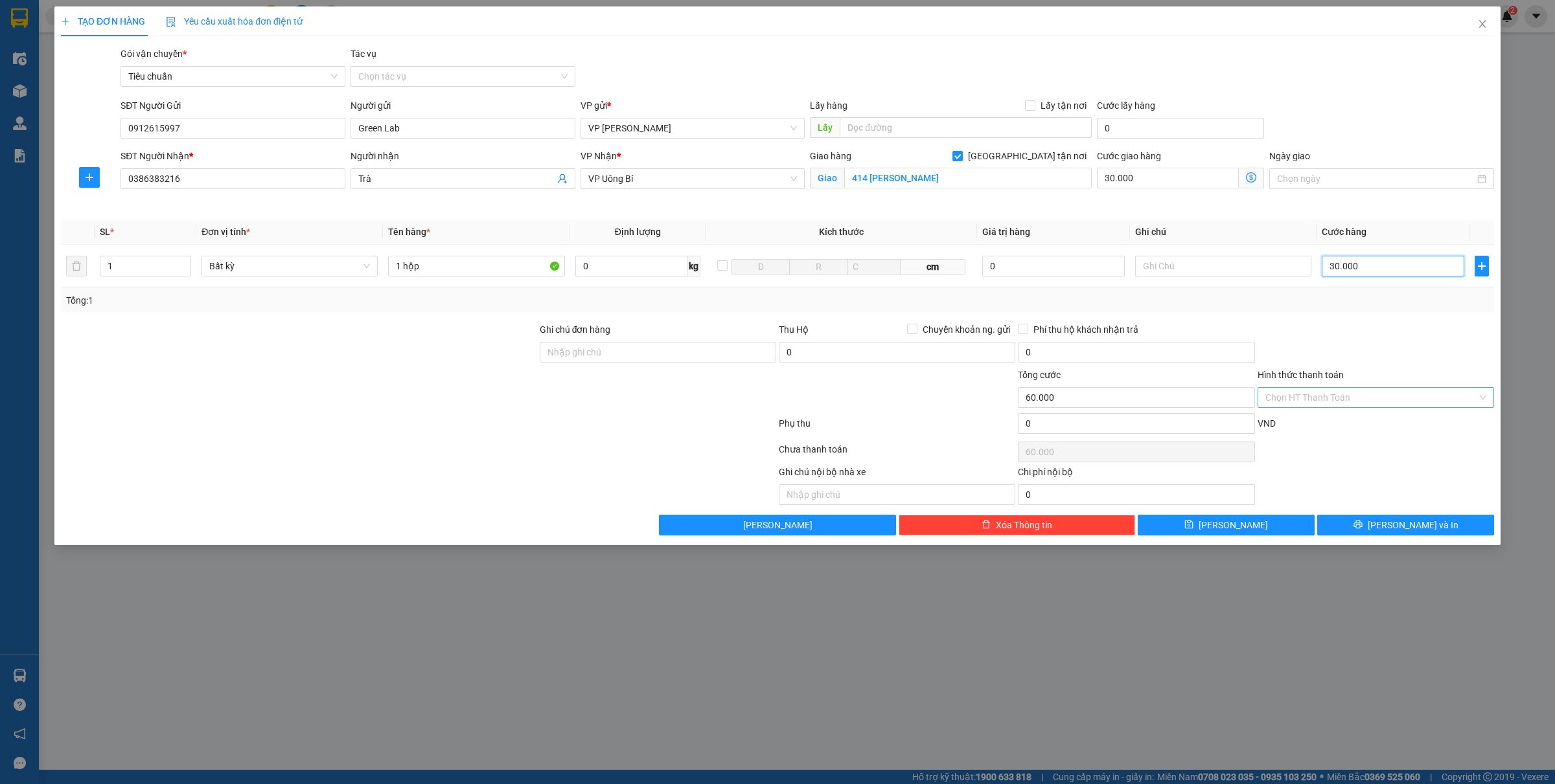
type input "30.000"
click at [1331, 400] on input "Hình thức thanh toán" at bounding box center [1371, 398] width 211 height 19
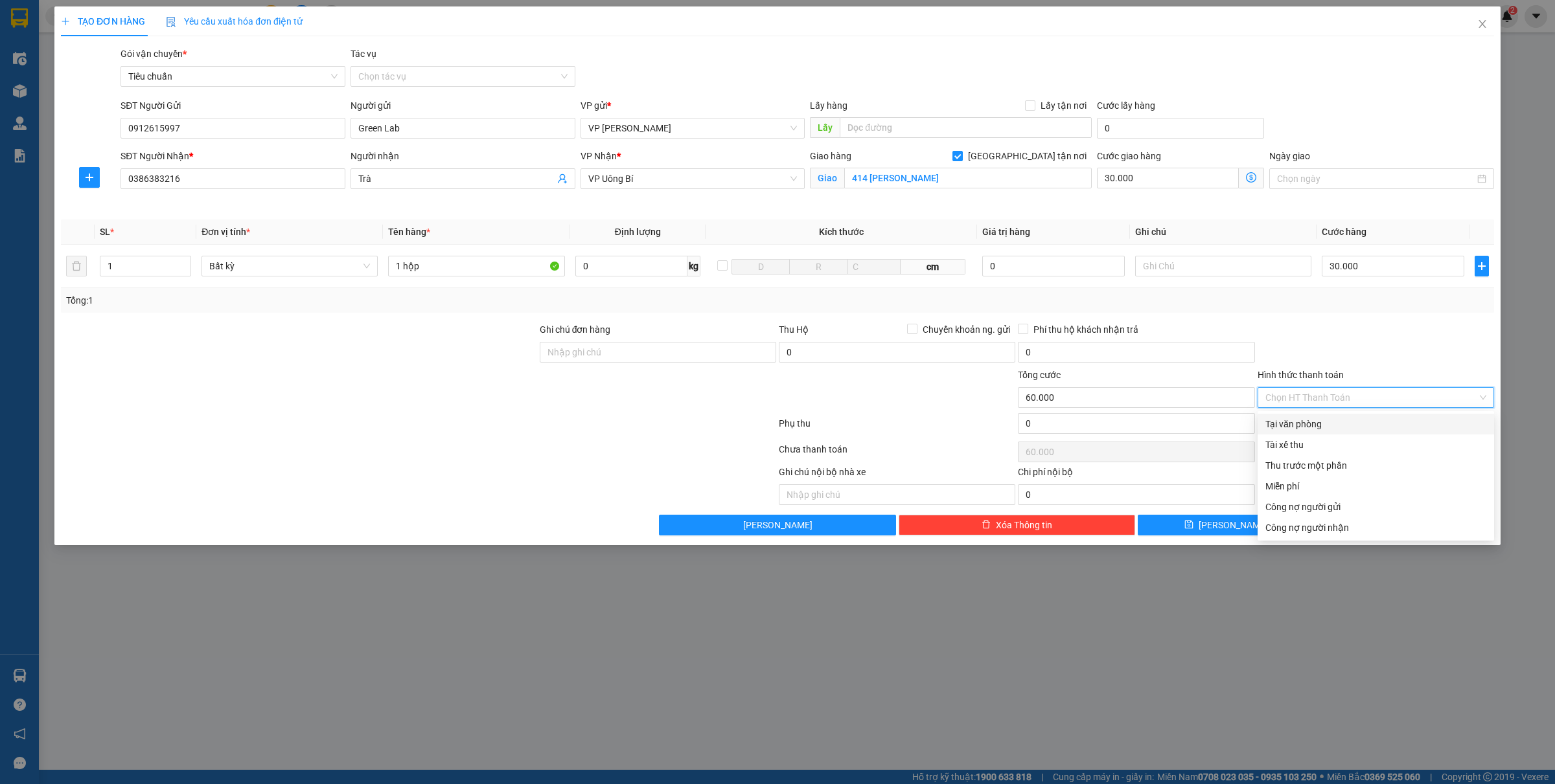
click at [1324, 417] on div "Tại văn phòng" at bounding box center [1376, 424] width 221 height 14
type input "0"
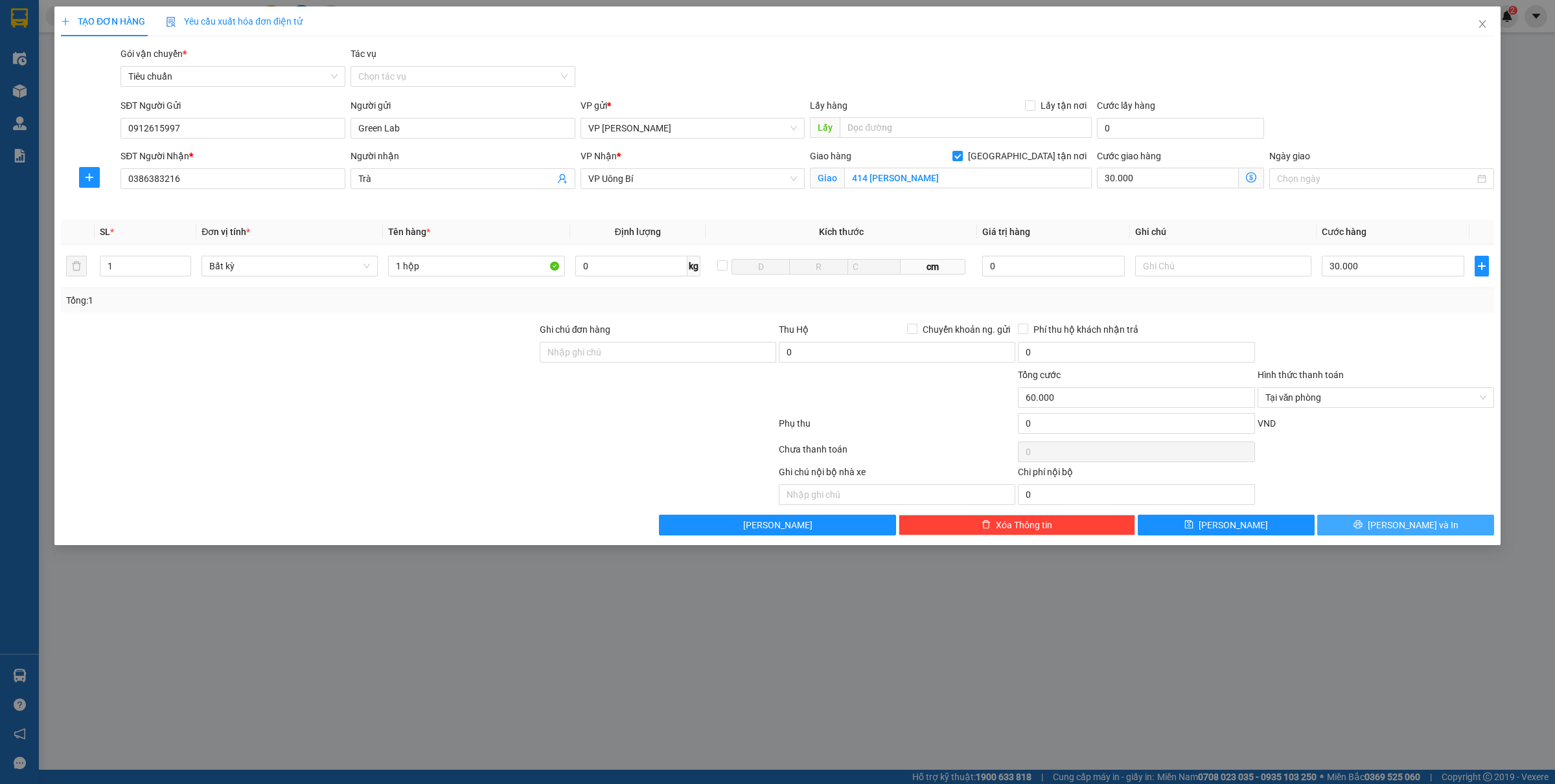
click at [1397, 522] on span "[PERSON_NAME] và In" at bounding box center [1413, 525] width 91 height 14
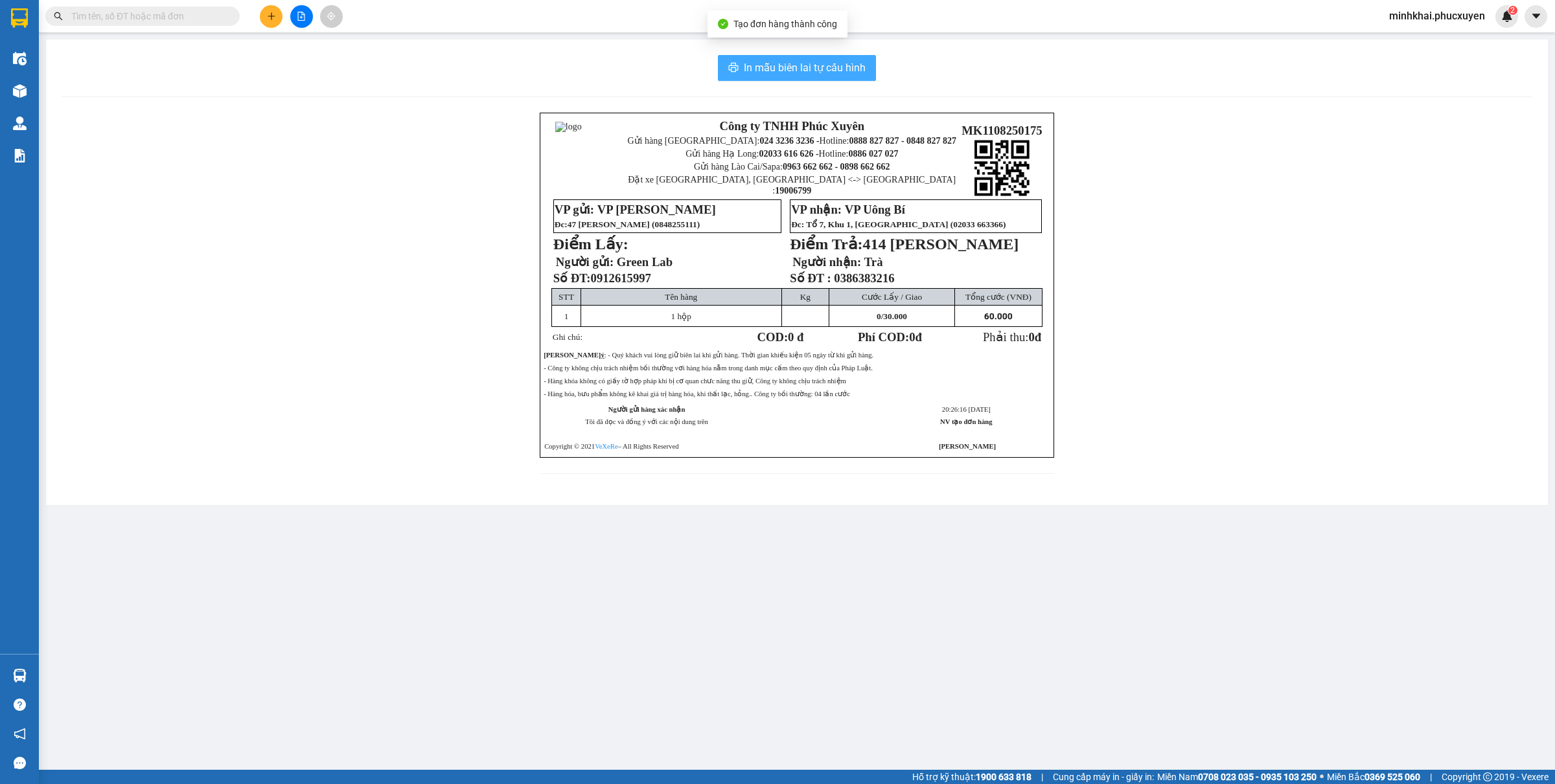
click at [744, 69] on span "In mẫu biên lai tự cấu hình" at bounding box center [804, 68] width 122 height 16
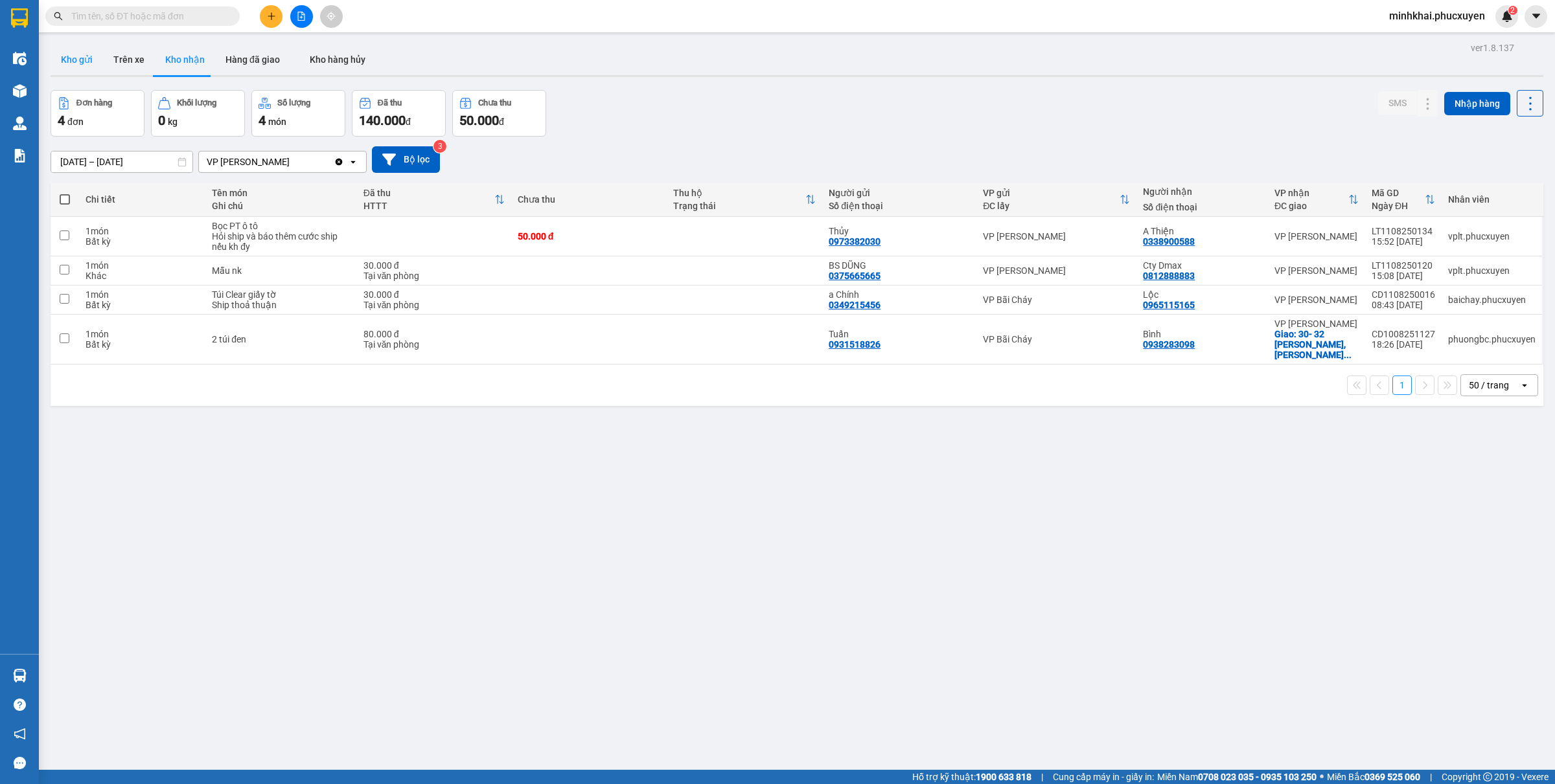
click at [80, 57] on button "Kho gửi" at bounding box center [76, 60] width 53 height 31
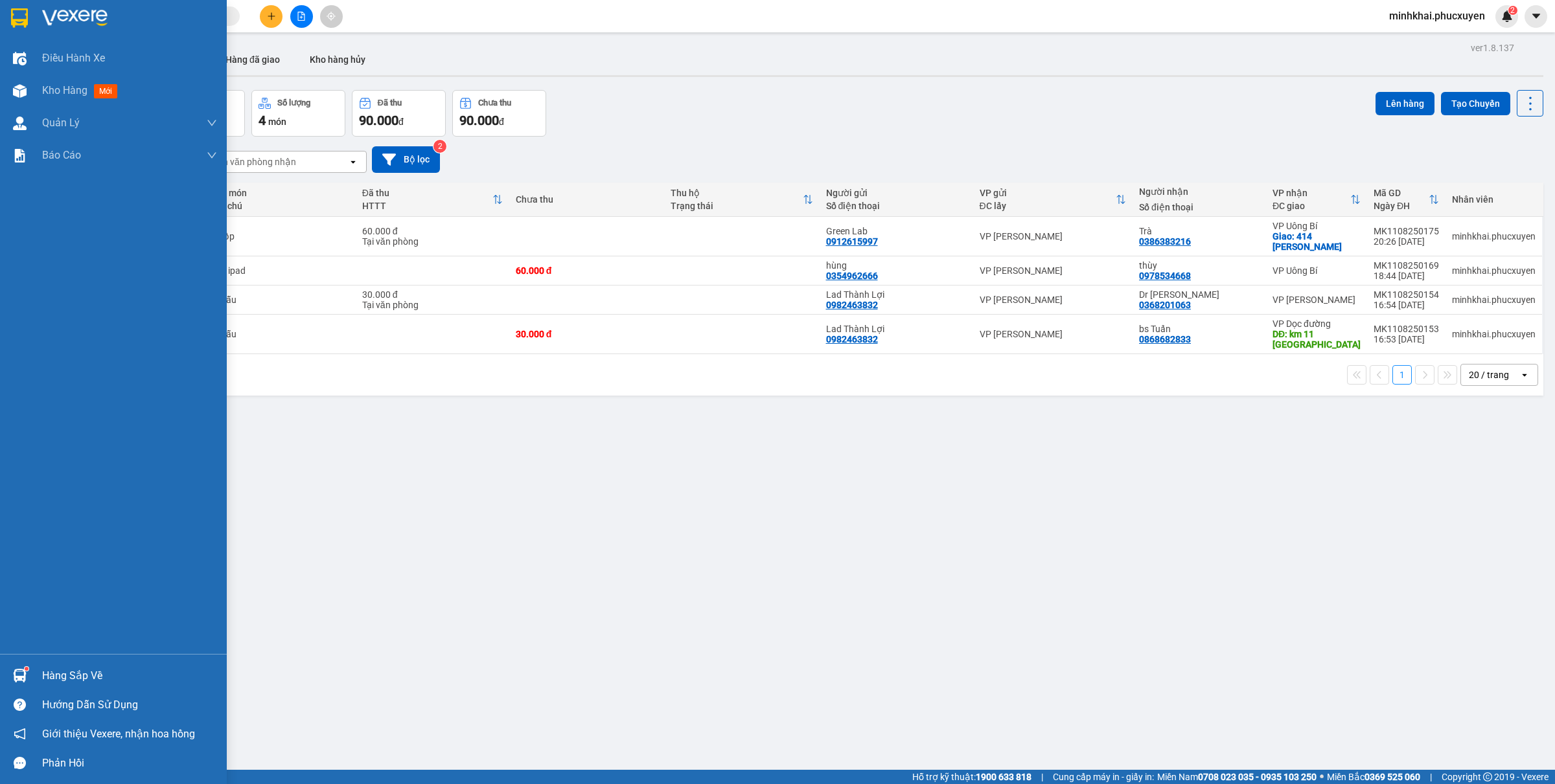
click at [0, 680] on div "Hàng sắp về" at bounding box center [114, 676] width 227 height 29
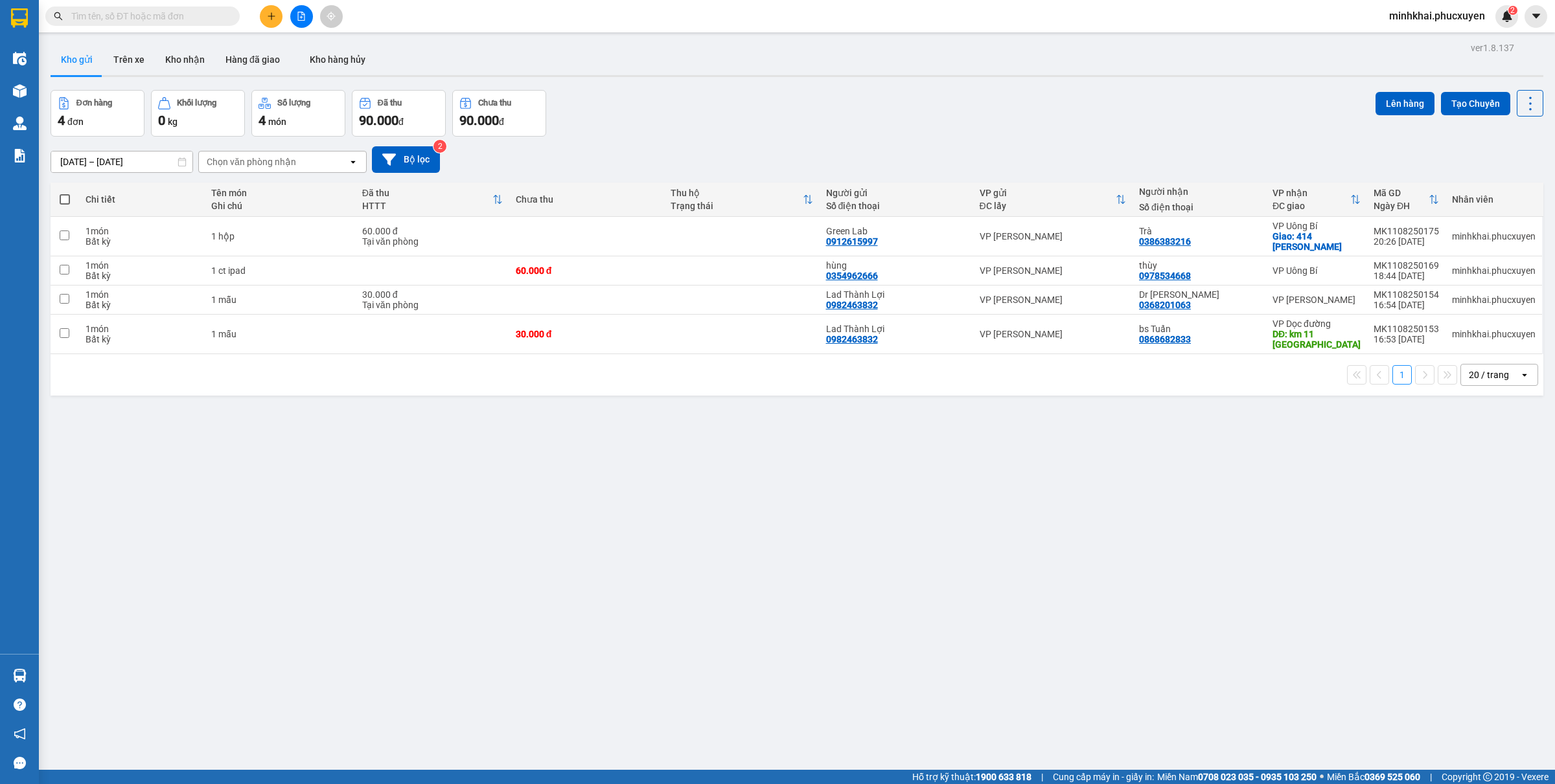
click at [172, 555] on section "Kết quả tìm kiếm ( 0 ) Bộ lọc No Data minhkhai.phucxuyen 2 Điều hành xe Kho hàn…" at bounding box center [778, 392] width 1555 height 784
click at [184, 53] on button "Kho nhận" at bounding box center [185, 60] width 61 height 31
